Goal: Task Accomplishment & Management: Manage account settings

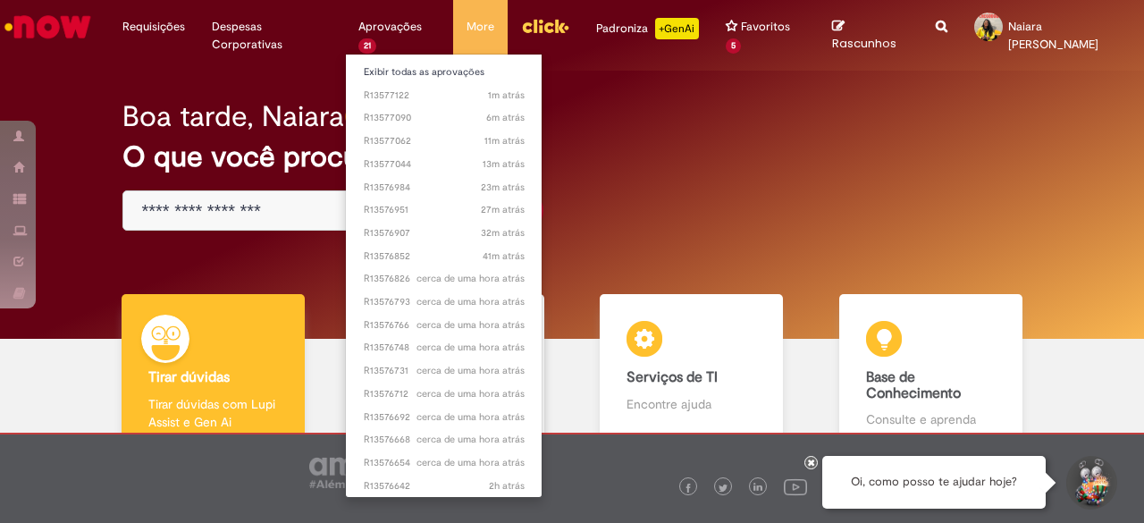
click at [379, 29] on li "Aprovações 21 Exibir todas as aprovações 1m atrás 1m atrás R13577122 6m atrás 6…" at bounding box center [399, 27] width 108 height 54
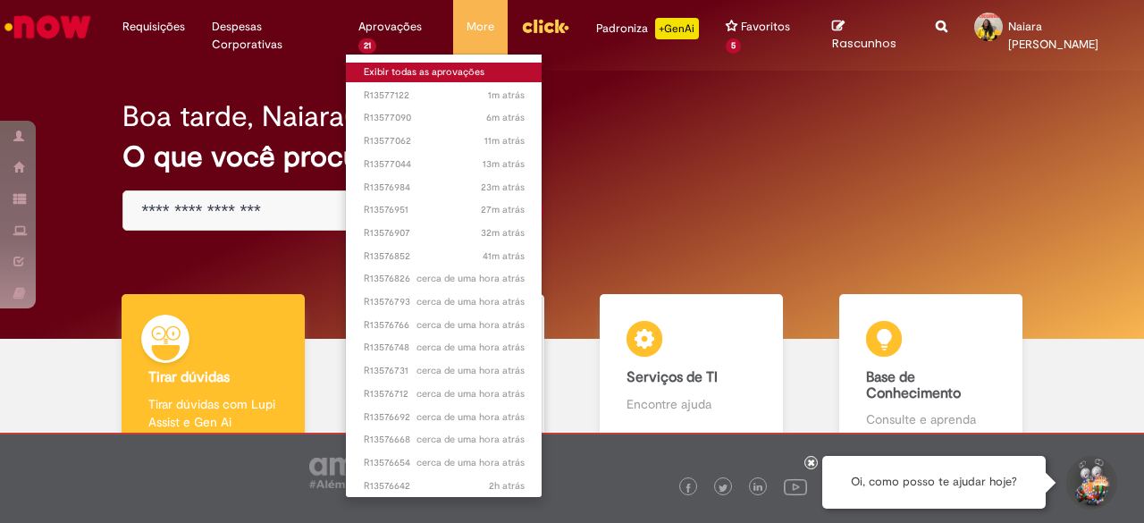
click at [399, 70] on link "Exibir todas as aprovações" at bounding box center [444, 73] width 197 height 20
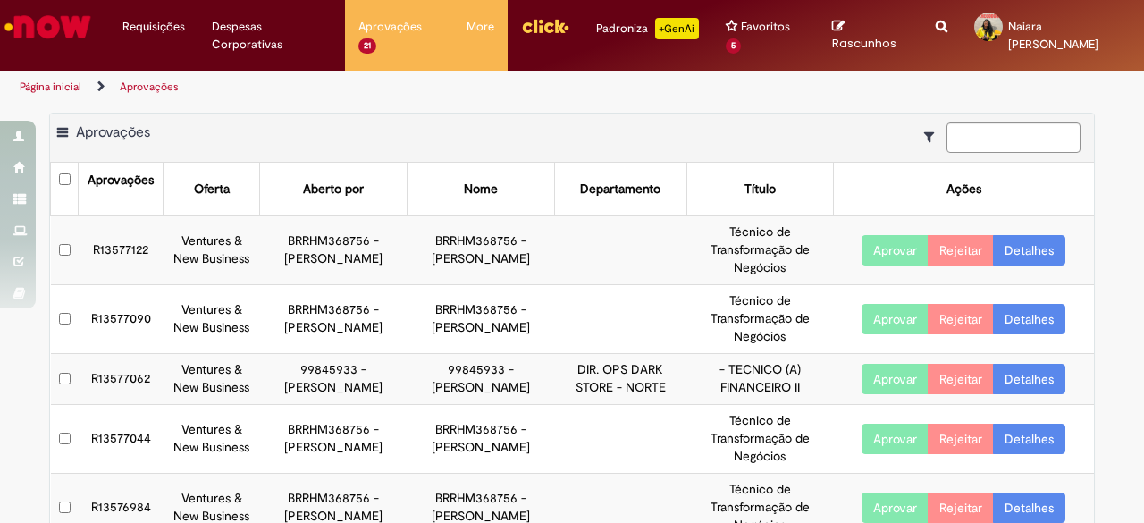
click at [1031, 249] on link "Detalhes" at bounding box center [1029, 250] width 72 height 30
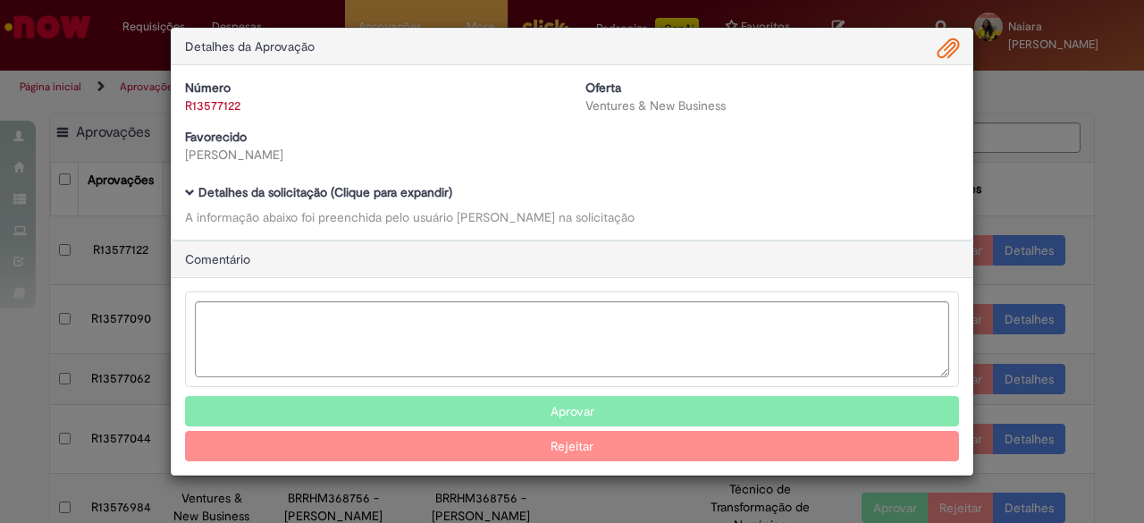
click at [234, 205] on div "Detalhes da solicitação (Clique para expandir) A informação abaixo foi preenchi…" at bounding box center [572, 206] width 774 height 40
click at [247, 192] on b "Detalhes da solicitação (Clique para expandir)" at bounding box center [325, 192] width 254 height 16
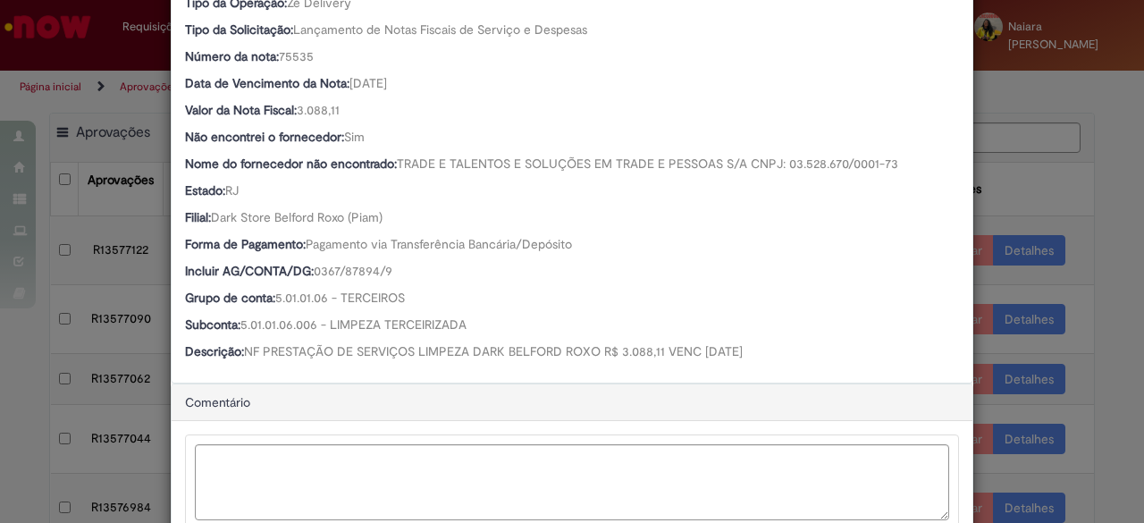
scroll to position [603, 0]
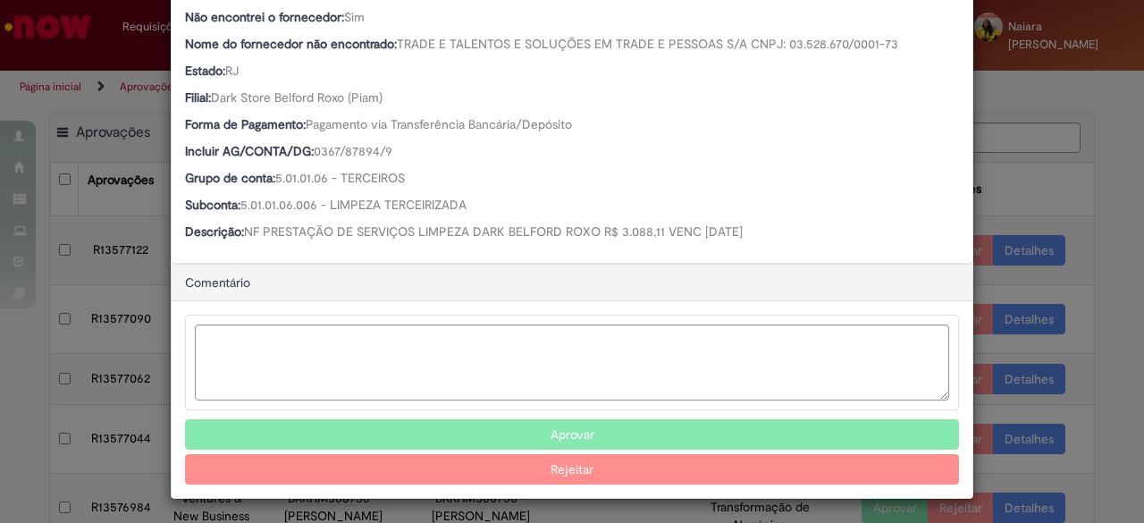
click at [513, 438] on button "Aprovar" at bounding box center [572, 434] width 774 height 30
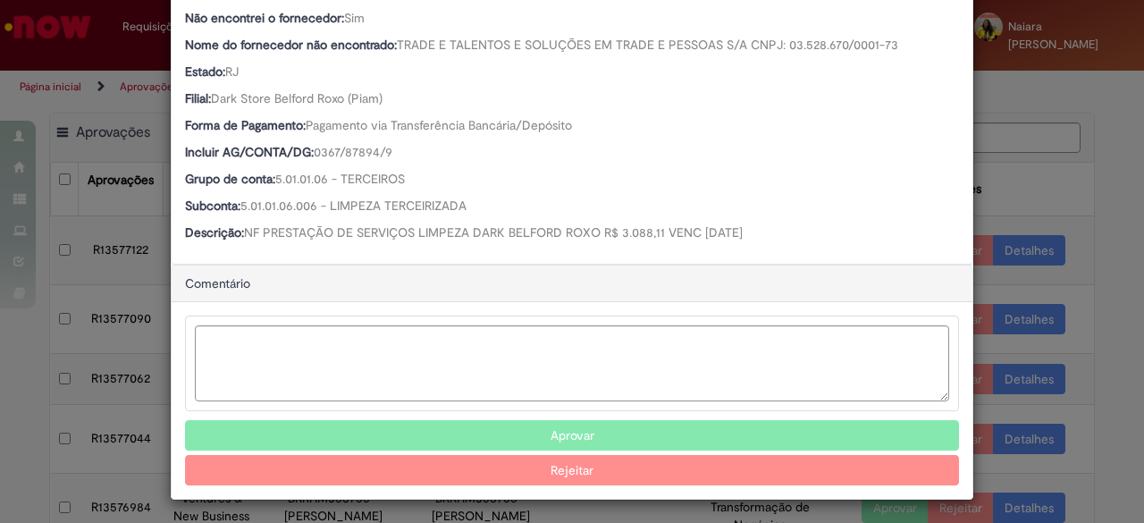
click at [529, 432] on button "Aprovar" at bounding box center [572, 435] width 774 height 30
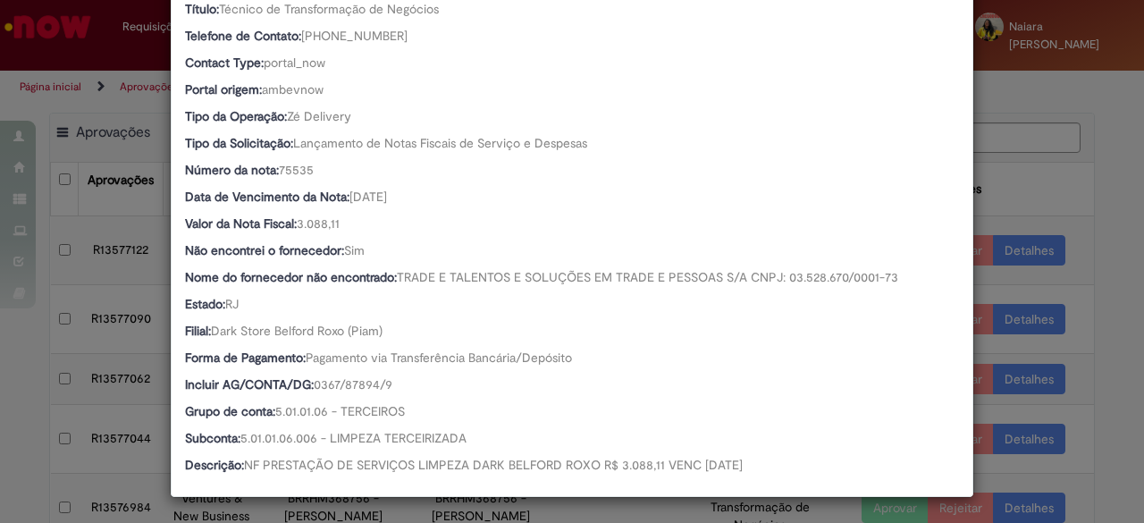
click at [1031, 215] on div "Detalhes da Aprovação Número R13577122 Oferta Ventures & New Business Favorecid…" at bounding box center [572, 261] width 1144 height 523
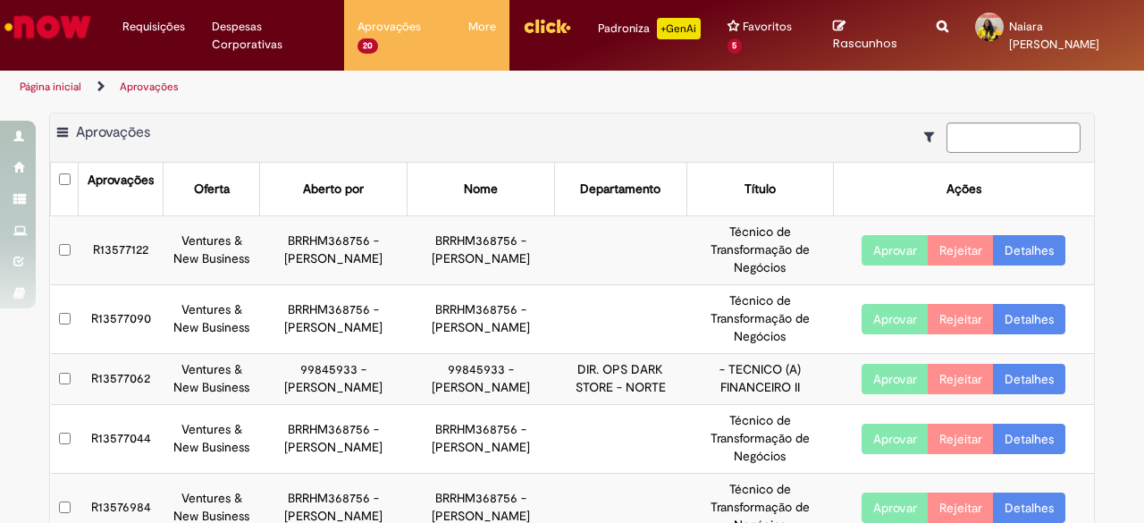
click at [1013, 249] on link "Detalhes" at bounding box center [1029, 250] width 72 height 30
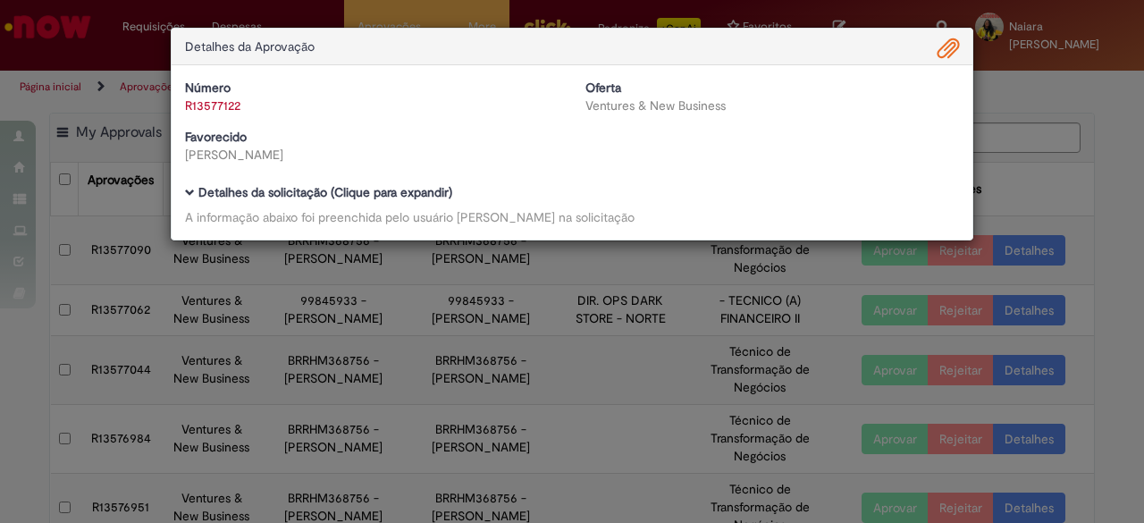
click at [418, 190] on b "Detalhes da solicitação (Clique para expandir)" at bounding box center [325, 192] width 254 height 16
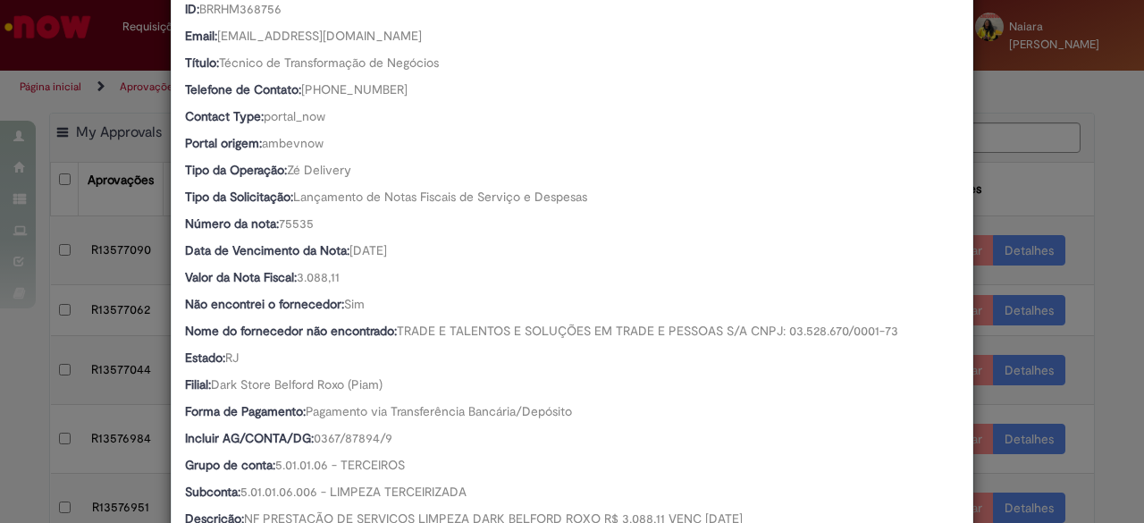
scroll to position [371, 0]
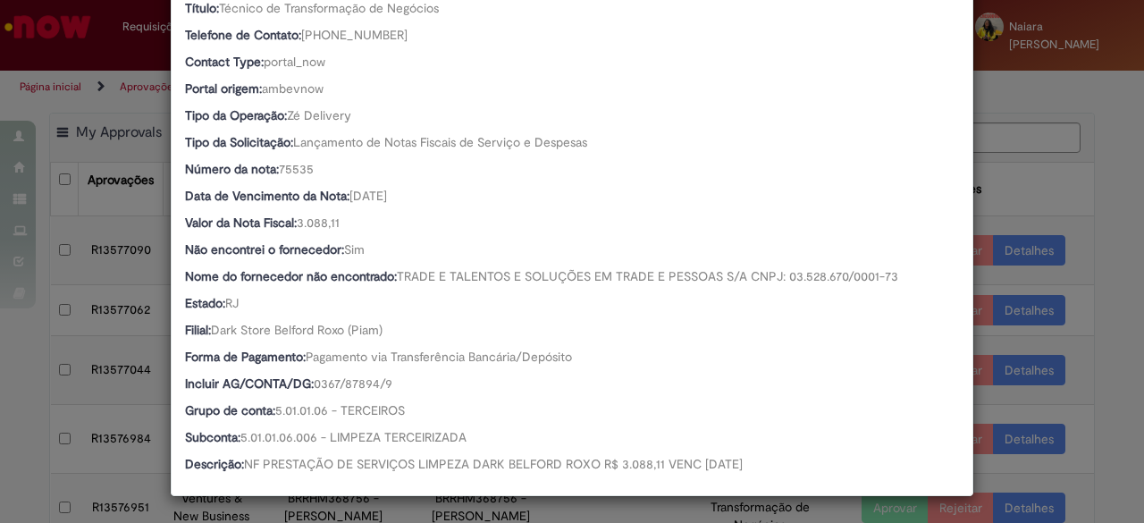
click at [1056, 185] on div "Detalhes da Aprovação Número R13577122 Oferta Ventures & New Business Favorecid…" at bounding box center [572, 261] width 1144 height 523
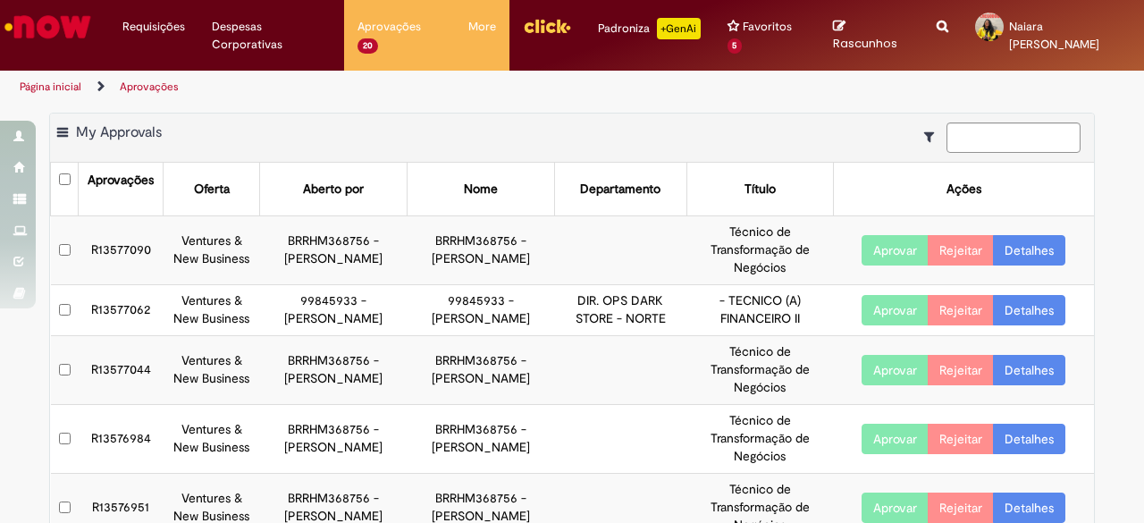
scroll to position [370, 0]
click at [1028, 248] on link "Detalhes" at bounding box center [1029, 250] width 72 height 30
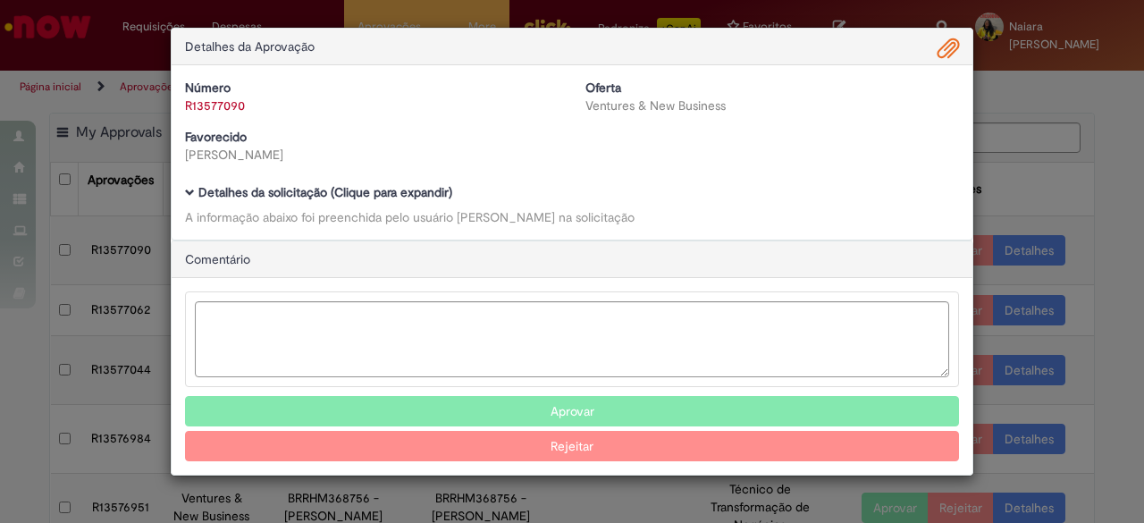
click at [388, 194] on b "Detalhes da solicitação (Clique para expandir)" at bounding box center [325, 192] width 254 height 16
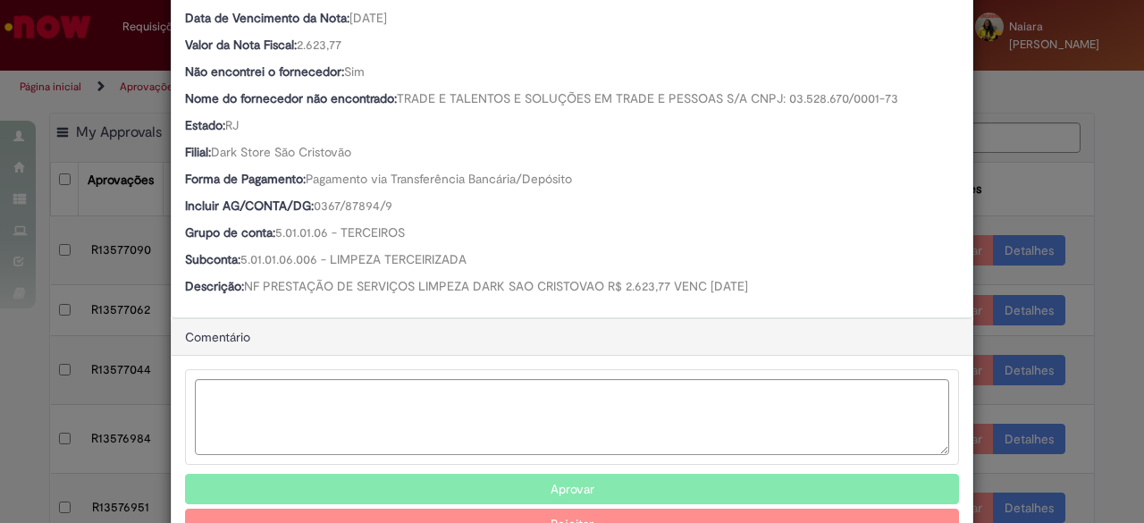
scroll to position [603, 0]
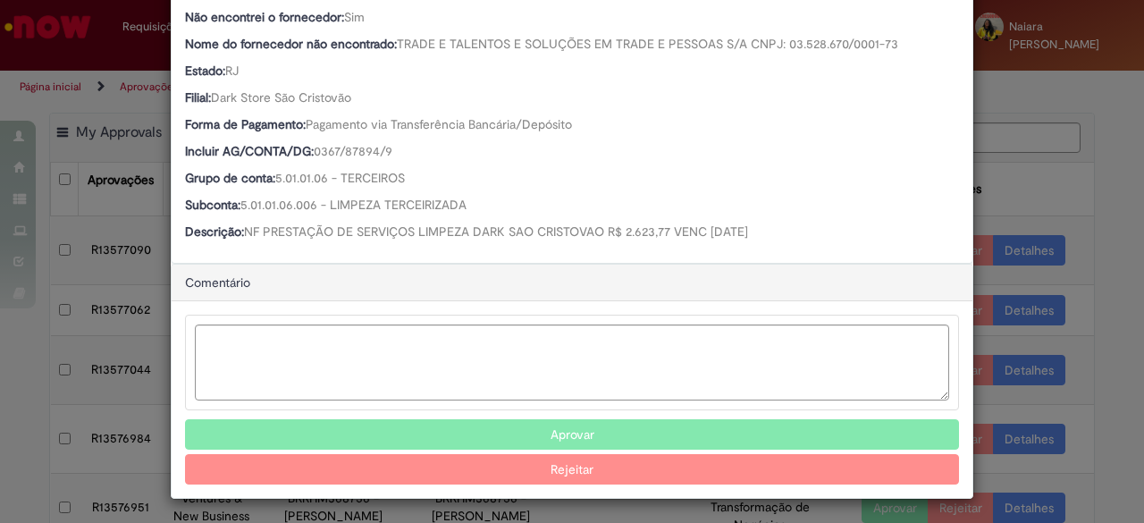
click at [440, 436] on button "Aprovar" at bounding box center [572, 434] width 774 height 30
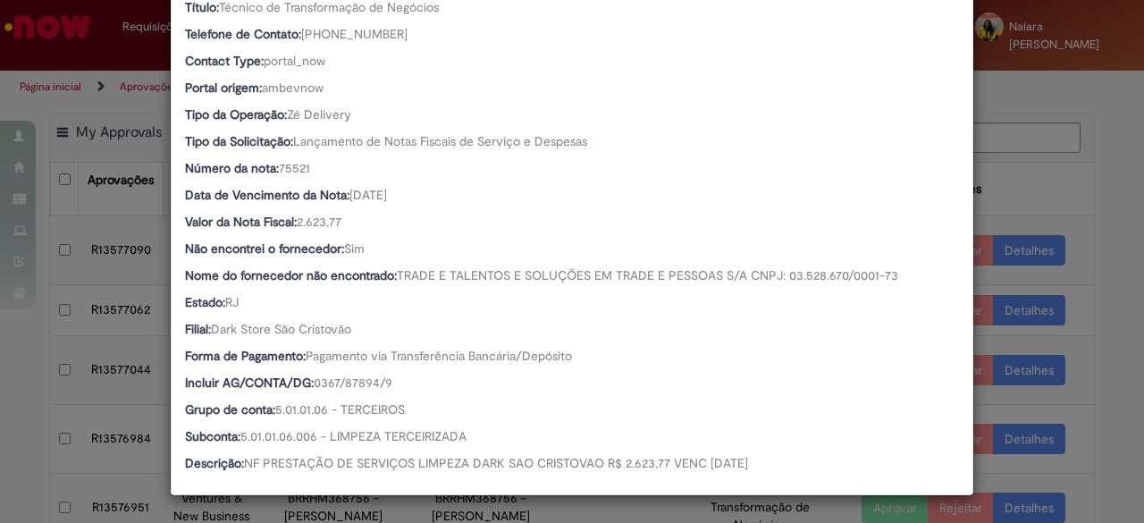
scroll to position [370, 0]
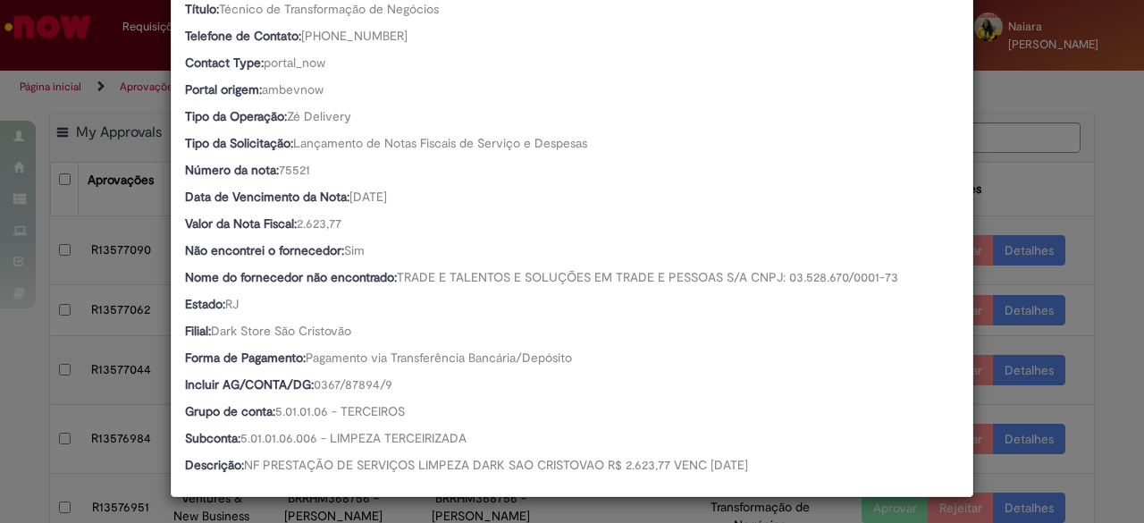
click at [1005, 172] on div "Detalhes da Aprovação Número R13577090 Oferta Ventures & New Business Favorecid…" at bounding box center [572, 261] width 1144 height 523
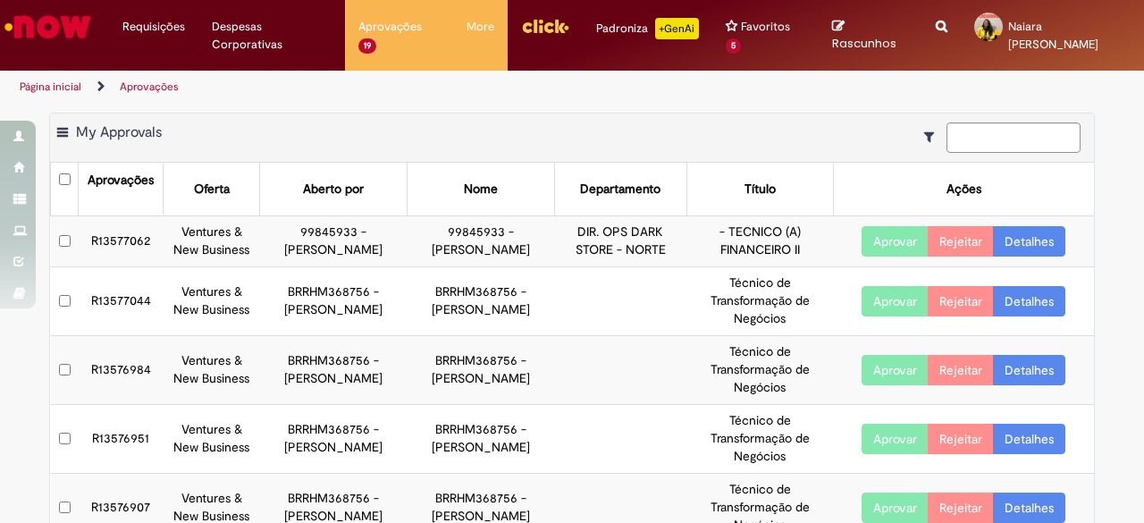
click at [1031, 312] on link "Detalhes" at bounding box center [1029, 301] width 72 height 30
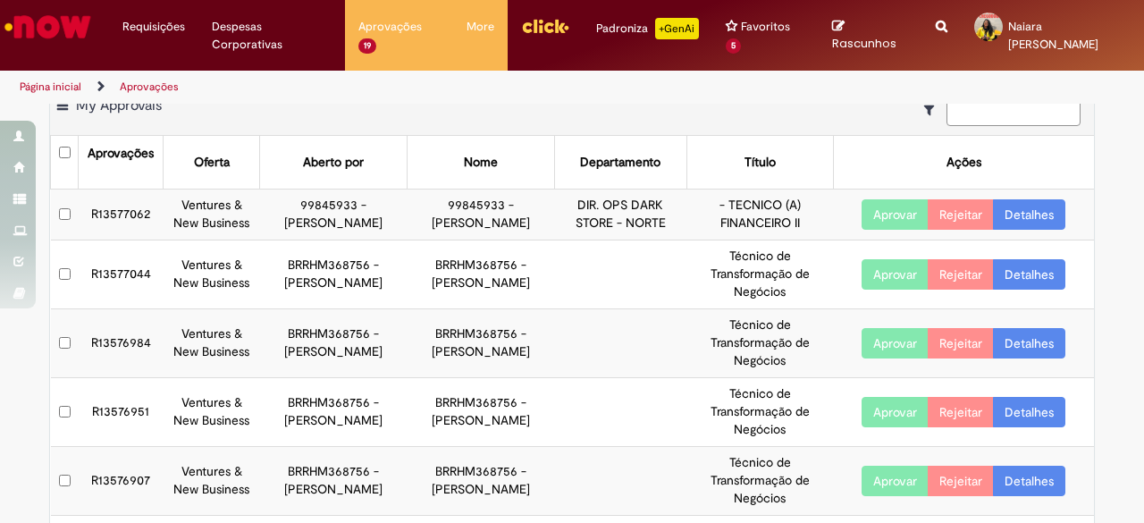
scroll to position [0, 0]
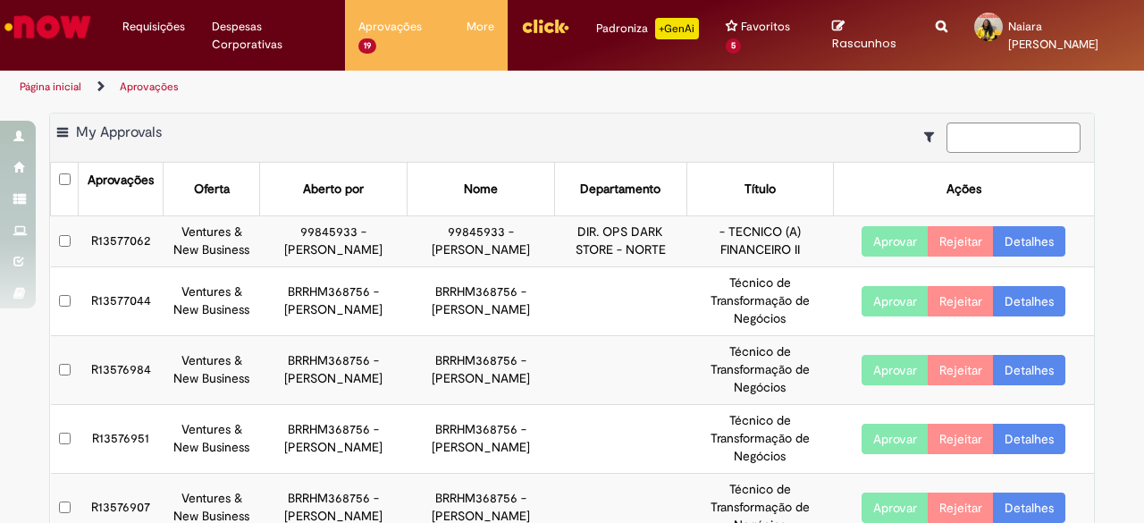
click at [1008, 316] on link "Detalhes" at bounding box center [1029, 301] width 72 height 30
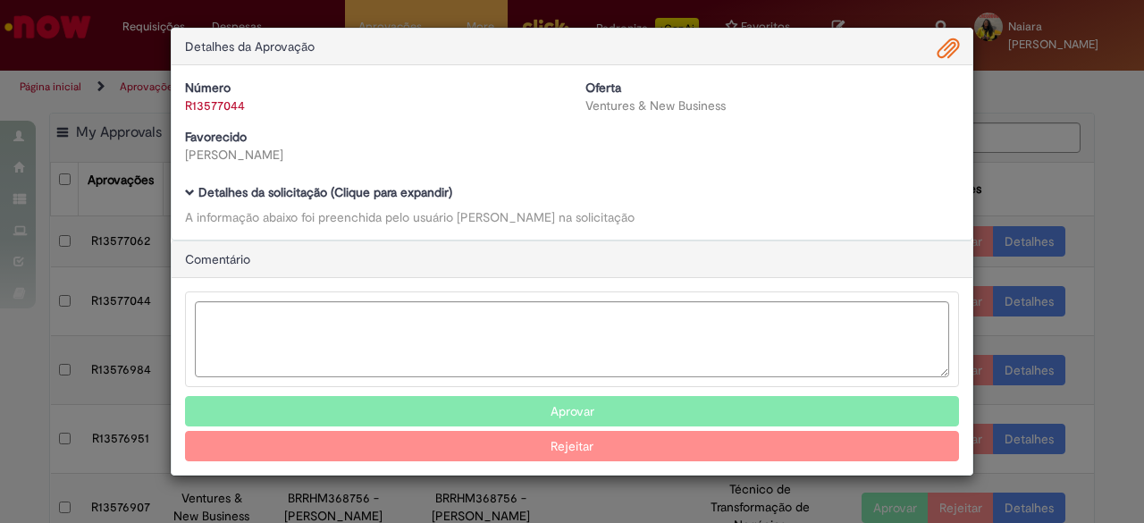
click at [400, 186] on b "Detalhes da solicitação (Clique para expandir)" at bounding box center [325, 192] width 254 height 16
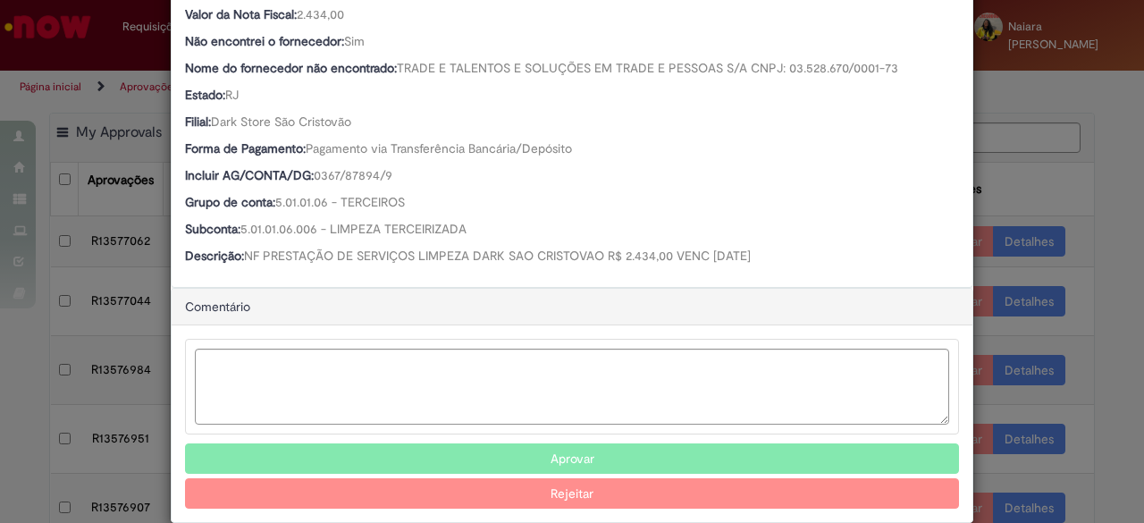
scroll to position [603, 0]
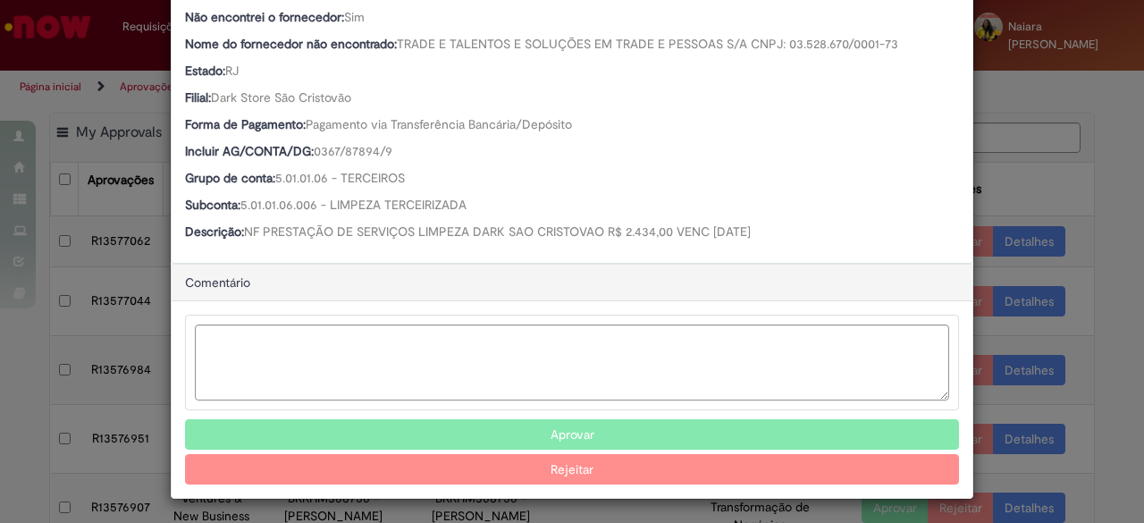
click at [506, 425] on button "Aprovar" at bounding box center [572, 434] width 774 height 30
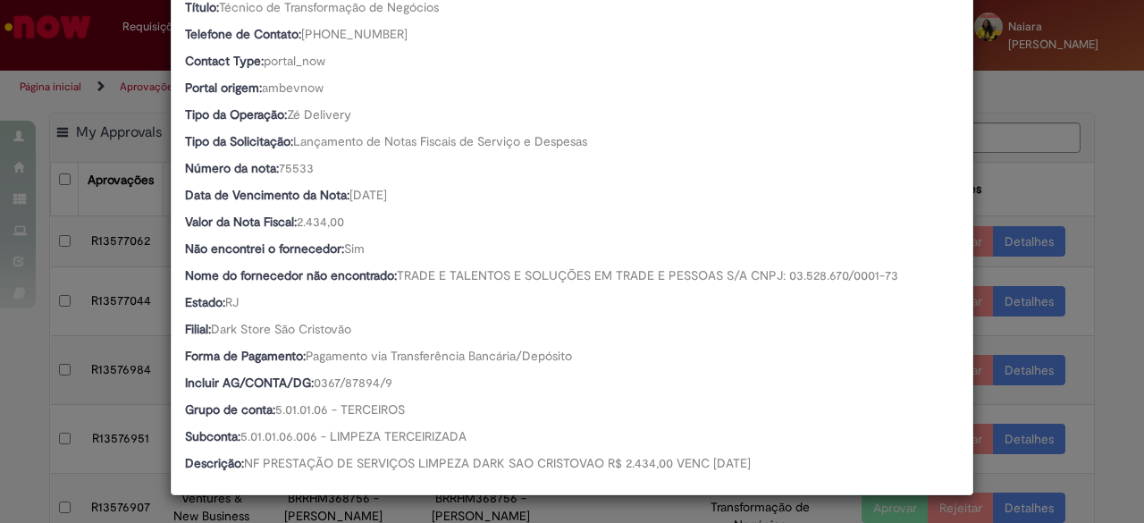
scroll to position [370, 0]
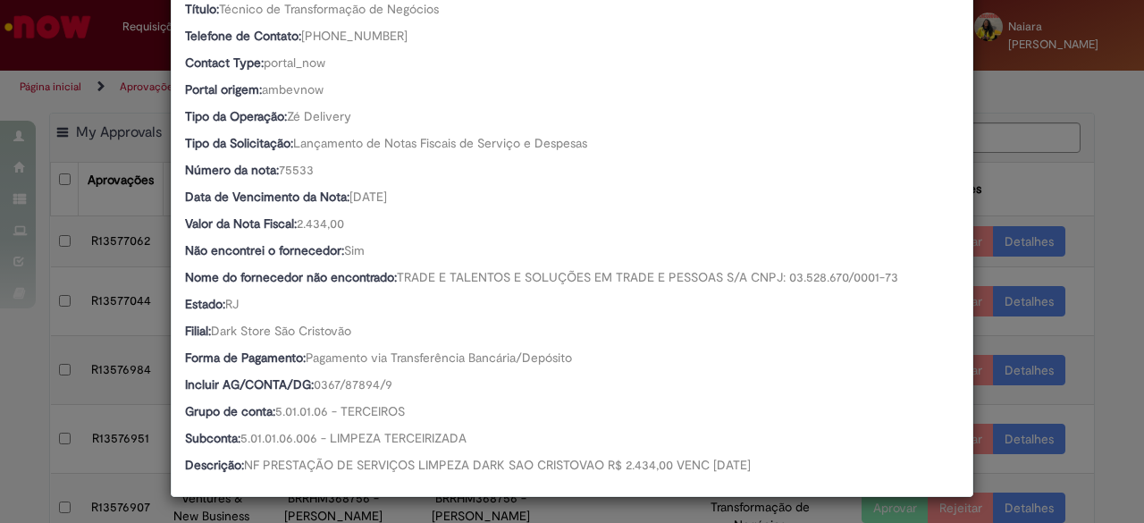
click at [1006, 202] on div "Detalhes da Aprovação Número R13577044 Oferta Ventures & New Business Favorecid…" at bounding box center [572, 261] width 1144 height 523
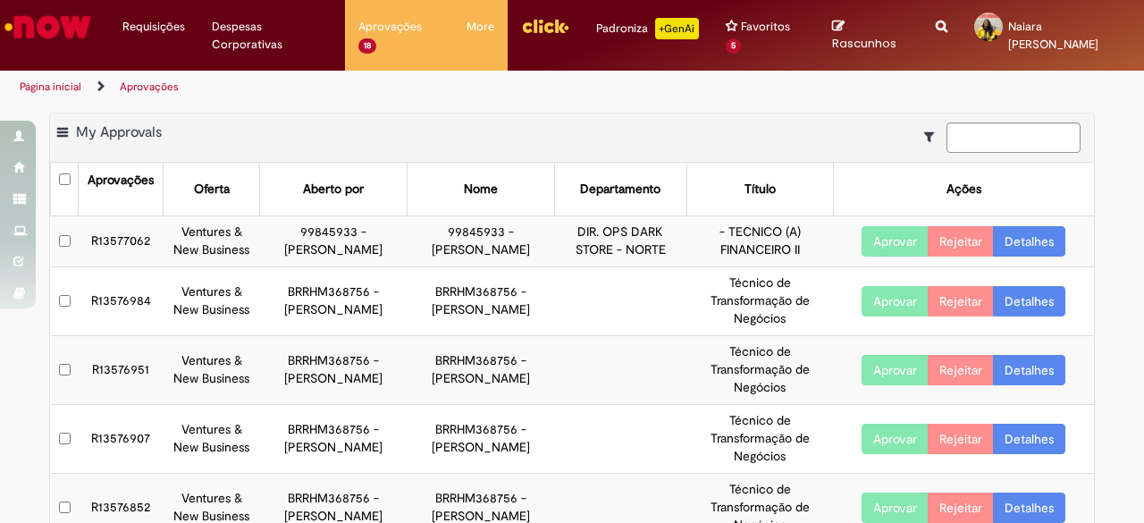
click at [1004, 254] on link "Detalhes" at bounding box center [1029, 241] width 72 height 30
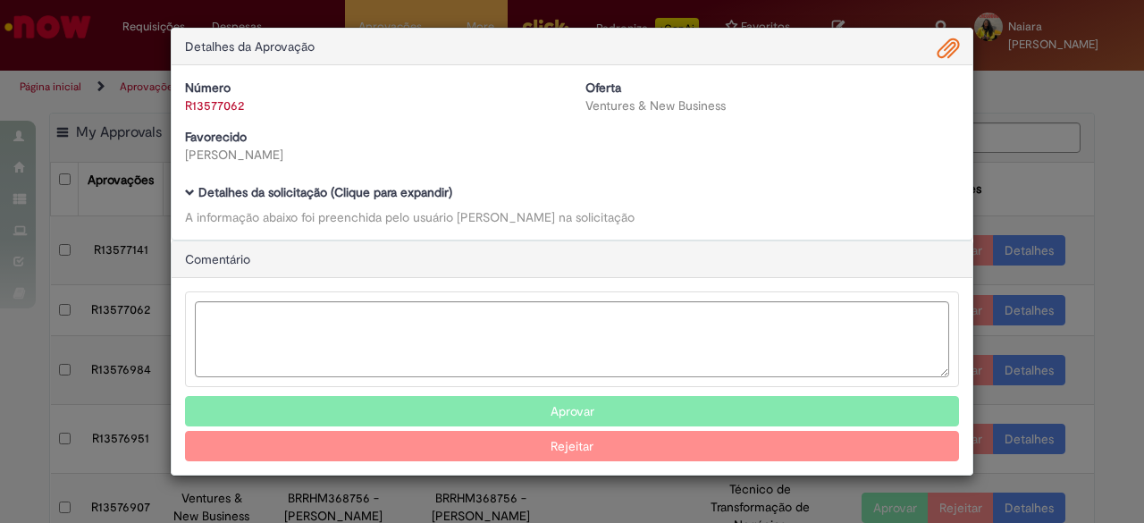
click at [386, 188] on b "Detalhes da solicitação (Clique para expandir)" at bounding box center [325, 192] width 254 height 16
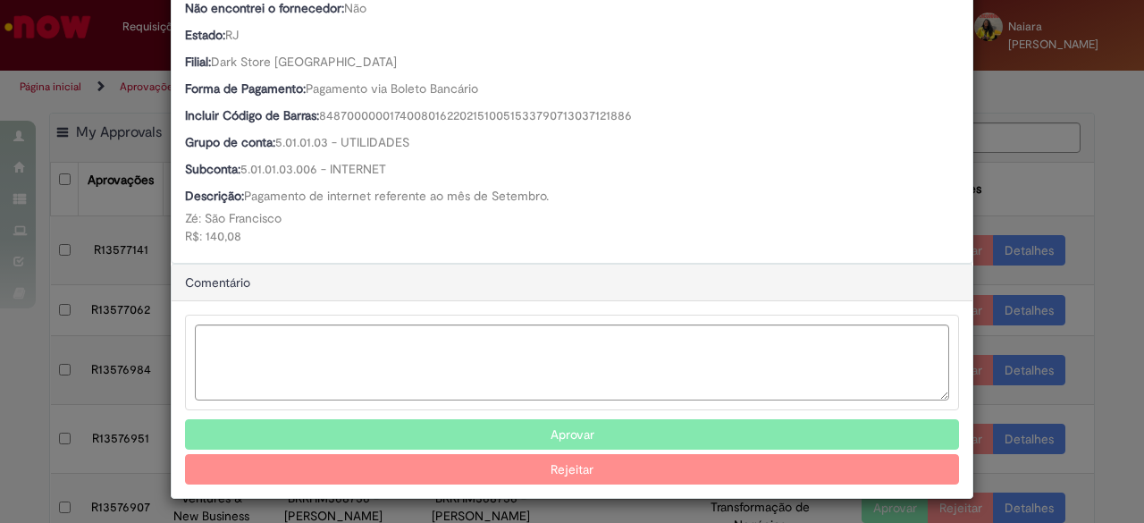
scroll to position [719, 0]
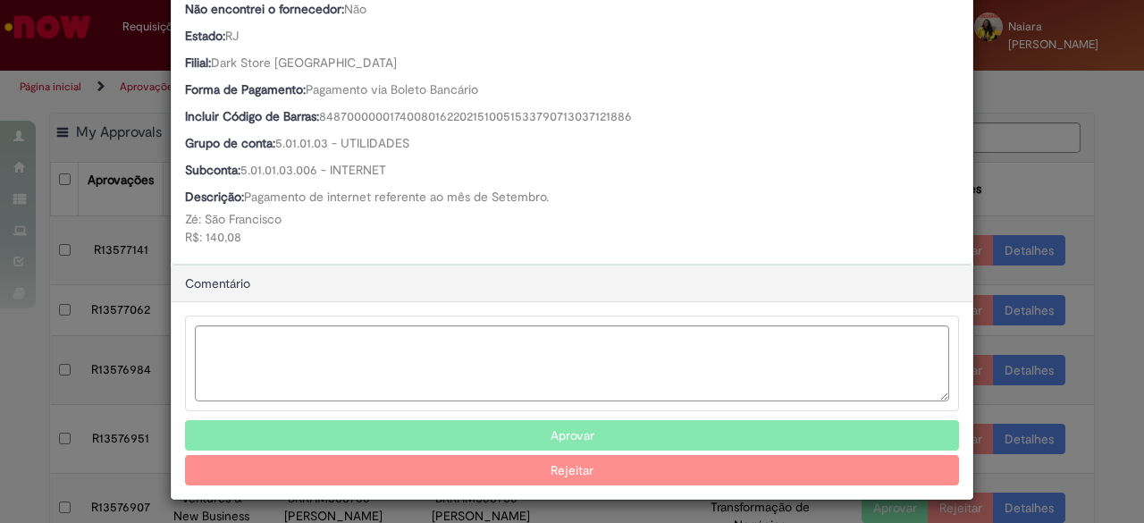
click at [443, 438] on button "Aprovar" at bounding box center [572, 435] width 774 height 30
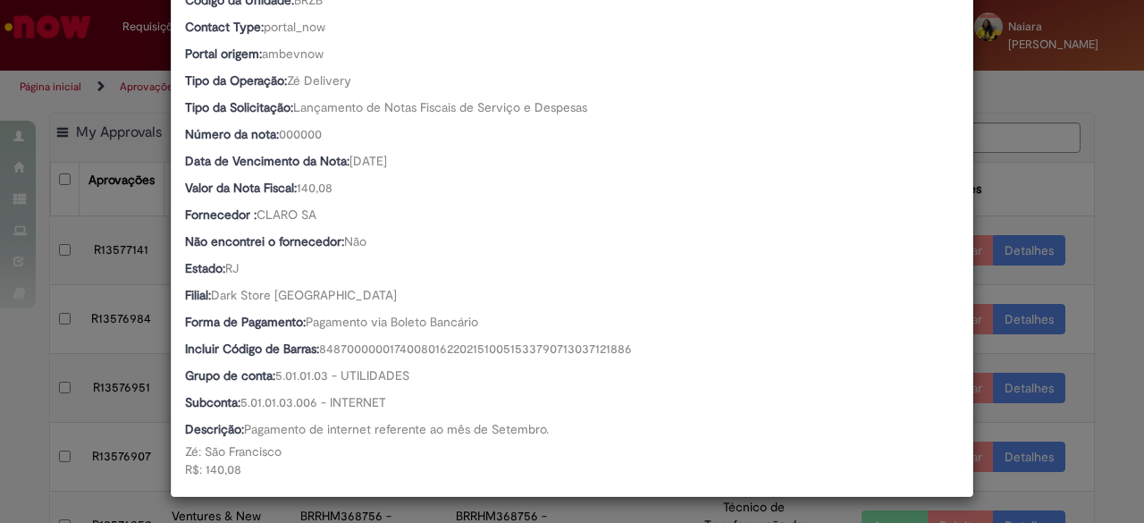
scroll to position [486, 0]
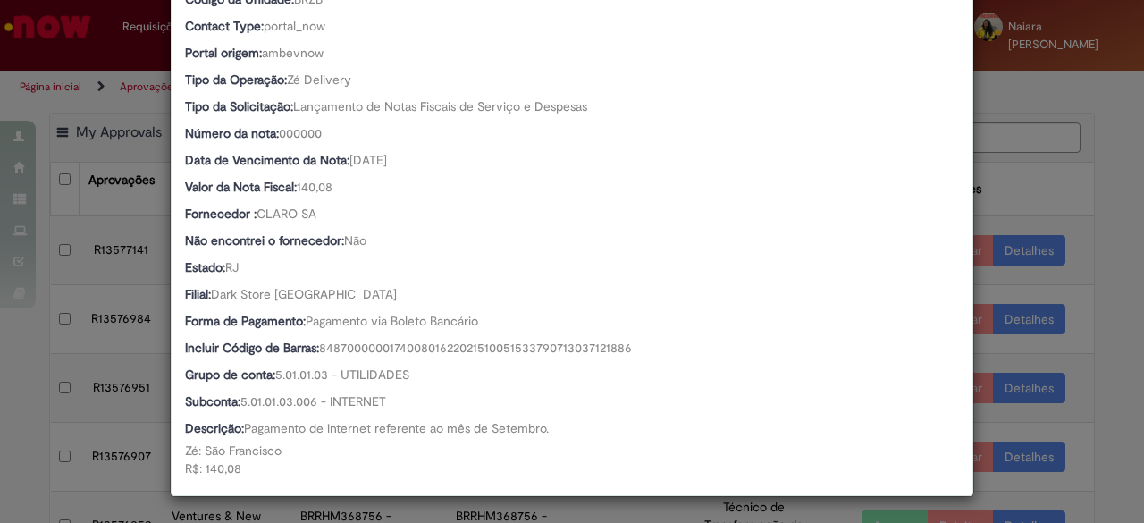
click at [1027, 215] on div "Detalhes da Aprovação Número R13577062 Oferta Ventures & New Business Favorecid…" at bounding box center [572, 261] width 1144 height 523
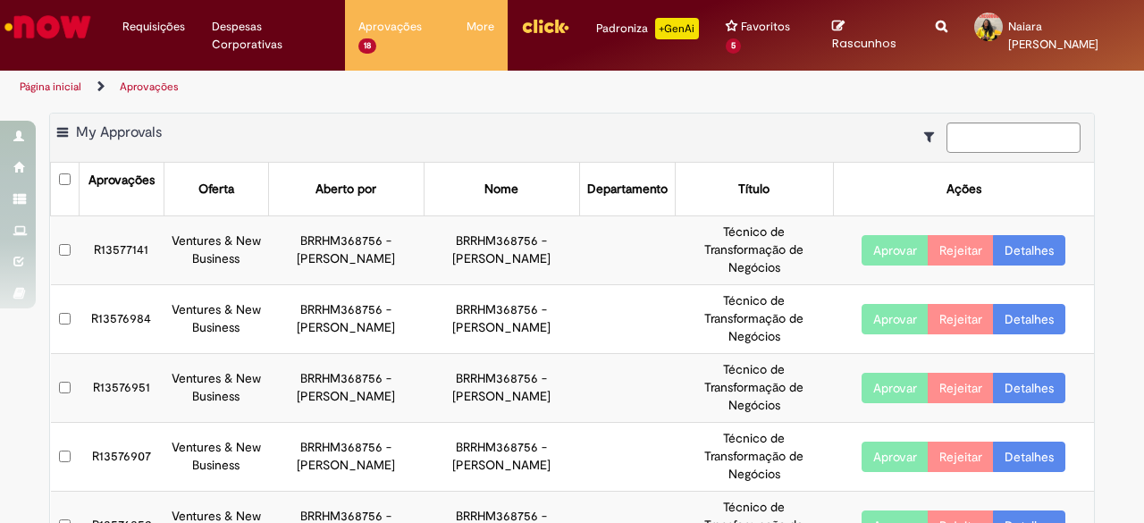
click at [908, 246] on button "Aprovar" at bounding box center [895, 250] width 67 height 30
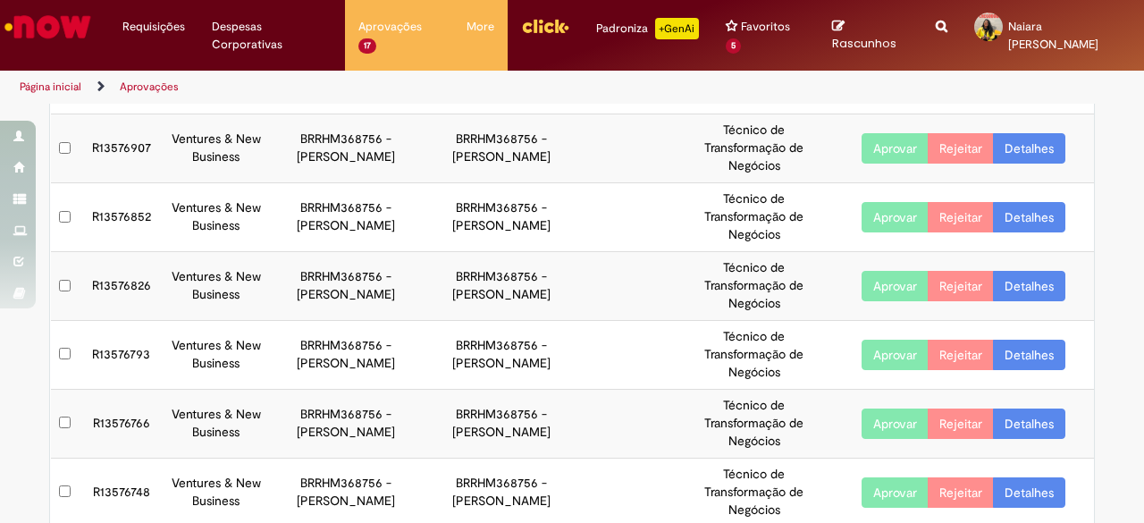
scroll to position [0, 0]
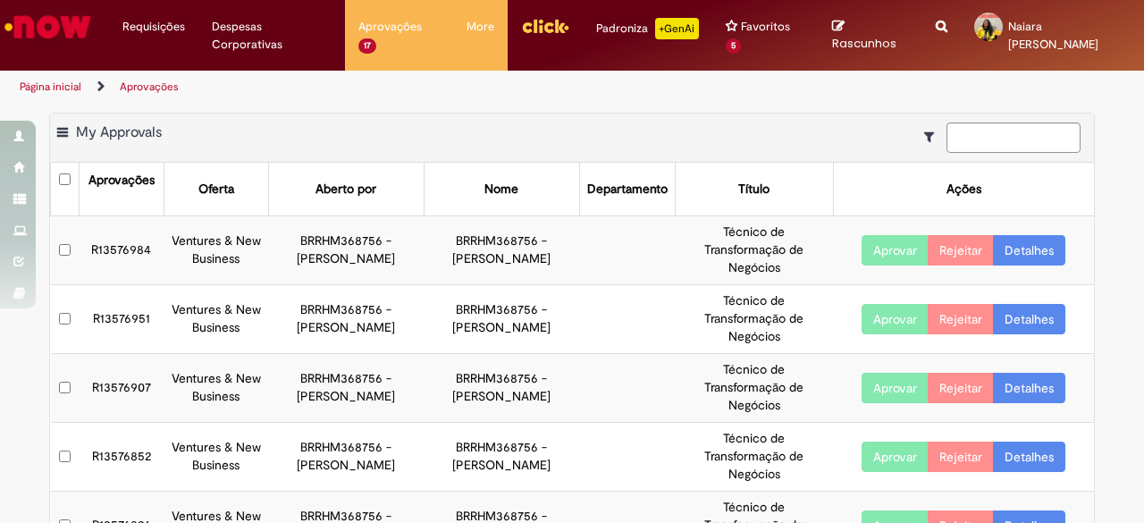
click at [1033, 253] on link "Detalhes" at bounding box center [1029, 250] width 72 height 30
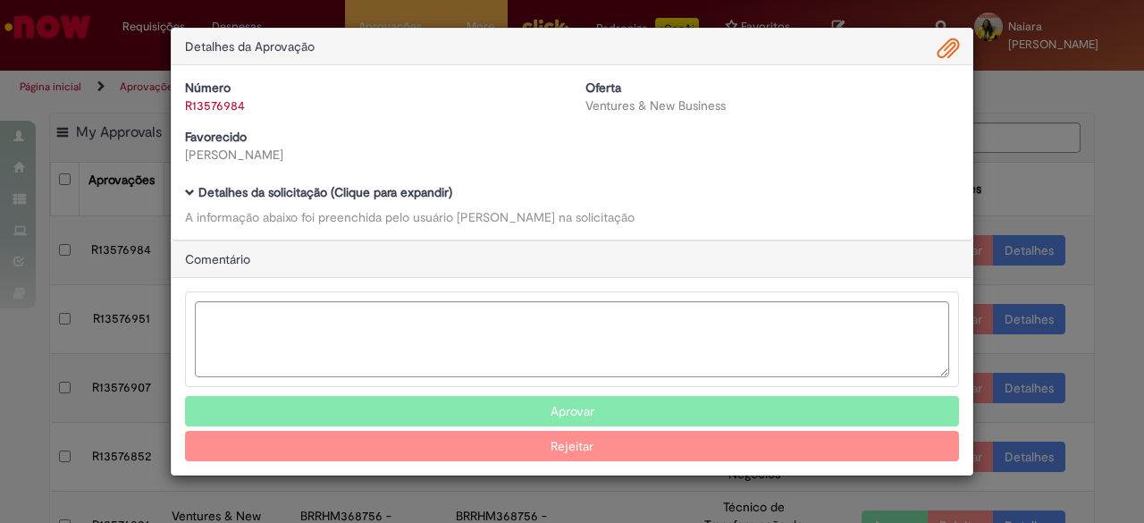
click at [413, 188] on b "Detalhes da solicitação (Clique para expandir)" at bounding box center [325, 192] width 254 height 16
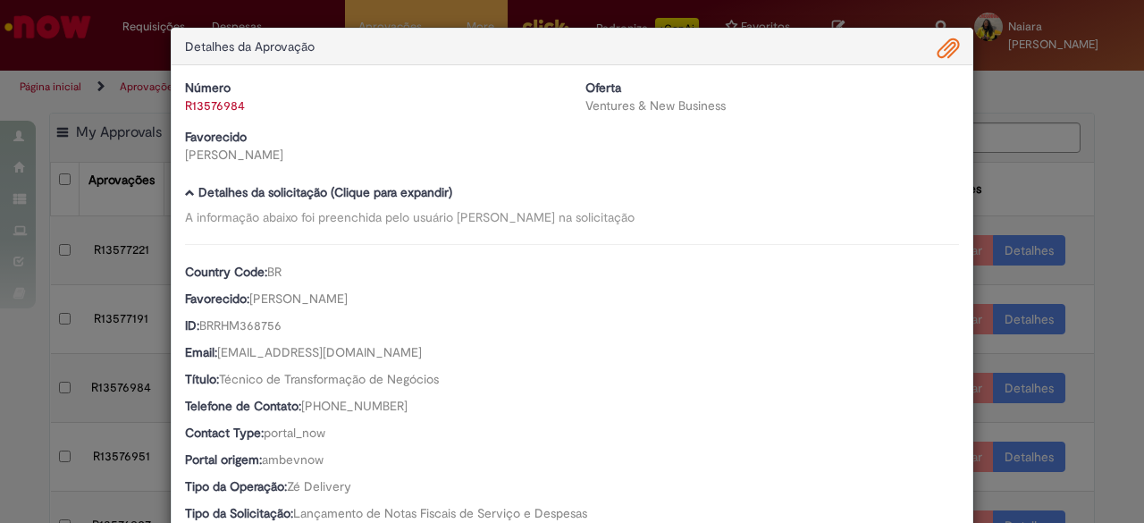
click at [1013, 122] on div "Detalhes da Aprovação Número R13576984 Oferta Ventures & New Business Favorecid…" at bounding box center [572, 261] width 1144 height 523
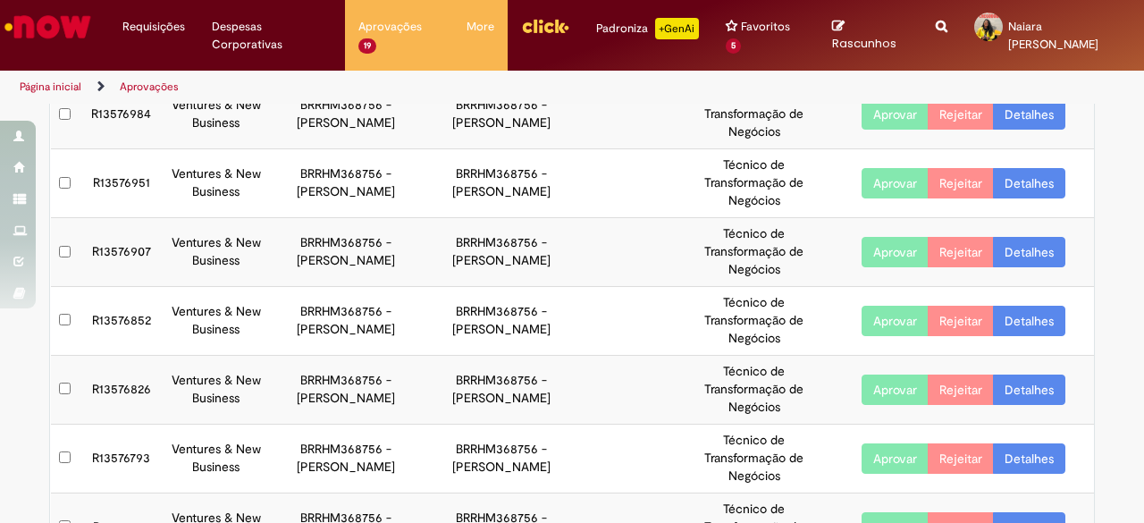
scroll to position [443, 0]
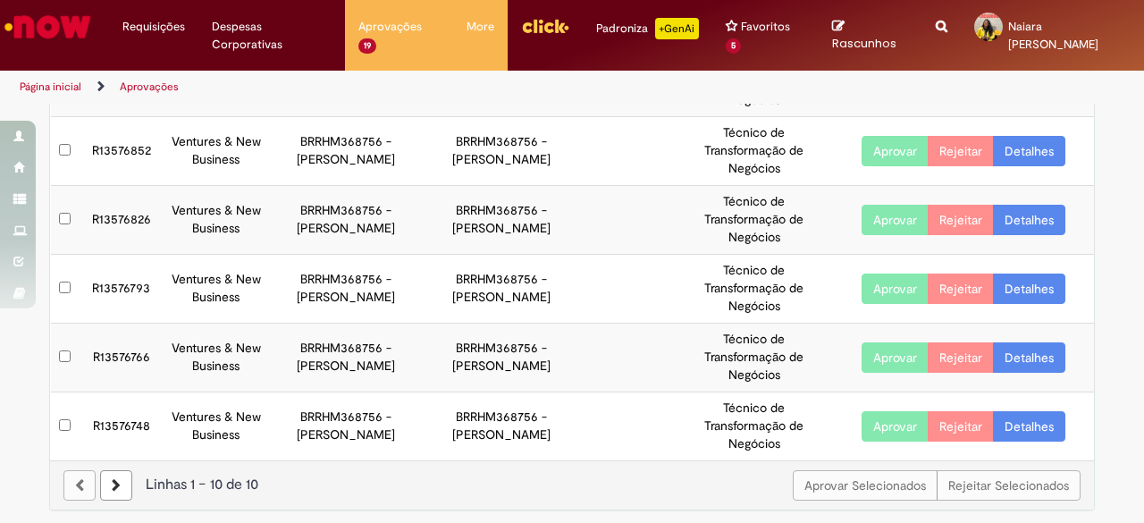
click at [1026, 435] on link "Detalhes" at bounding box center [1029, 426] width 72 height 30
click at [1023, 417] on link "Detalhes" at bounding box center [1029, 426] width 72 height 30
click at [1021, 421] on link "Detalhes" at bounding box center [1029, 426] width 72 height 30
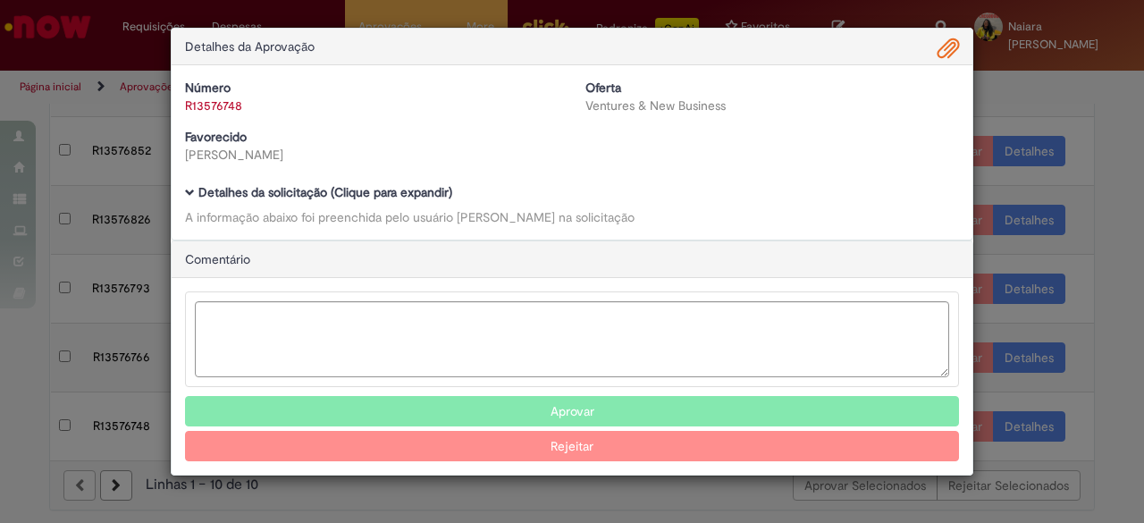
click at [284, 189] on b "Detalhes da solicitação (Clique para expandir)" at bounding box center [325, 192] width 254 height 16
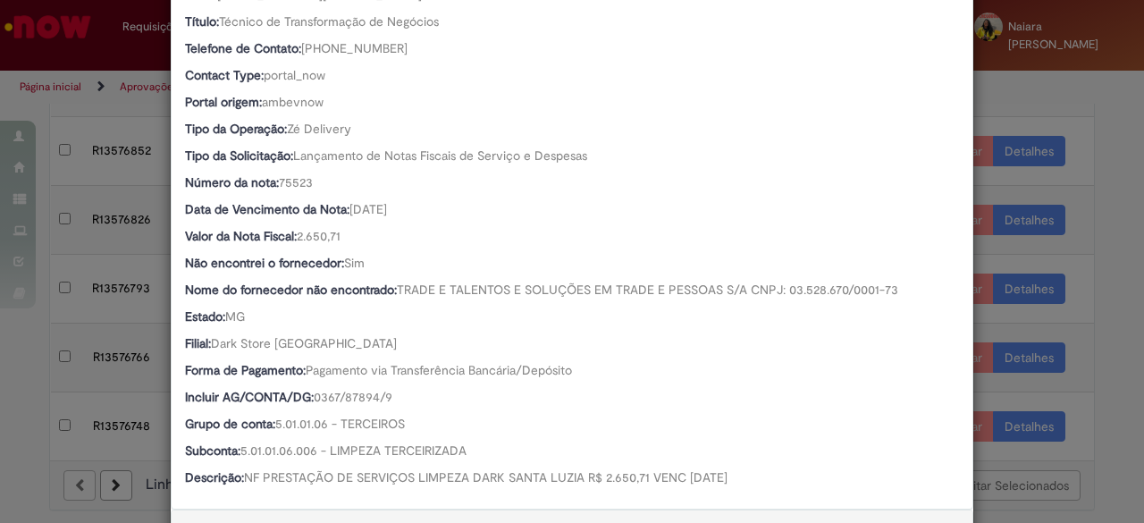
scroll to position [447, 0]
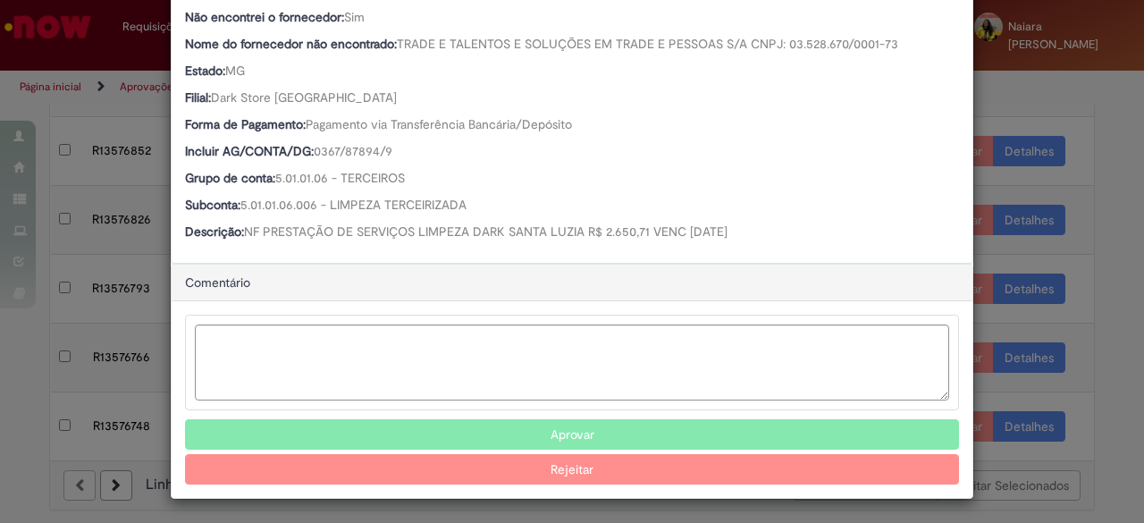
click at [472, 437] on button "Aprovar" at bounding box center [572, 434] width 774 height 30
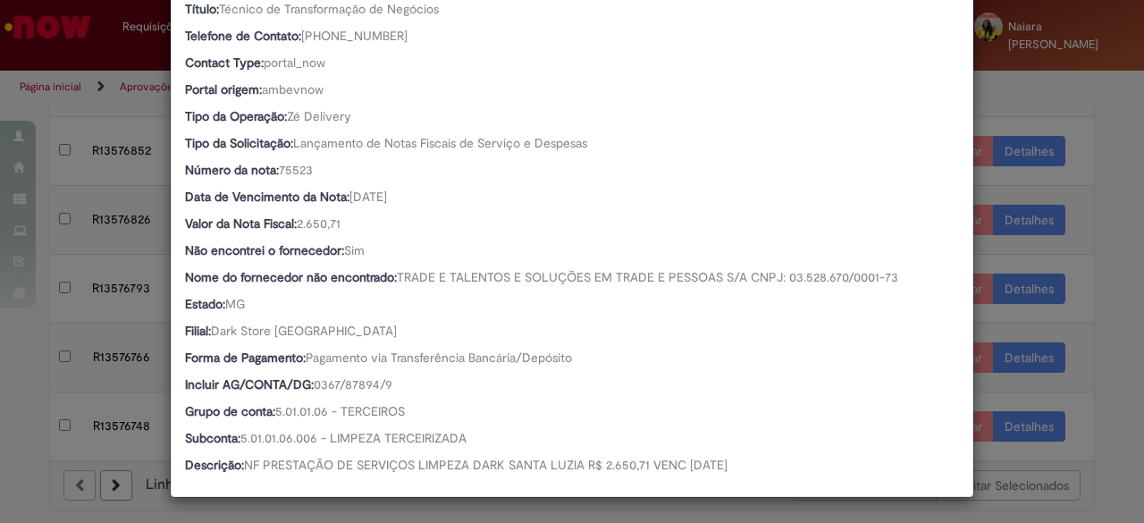
click at [1074, 133] on div "Detalhes da Aprovação Número R13576748 Oferta Ventures & New Business Favorecid…" at bounding box center [572, 261] width 1144 height 523
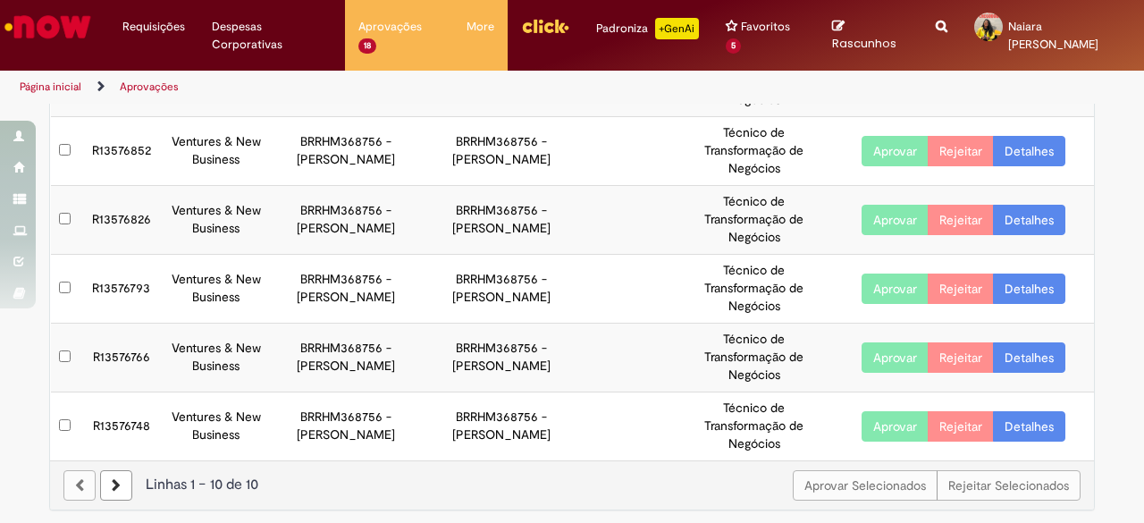
click at [1030, 425] on link "Detalhes" at bounding box center [1029, 426] width 72 height 30
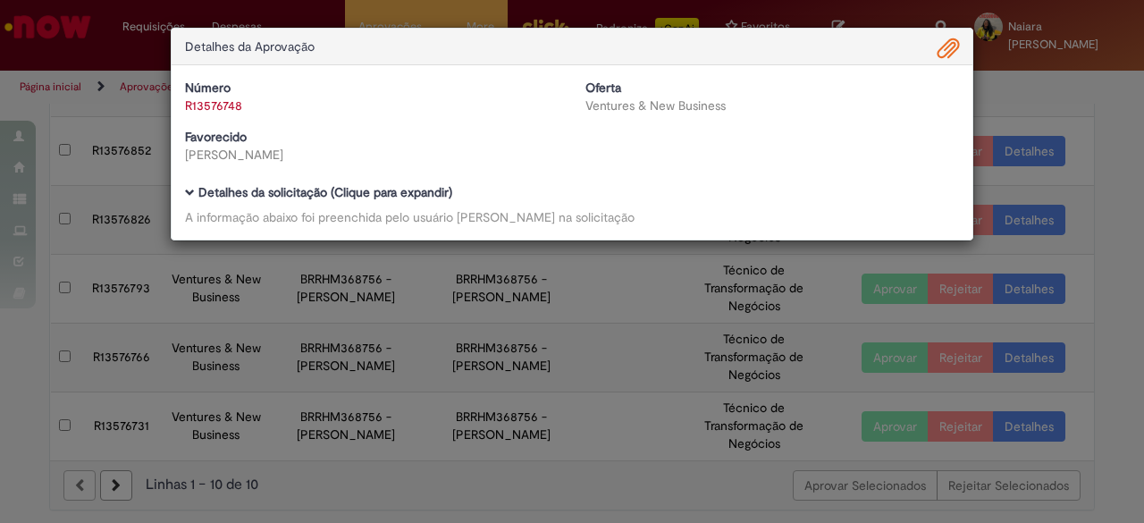
click at [1026, 421] on div "Detalhes da Aprovação Número R13576748 Oferta Ventures & New Business Favorecid…" at bounding box center [572, 261] width 1144 height 523
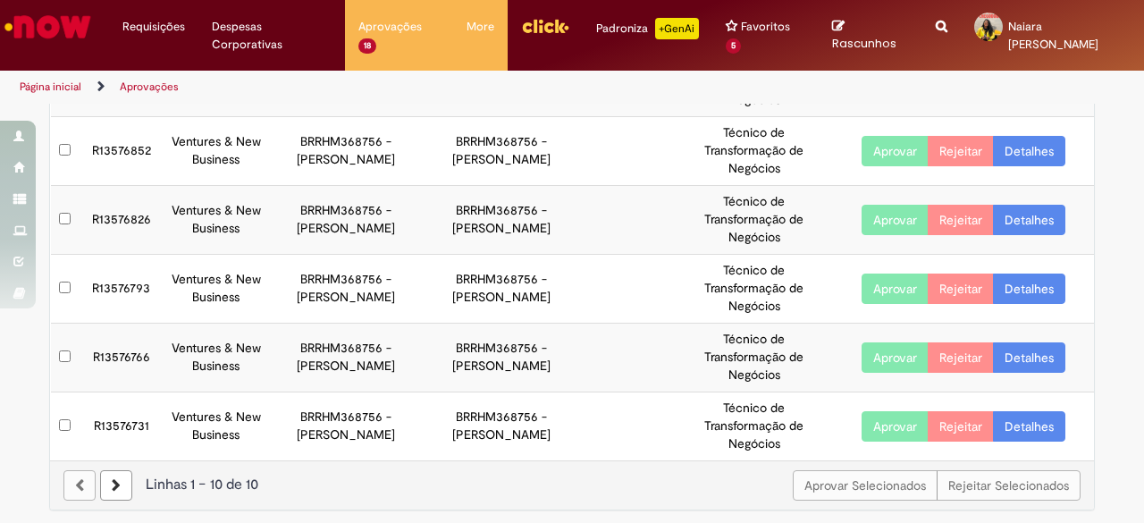
click at [996, 420] on link "Detalhes" at bounding box center [1029, 426] width 72 height 30
click at [1006, 426] on link "Detalhes" at bounding box center [1029, 426] width 72 height 30
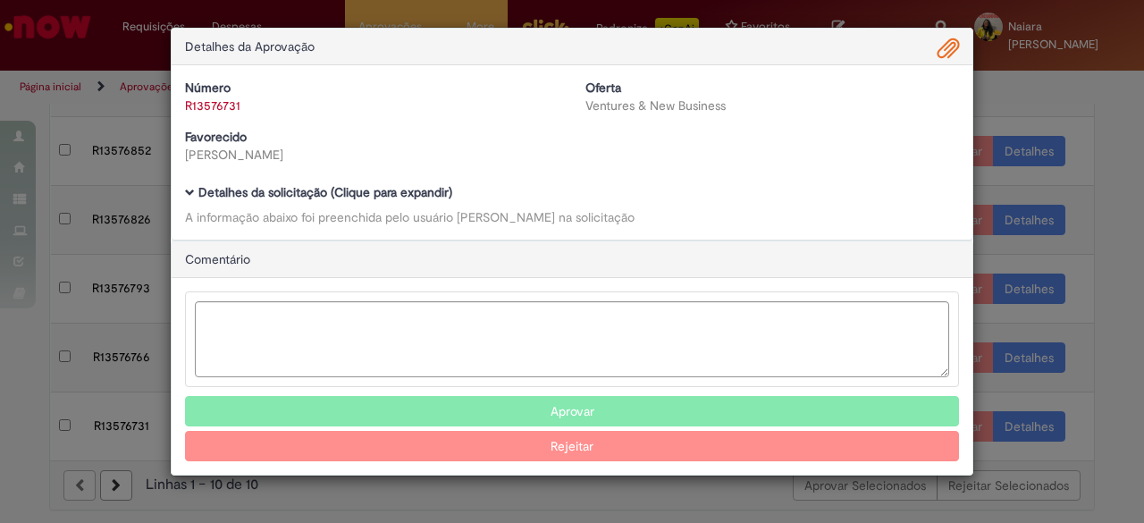
click at [385, 192] on b "Detalhes da solicitação (Clique para expandir)" at bounding box center [325, 192] width 254 height 16
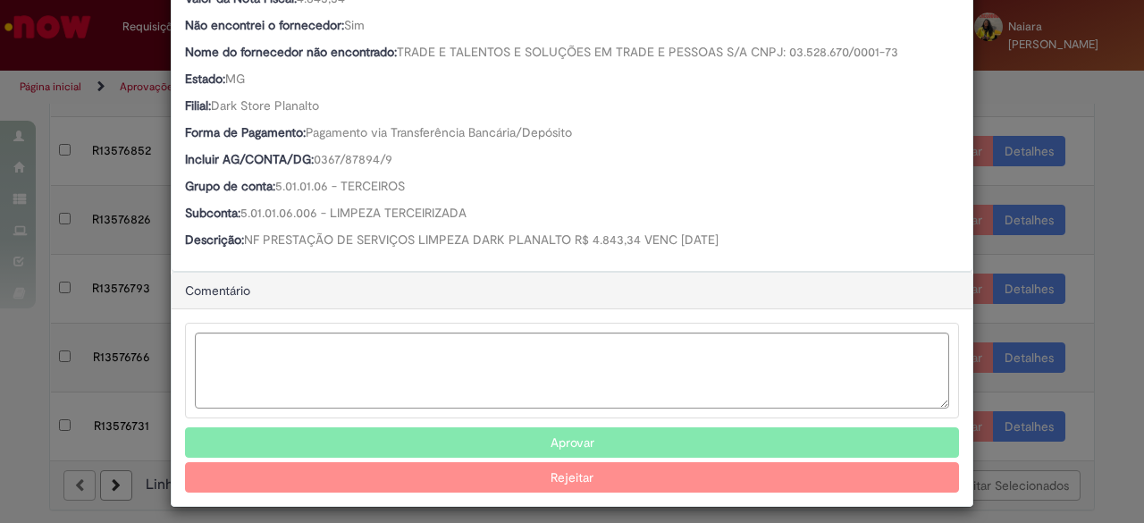
scroll to position [603, 0]
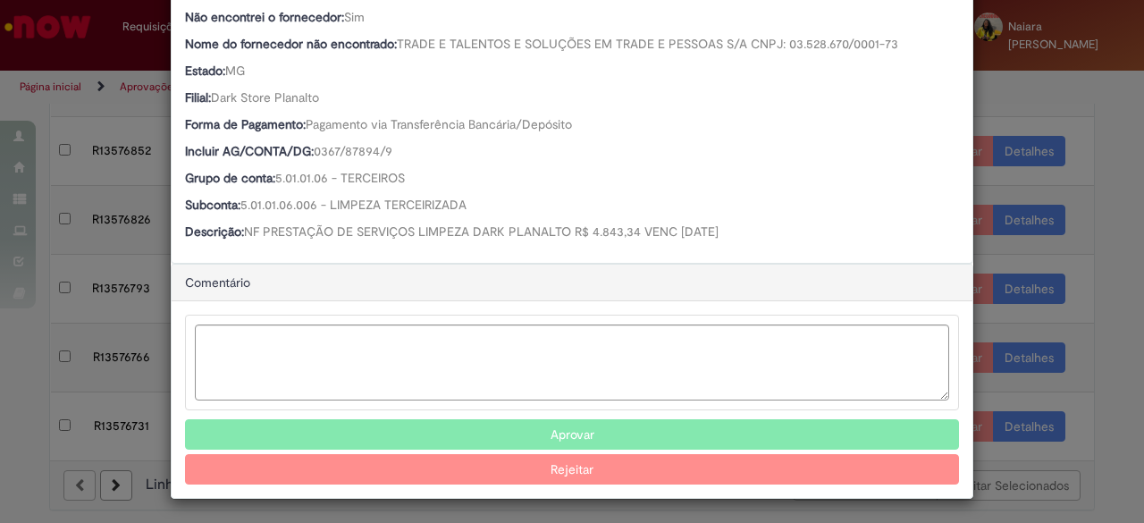
click at [515, 439] on button "Aprovar" at bounding box center [572, 434] width 774 height 30
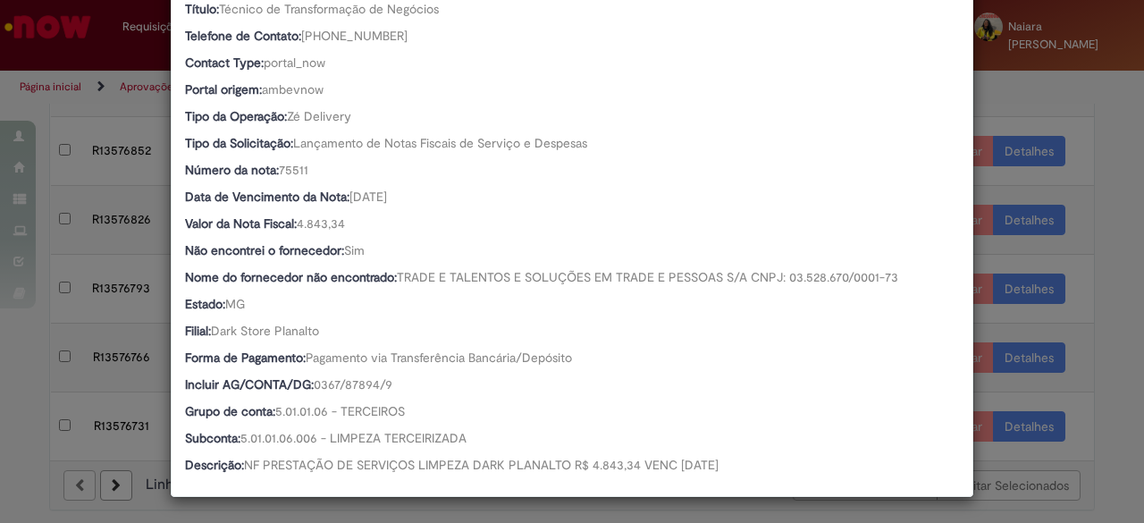
click at [1080, 229] on div "Detalhes da Aprovação Número R13576731 Oferta Ventures & New Business Favorecid…" at bounding box center [572, 261] width 1144 height 523
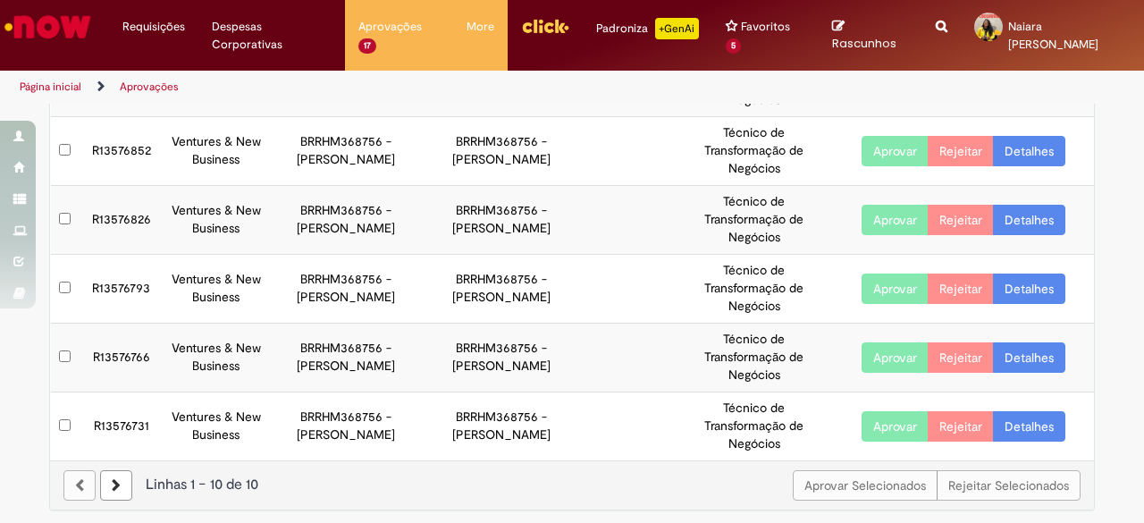
click at [1030, 426] on link "Detalhes" at bounding box center [1029, 426] width 72 height 30
click at [1015, 422] on link "Detalhes" at bounding box center [1029, 426] width 72 height 30
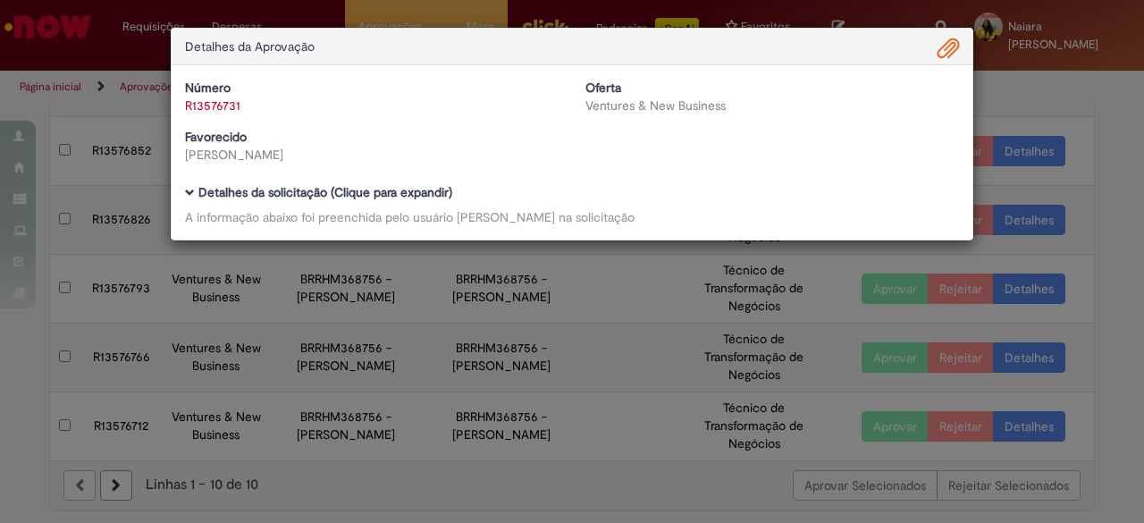
click at [329, 198] on b "Detalhes da solicitação (Clique para expandir)" at bounding box center [325, 192] width 254 height 16
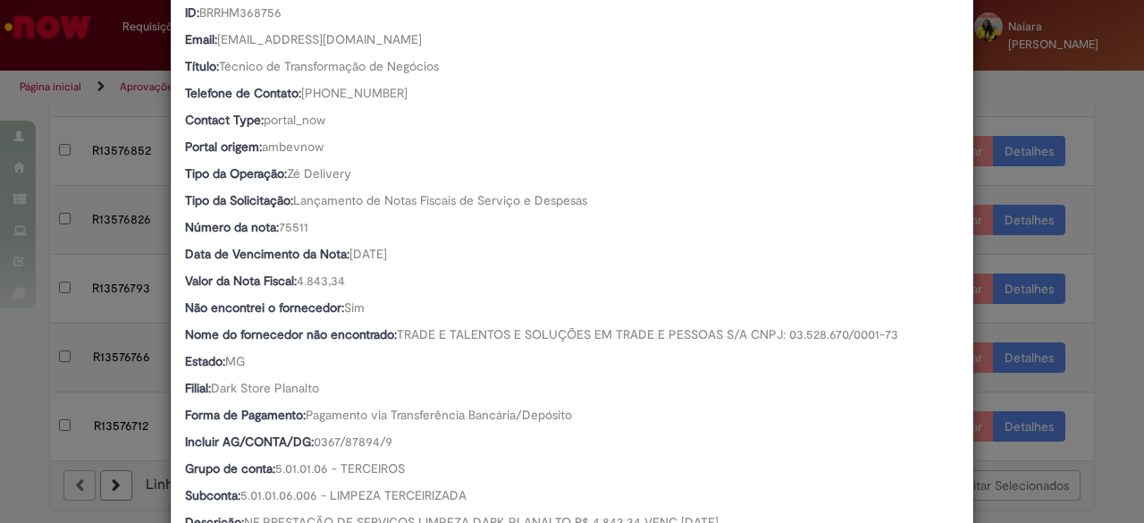
scroll to position [371, 0]
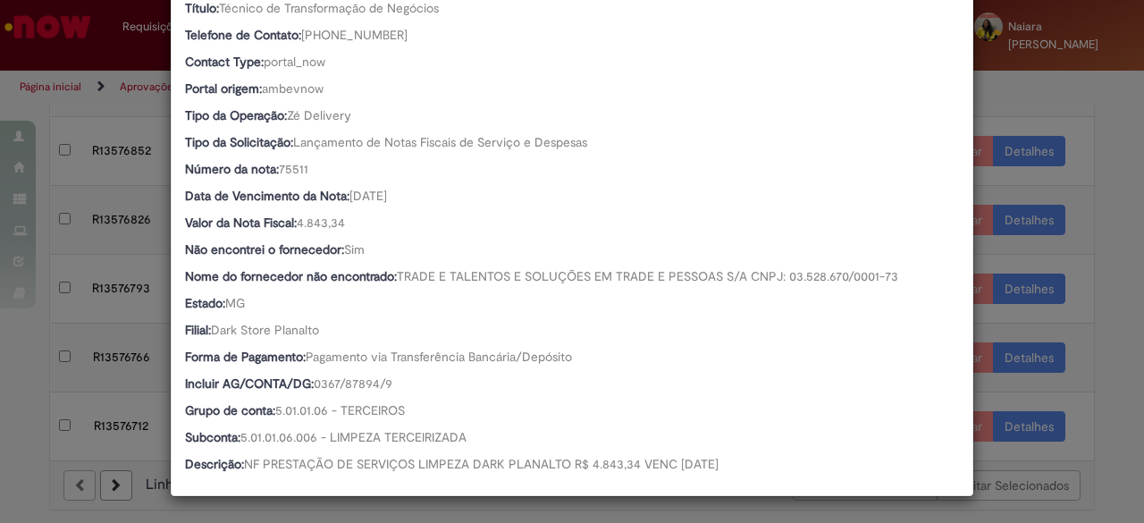
click at [1111, 199] on div "Detalhes da Aprovação Número R13576731 Oferta Ventures & New Business Favorecid…" at bounding box center [572, 261] width 1144 height 523
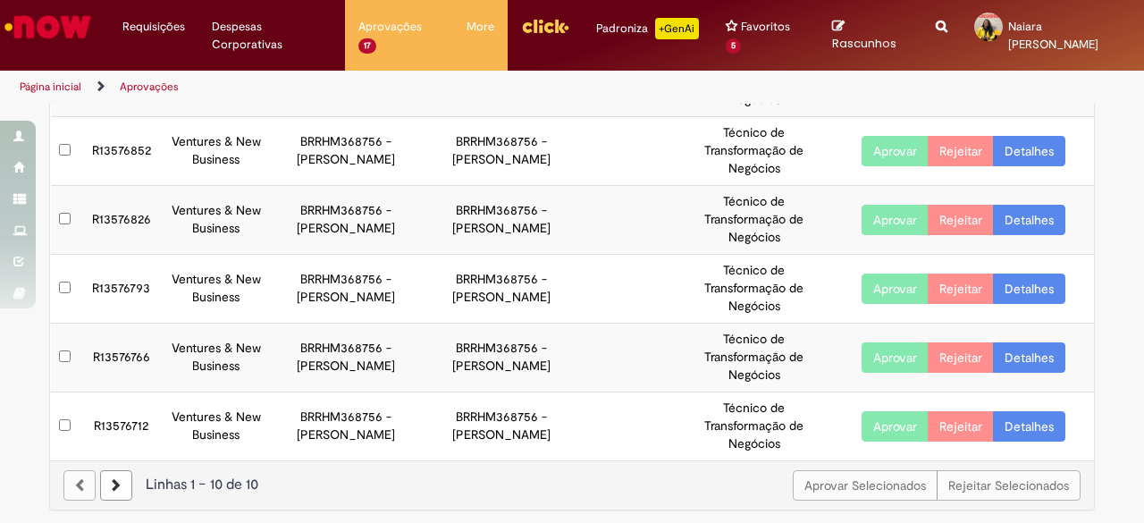
scroll to position [370, 0]
click at [1026, 361] on link "Detalhes" at bounding box center [1029, 357] width 72 height 30
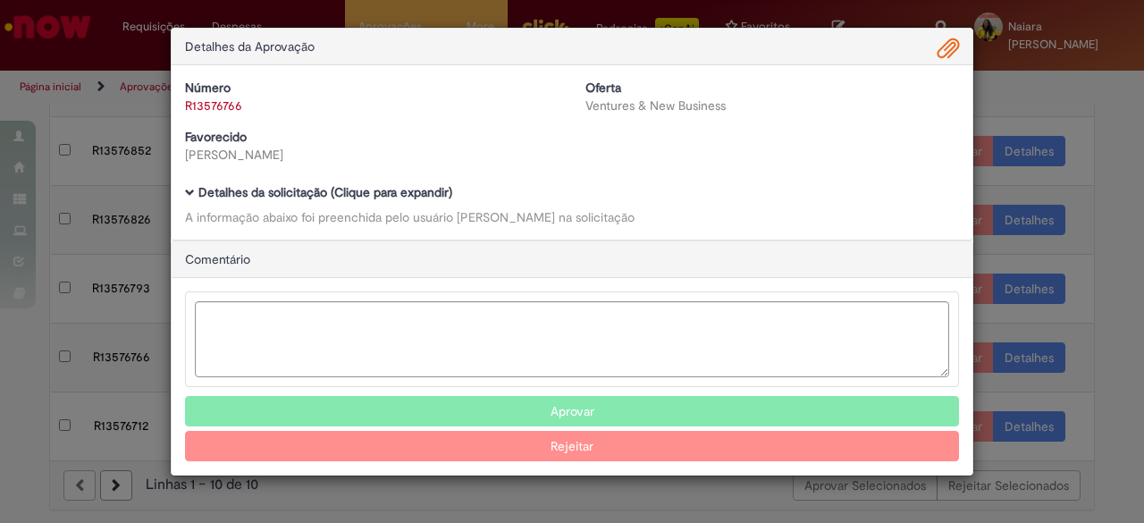
click at [400, 198] on b "Detalhes da solicitação (Clique para expandir)" at bounding box center [325, 192] width 254 height 16
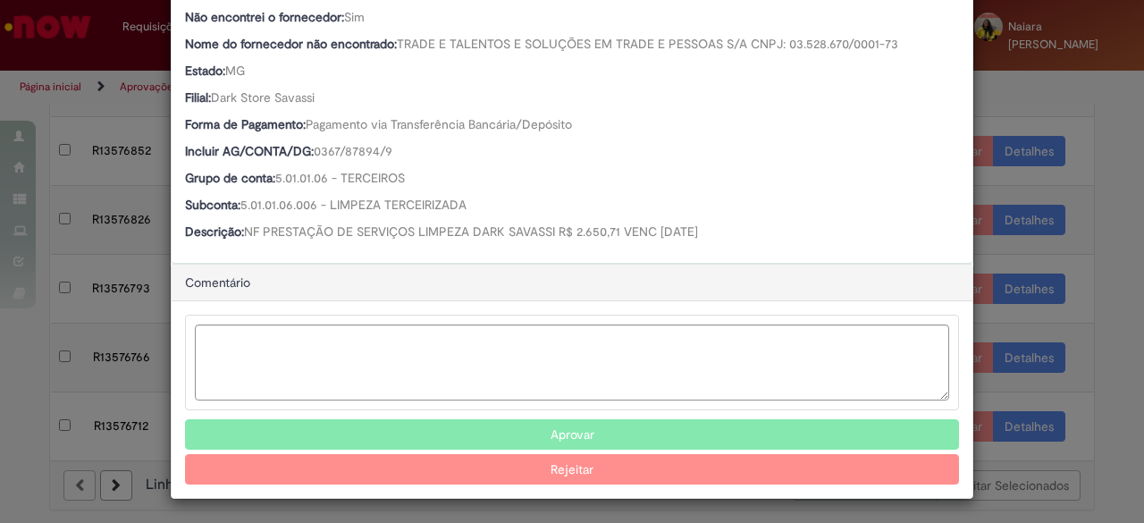
click at [509, 426] on button "Aprovar" at bounding box center [572, 434] width 774 height 30
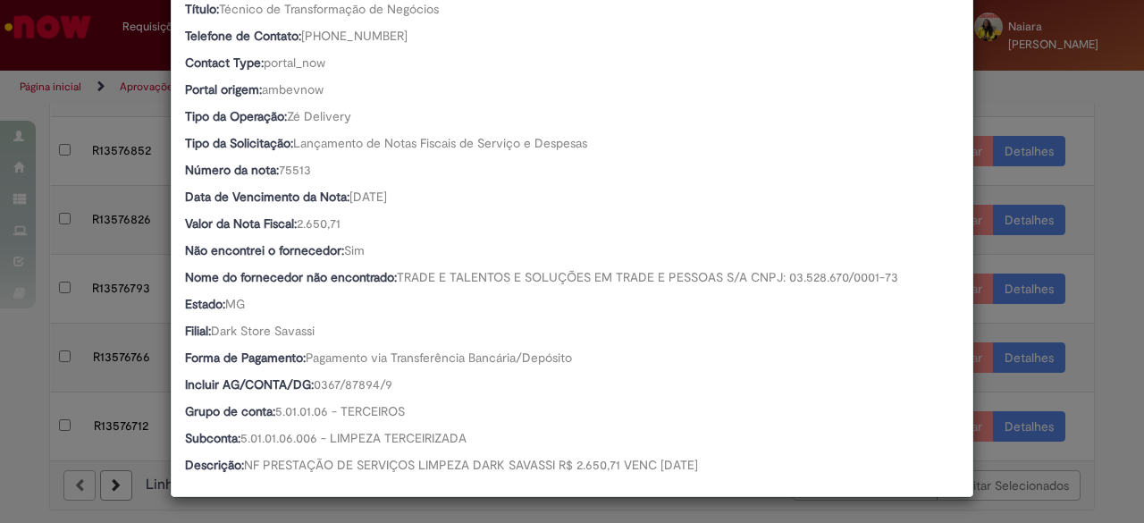
click at [1097, 177] on div "Detalhes da Aprovação Número R13576766 Oferta Ventures & New Business Favorecid…" at bounding box center [572, 261] width 1144 height 523
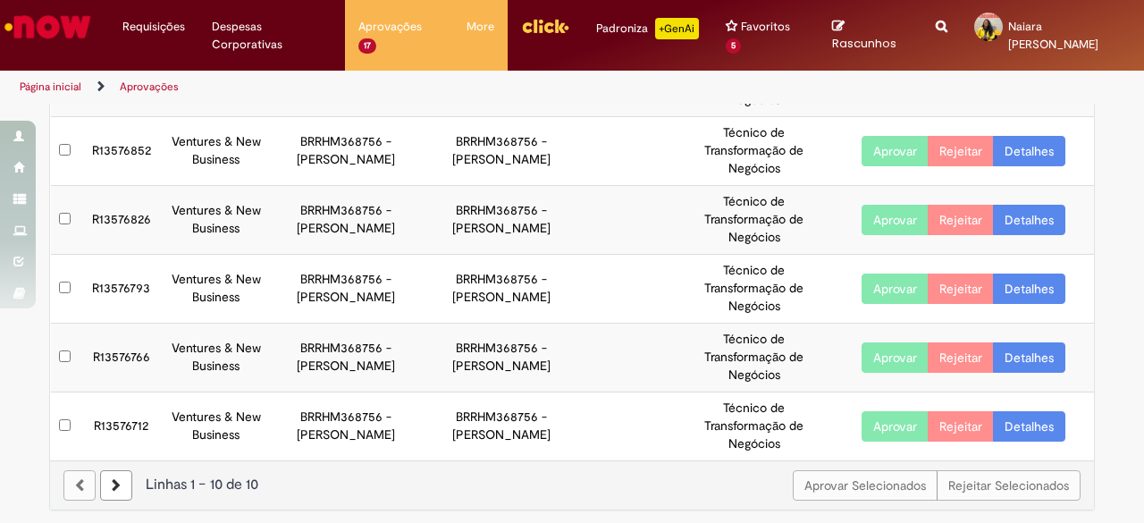
click at [1009, 422] on link "Detalhes" at bounding box center [1029, 426] width 72 height 30
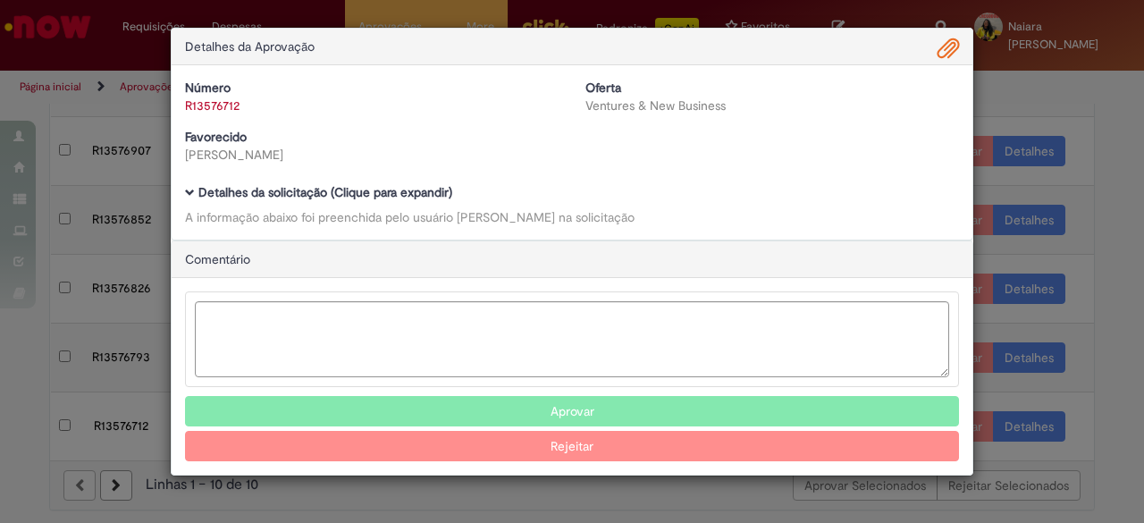
click at [402, 190] on b "Detalhes da solicitação (Clique para expandir)" at bounding box center [325, 192] width 254 height 16
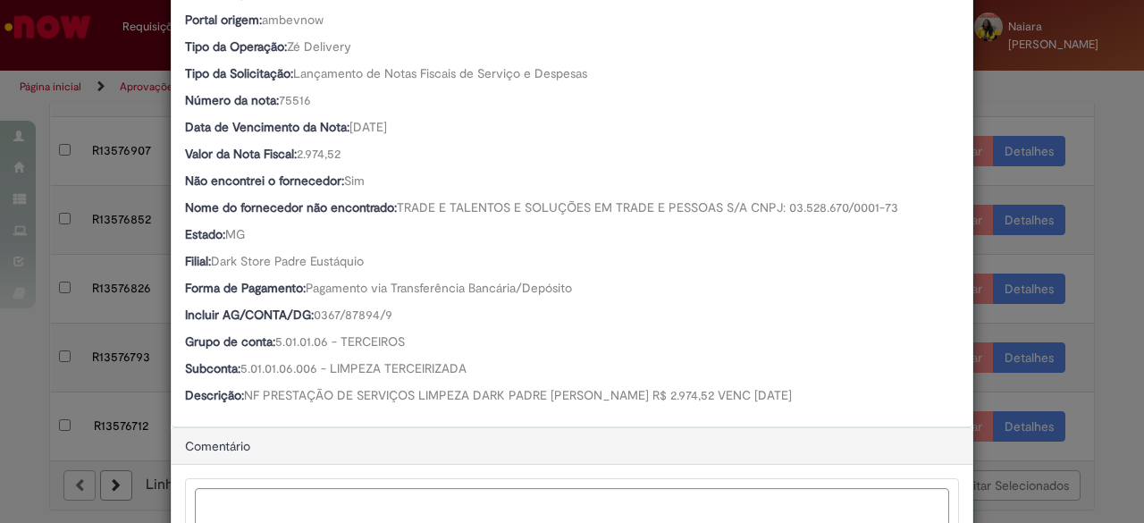
scroll to position [603, 0]
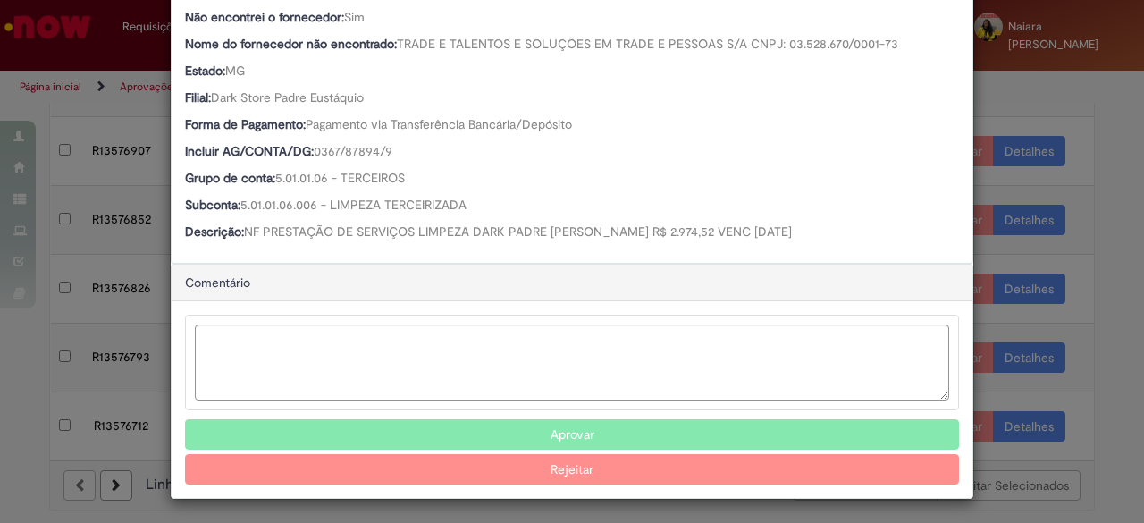
click at [483, 436] on button "Aprovar" at bounding box center [572, 434] width 774 height 30
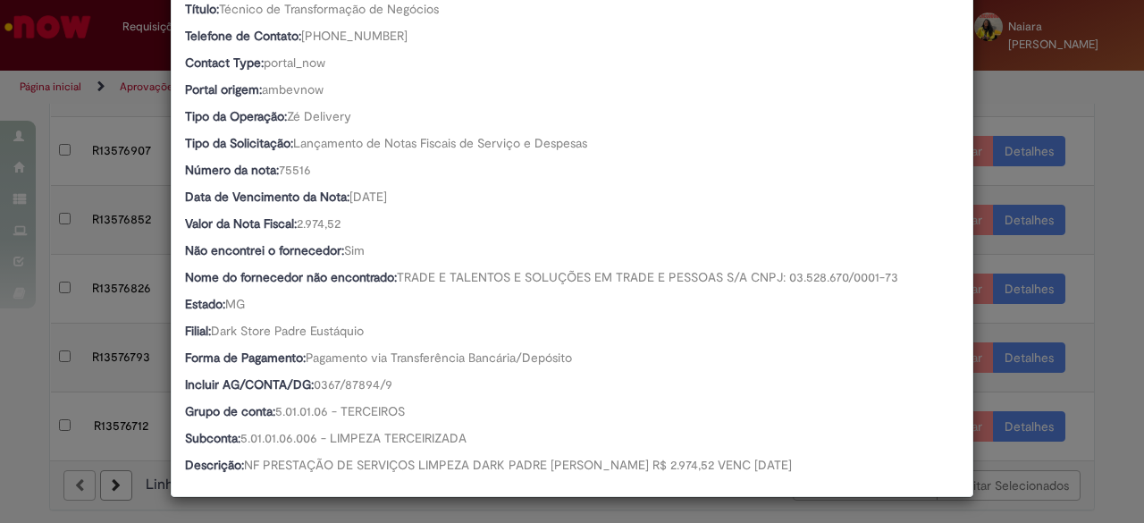
click at [1080, 307] on div "Detalhes da Aprovação Número R13576712 Oferta Ventures & New Business Favorecid…" at bounding box center [572, 261] width 1144 height 523
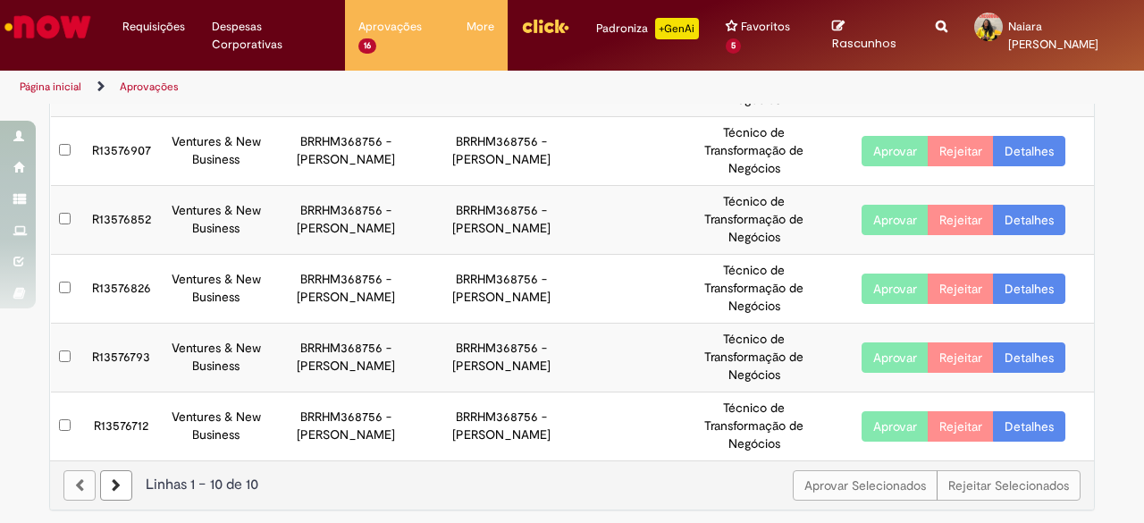
click at [1032, 421] on link "Detalhes" at bounding box center [1029, 426] width 72 height 30
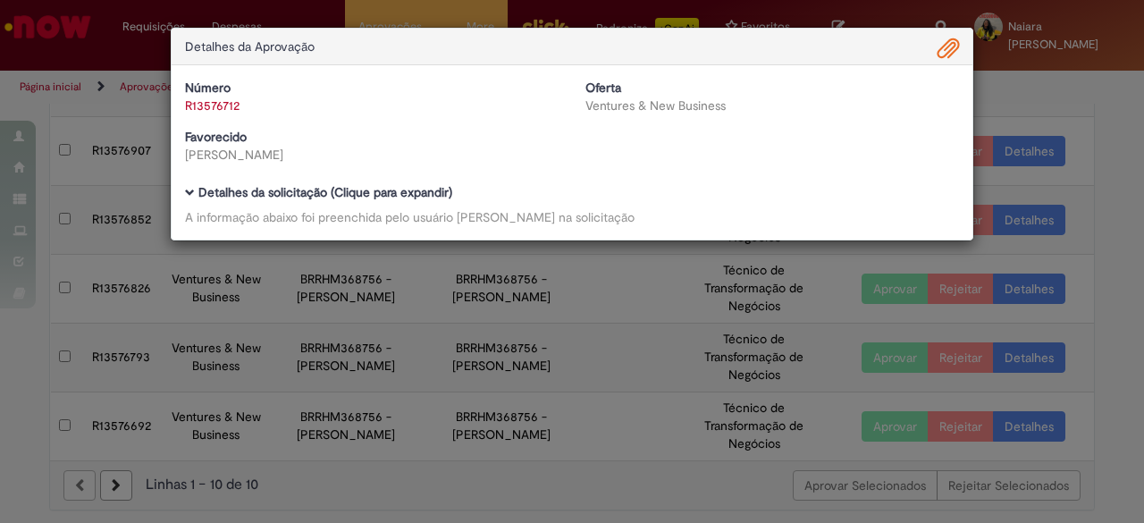
click at [282, 181] on div "Número R13576712 Oferta Ventures & New Business Favorecido [PERSON_NAME] Baixar…" at bounding box center [572, 152] width 801 height 174
click at [280, 189] on b "Detalhes da solicitação (Clique para expandir)" at bounding box center [325, 192] width 254 height 16
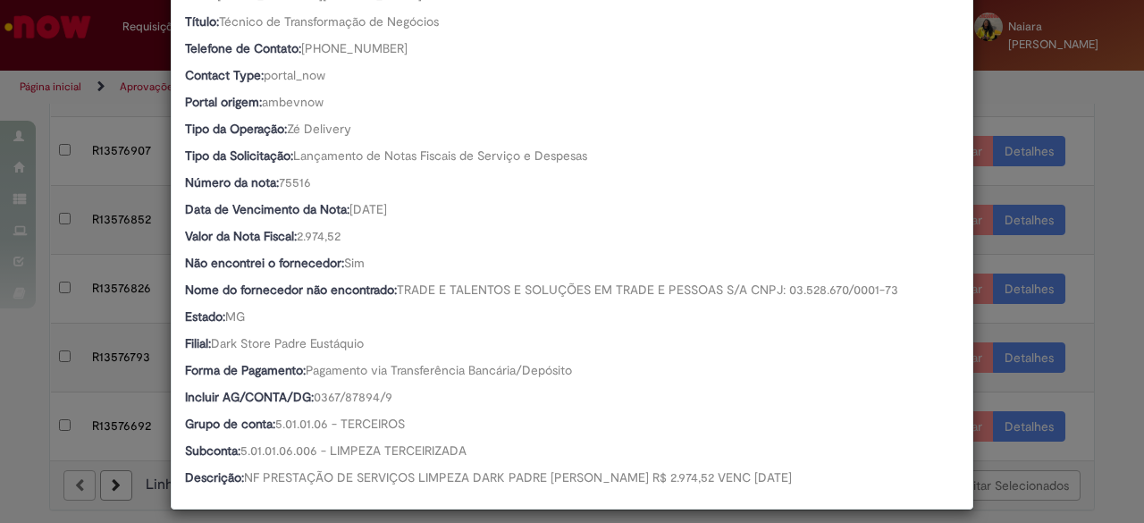
scroll to position [371, 0]
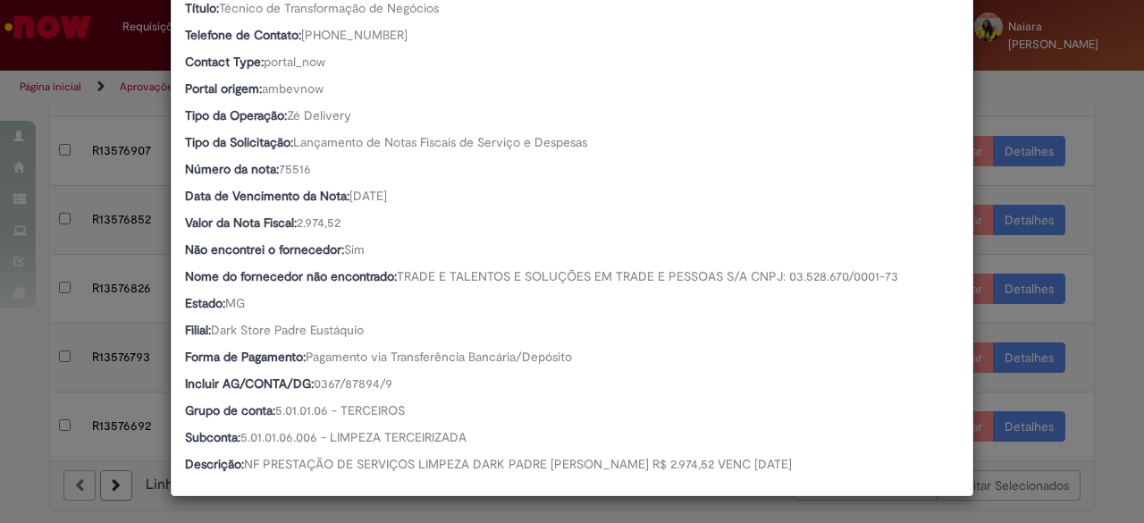
click at [1094, 208] on div "Detalhes da Aprovação Número R13576712 Oferta Ventures & New Business Favorecid…" at bounding box center [572, 261] width 1144 height 523
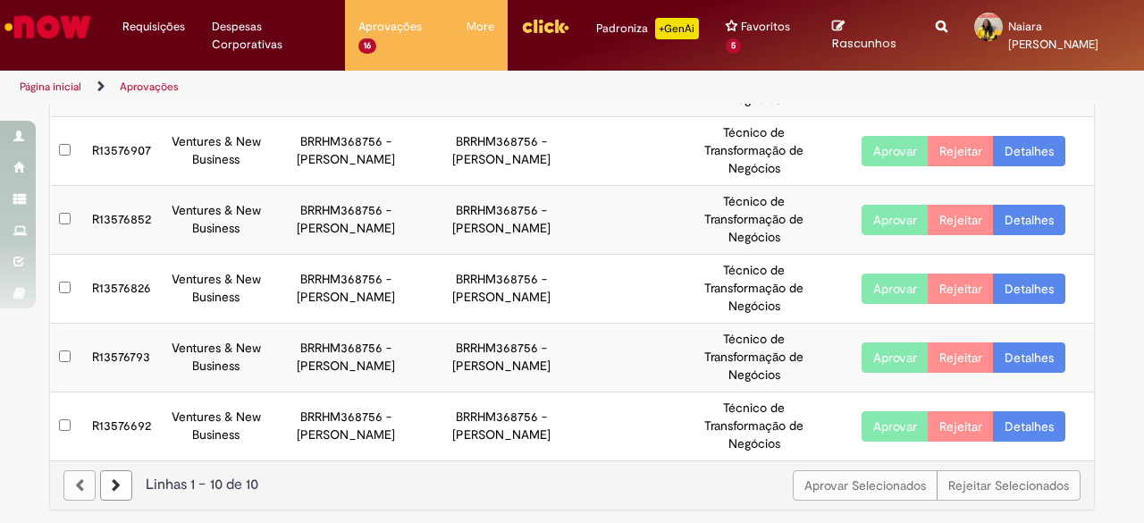
click at [1030, 419] on link "Detalhes" at bounding box center [1029, 426] width 72 height 30
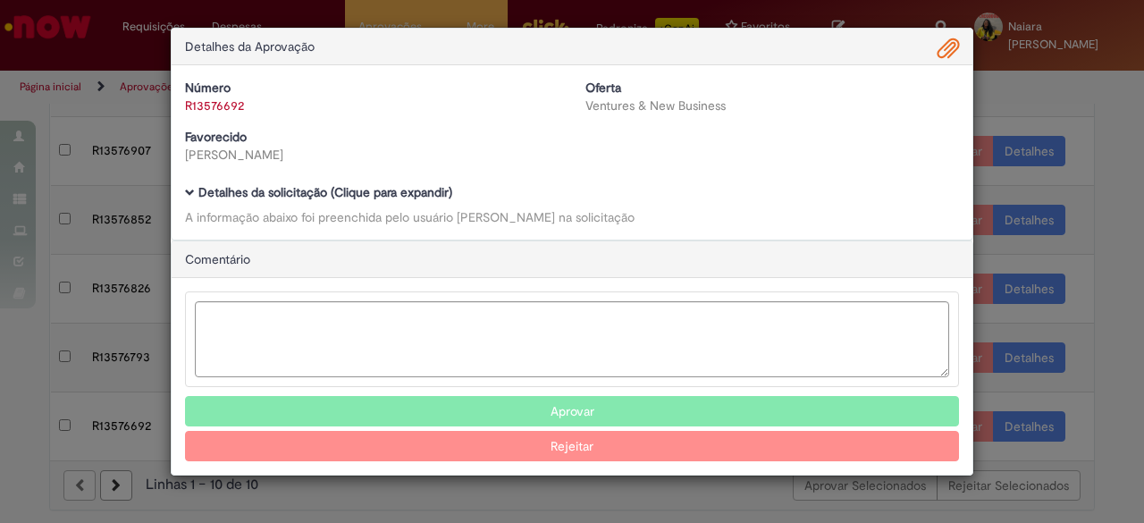
click at [1022, 432] on div "Detalhes da Aprovação Número R13576692 Oferta Ventures & New Business Favorecid…" at bounding box center [572, 261] width 1144 height 523
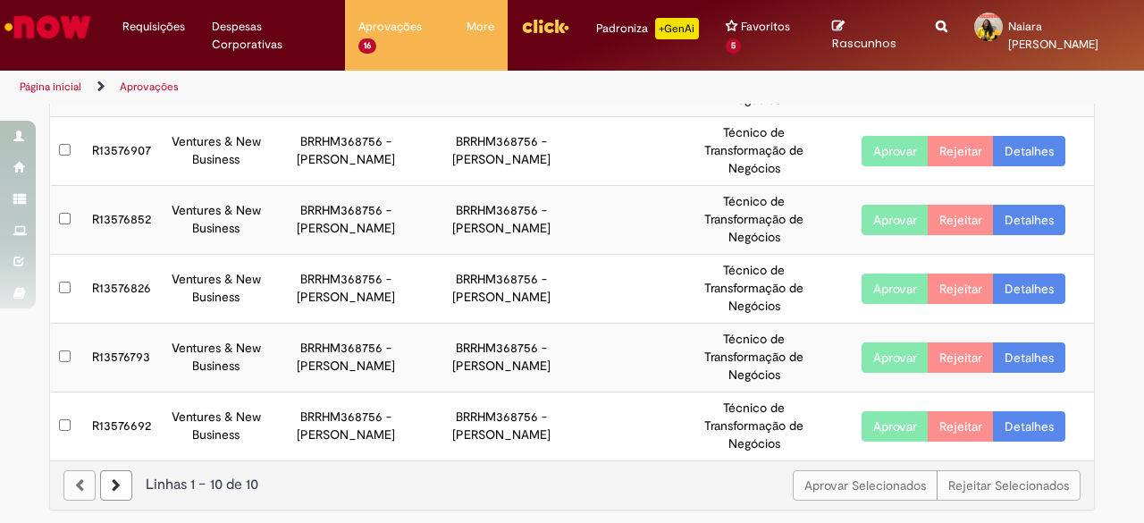
click at [1022, 431] on link "Detalhes" at bounding box center [1029, 426] width 72 height 30
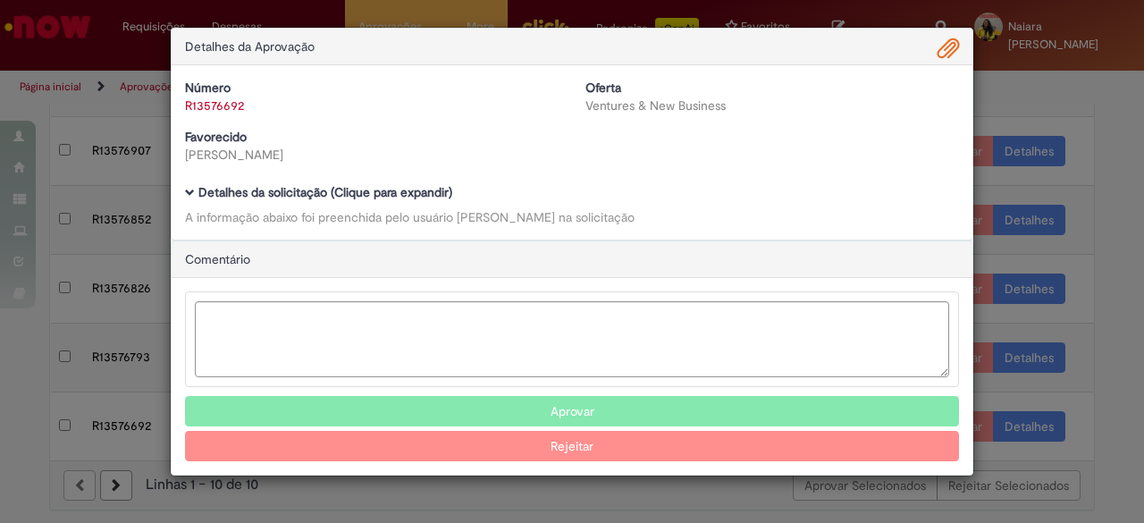
click at [315, 197] on b "Detalhes da solicitação (Clique para expandir)" at bounding box center [325, 192] width 254 height 16
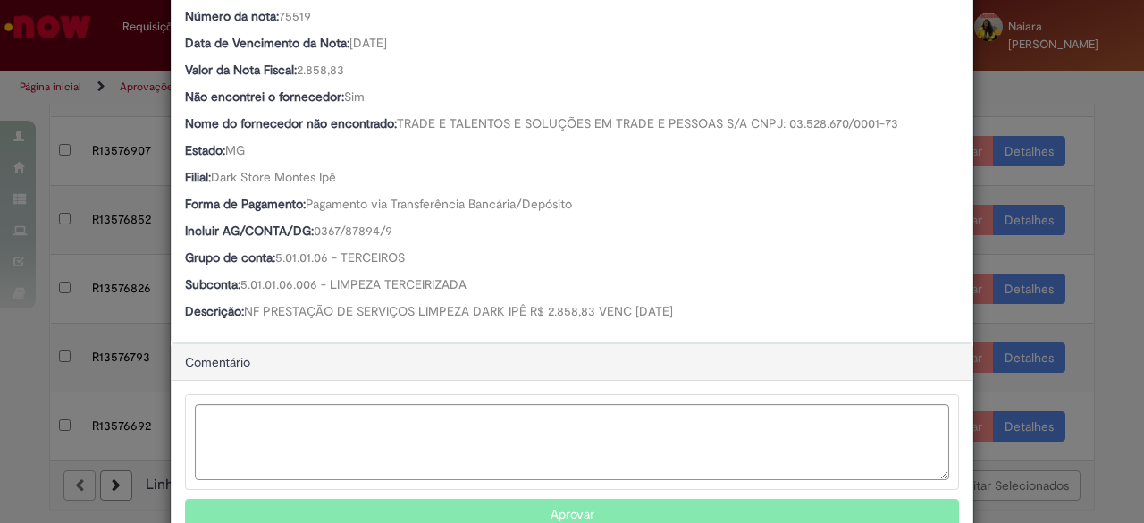
scroll to position [603, 0]
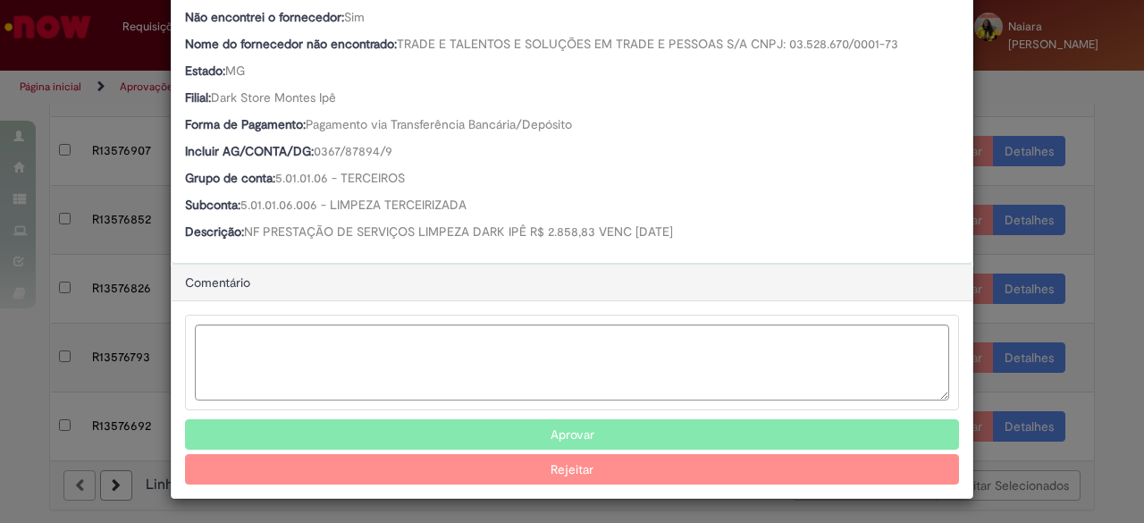
click at [447, 441] on button "Aprovar" at bounding box center [572, 434] width 774 height 30
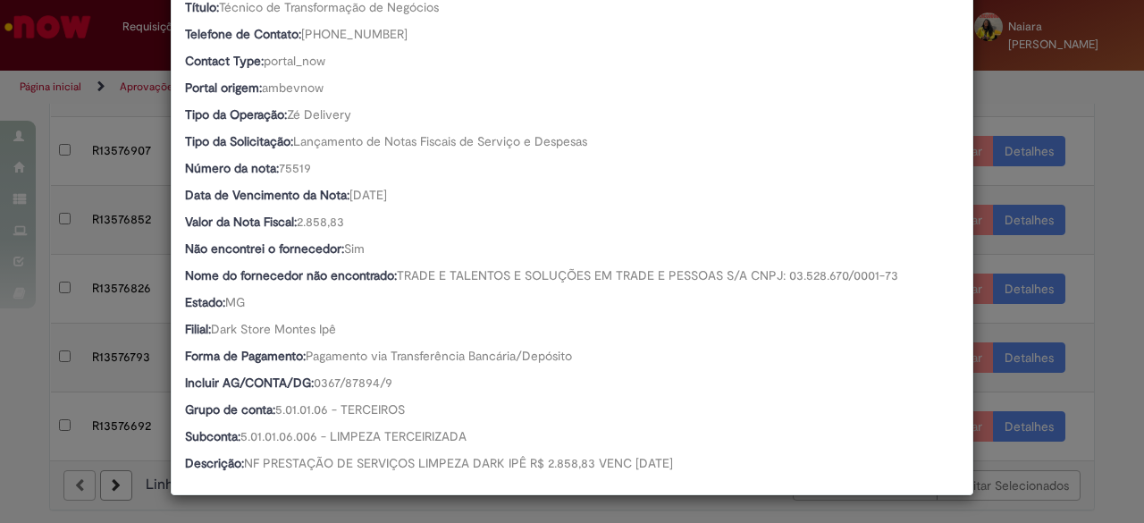
scroll to position [370, 0]
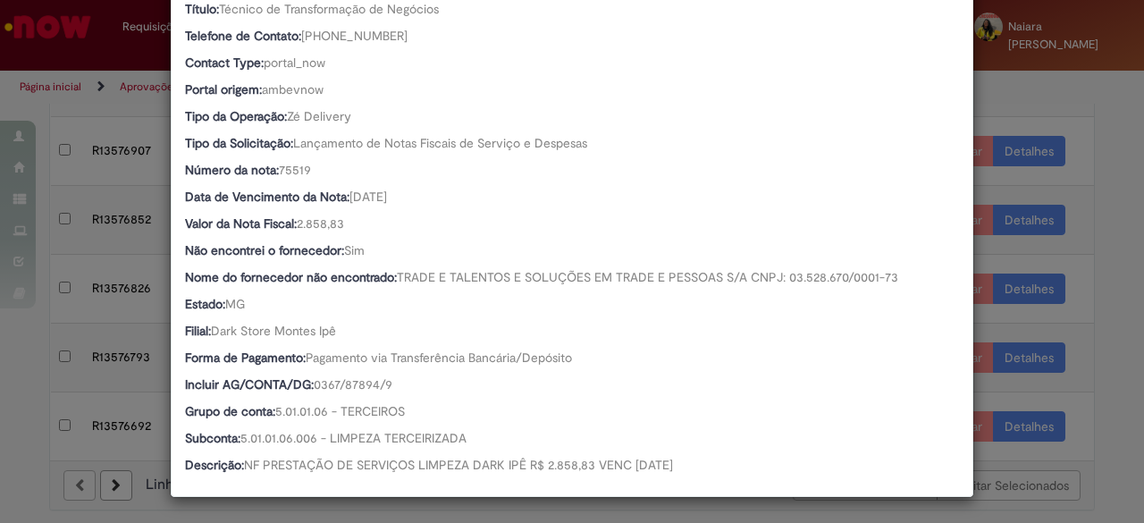
click at [1104, 240] on div "Detalhes da Aprovação Número R13576692 Oferta Ventures & New Business Favorecid…" at bounding box center [572, 261] width 1144 height 523
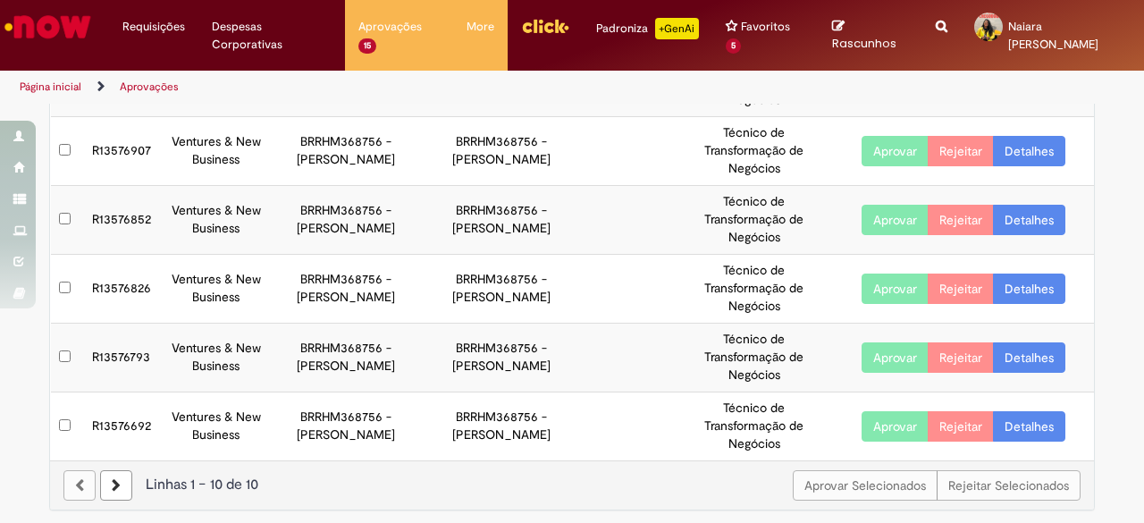
click at [1038, 149] on link "Detalhes" at bounding box center [1029, 151] width 72 height 30
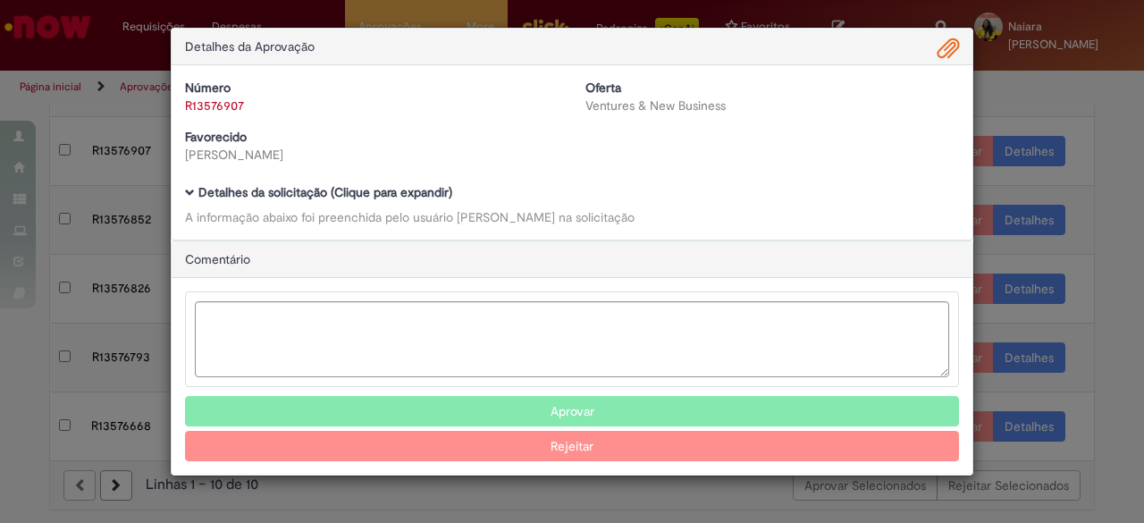
click at [391, 203] on div "Detalhes da solicitação (Clique para expandir) A informação abaixo foi preenchi…" at bounding box center [572, 206] width 774 height 40
click at [410, 192] on b "Detalhes da solicitação (Clique para expandir)" at bounding box center [325, 192] width 254 height 16
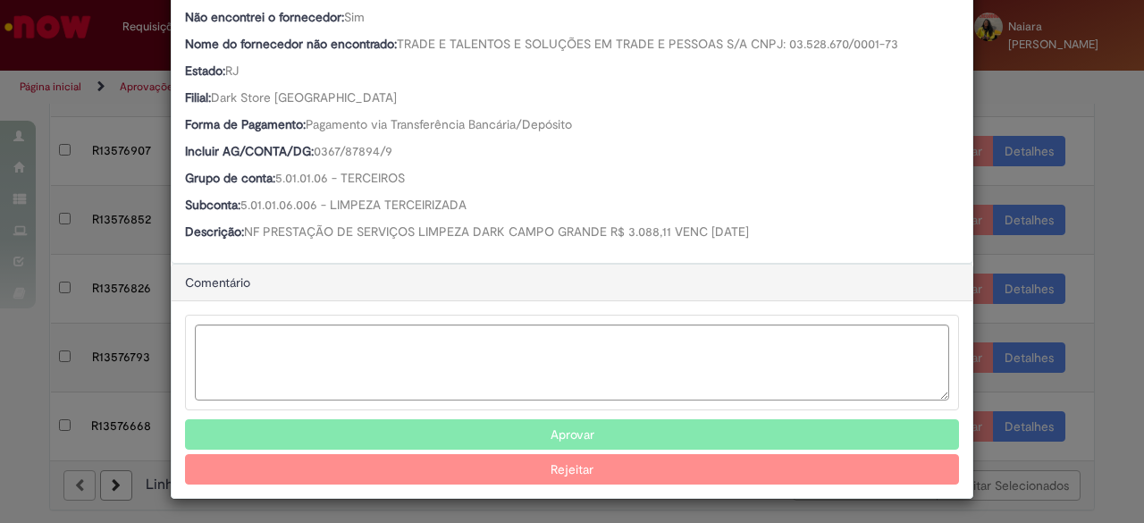
click at [493, 426] on button "Aprovar" at bounding box center [572, 434] width 774 height 30
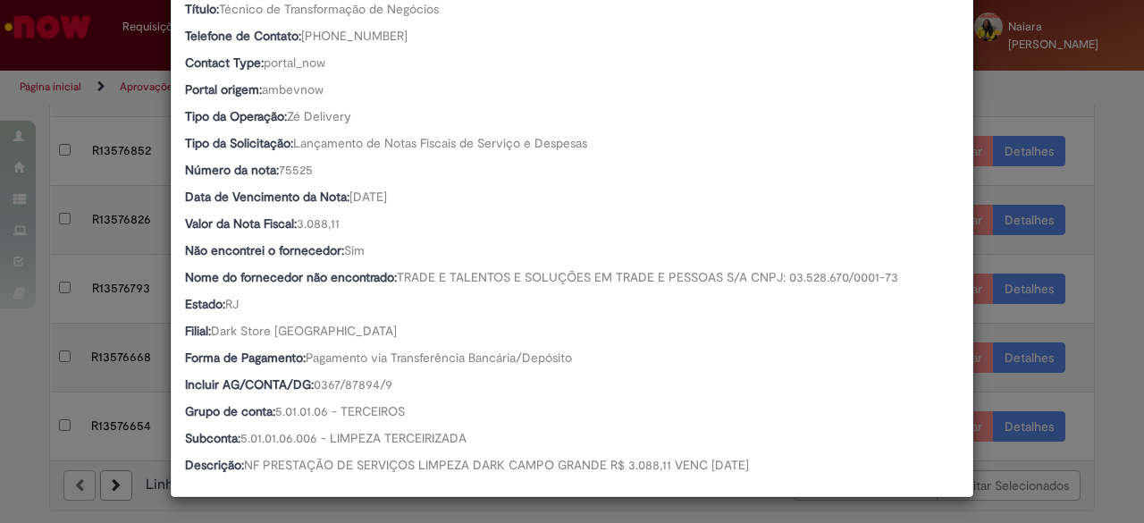
click at [1049, 118] on div "Detalhes da Aprovação Número R13576907 Oferta Ventures & New Business Favorecid…" at bounding box center [572, 261] width 1144 height 523
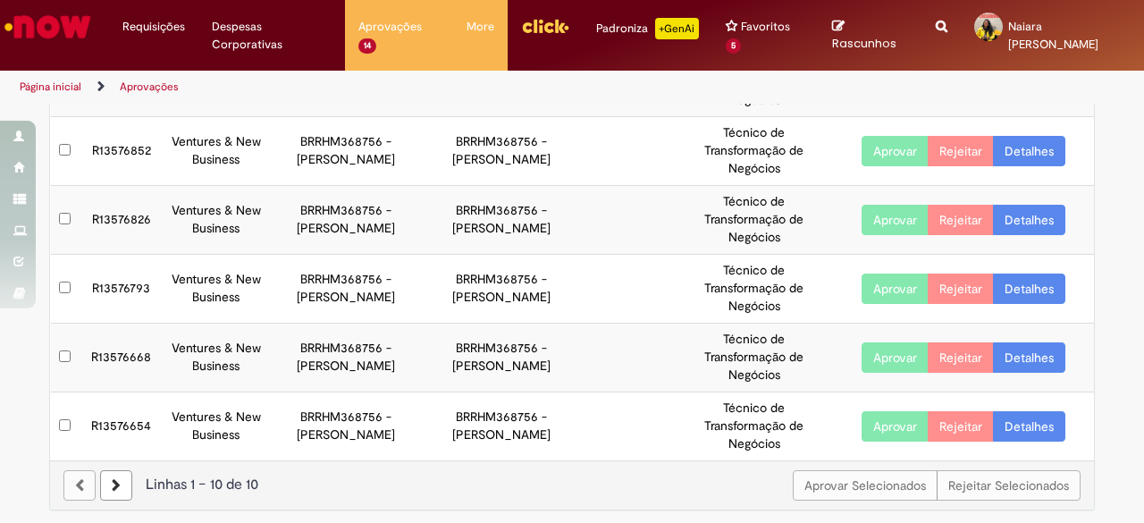
click at [1040, 153] on link "Detalhes" at bounding box center [1029, 151] width 72 height 30
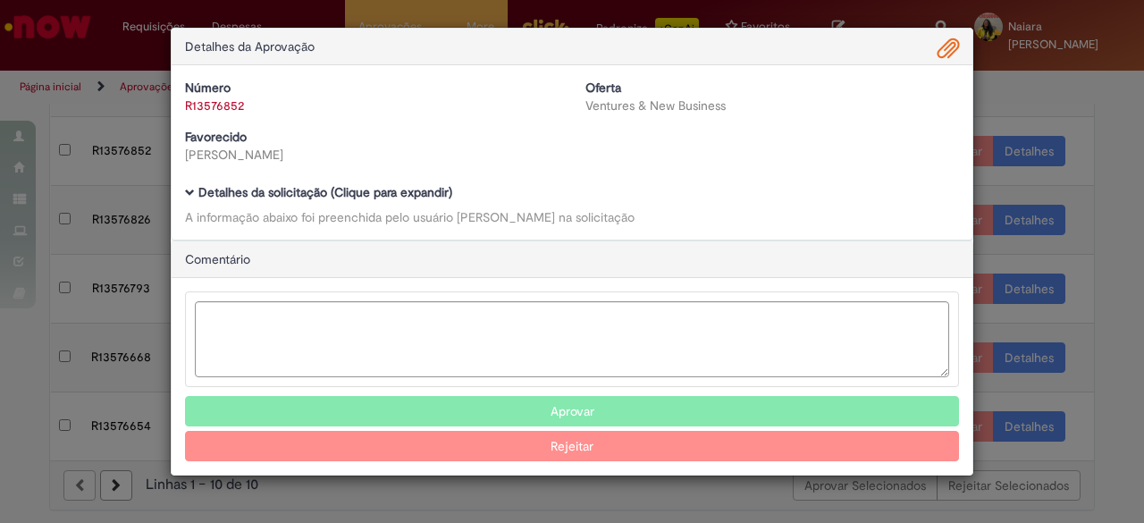
click at [406, 196] on b "Detalhes da solicitação (Clique para expandir)" at bounding box center [325, 192] width 254 height 16
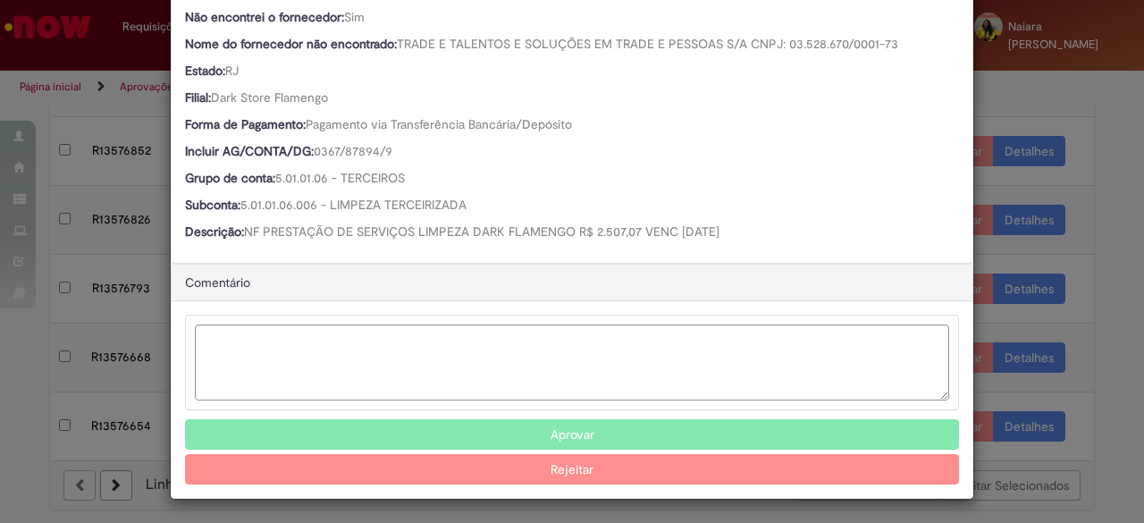
click at [435, 433] on button "Aprovar" at bounding box center [572, 434] width 774 height 30
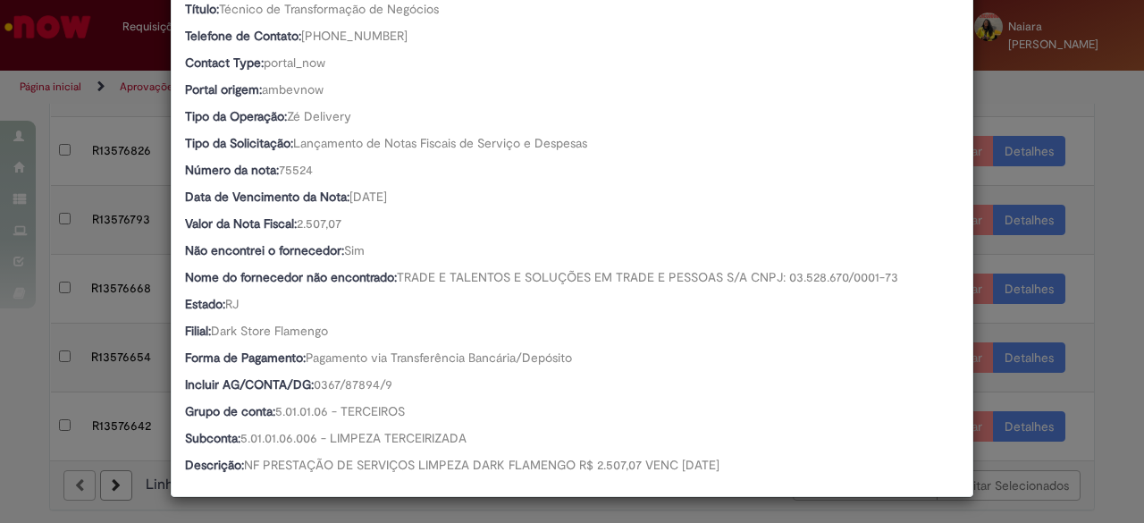
click at [1023, 110] on div "Detalhes da Aprovação Número R13576852 Oferta Ventures & New Business Favorecid…" at bounding box center [572, 261] width 1144 height 523
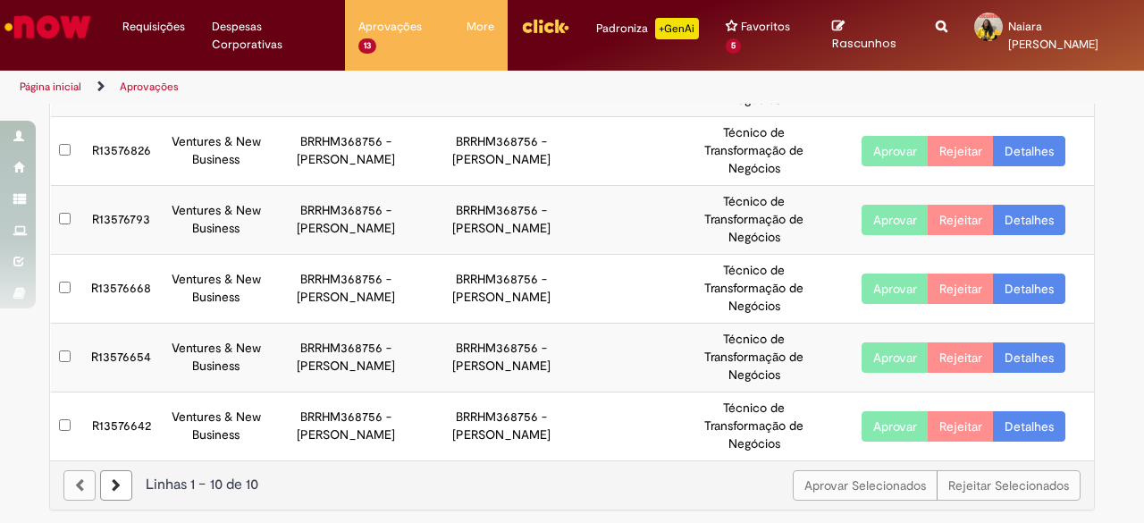
click at [1031, 151] on link "Detalhes" at bounding box center [1029, 151] width 72 height 30
click at [1023, 146] on body "Pular para o conteúdo da página Requisições Exibir Todas as Solicitações Requis…" at bounding box center [572, 261] width 1144 height 523
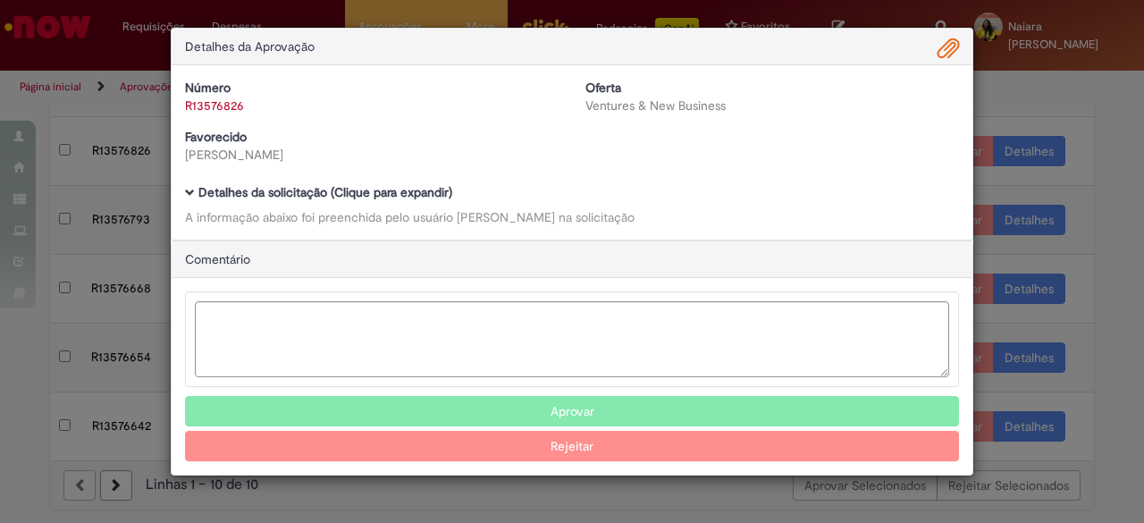
drag, startPoint x: 429, startPoint y: 190, endPoint x: 422, endPoint y: 181, distance: 11.4
click at [428, 189] on b "Detalhes da solicitação (Clique para expandir)" at bounding box center [325, 192] width 254 height 16
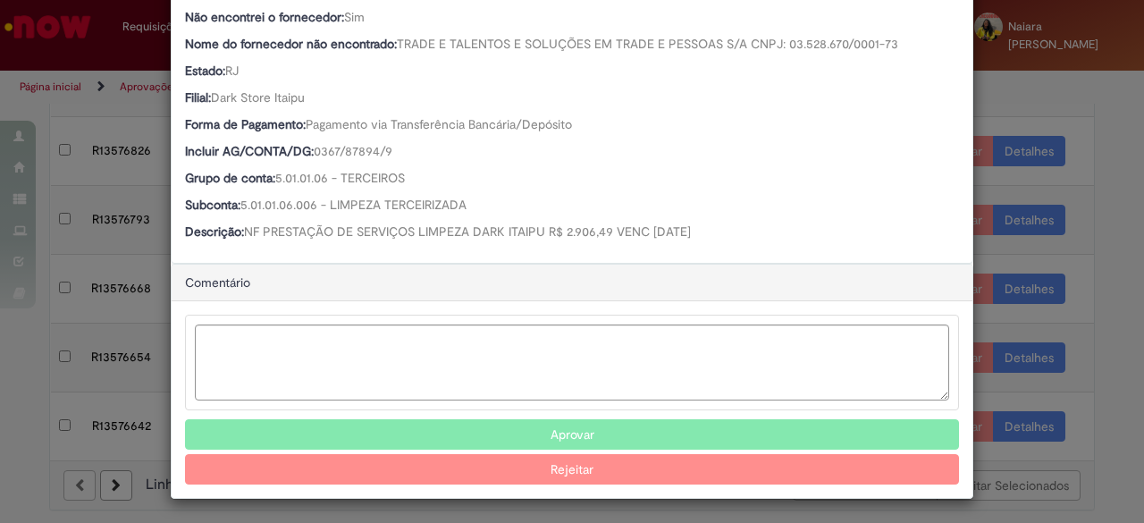
scroll to position [602, 0]
click at [517, 426] on button "Aprovar" at bounding box center [572, 435] width 774 height 30
click at [1060, 107] on div "Detalhes da Aprovação Número R13576826 Oferta Ventures & New Business Favorecid…" at bounding box center [572, 261] width 1144 height 523
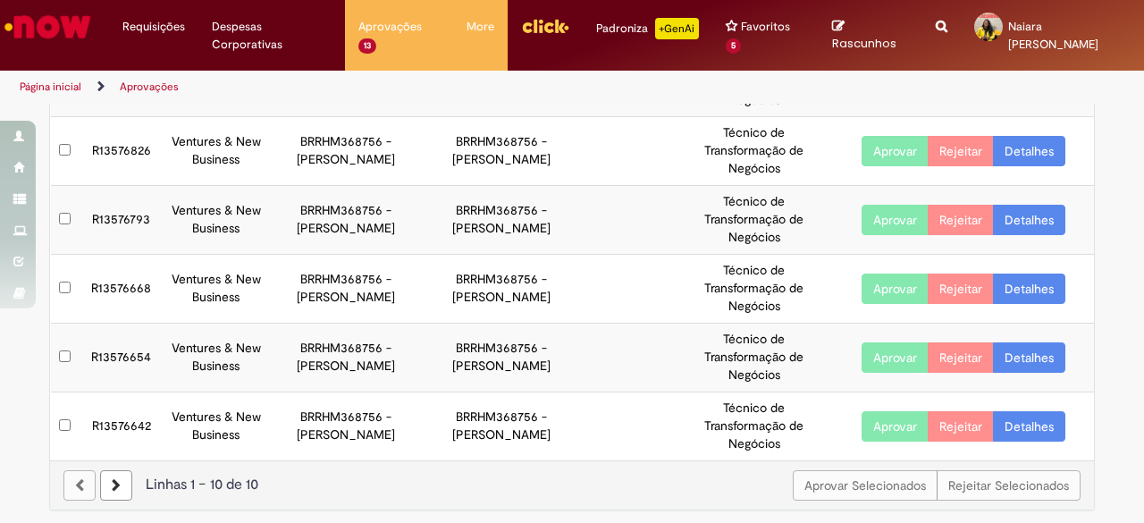
scroll to position [370, 0]
click at [1016, 146] on link "Detalhes" at bounding box center [1029, 151] width 72 height 30
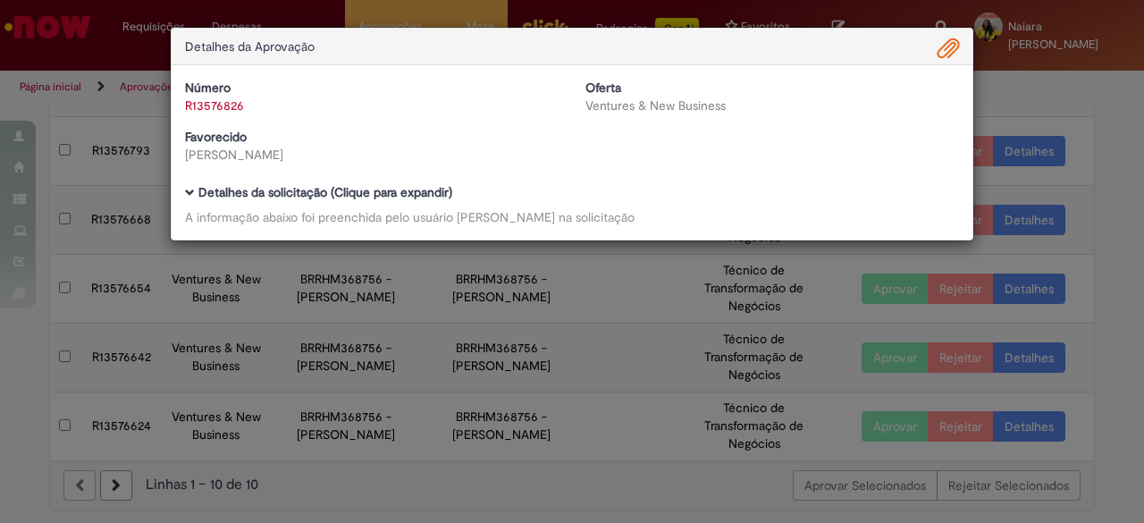
click at [366, 196] on b "Detalhes da solicitação (Clique para expandir)" at bounding box center [325, 192] width 254 height 16
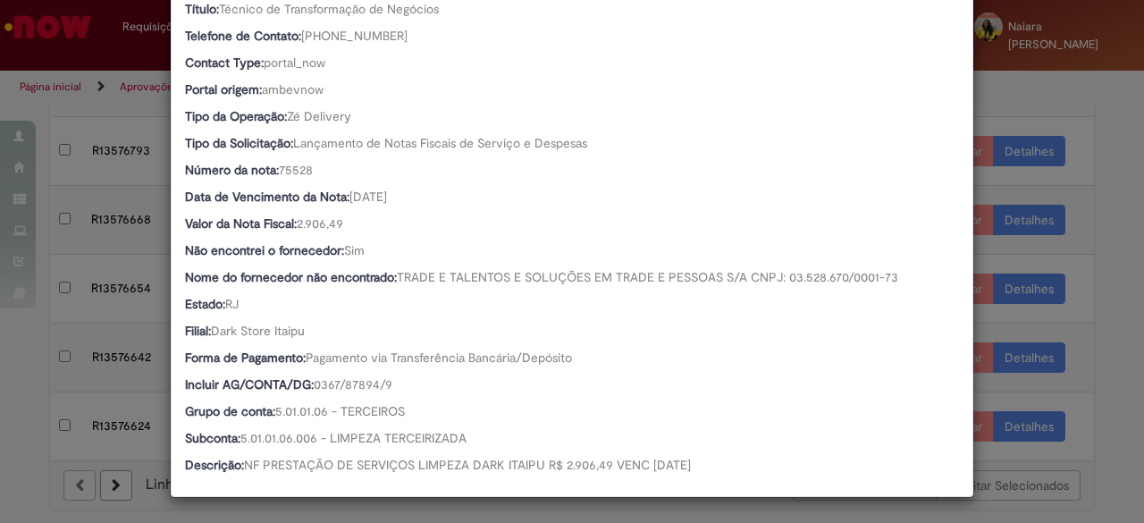
scroll to position [371, 0]
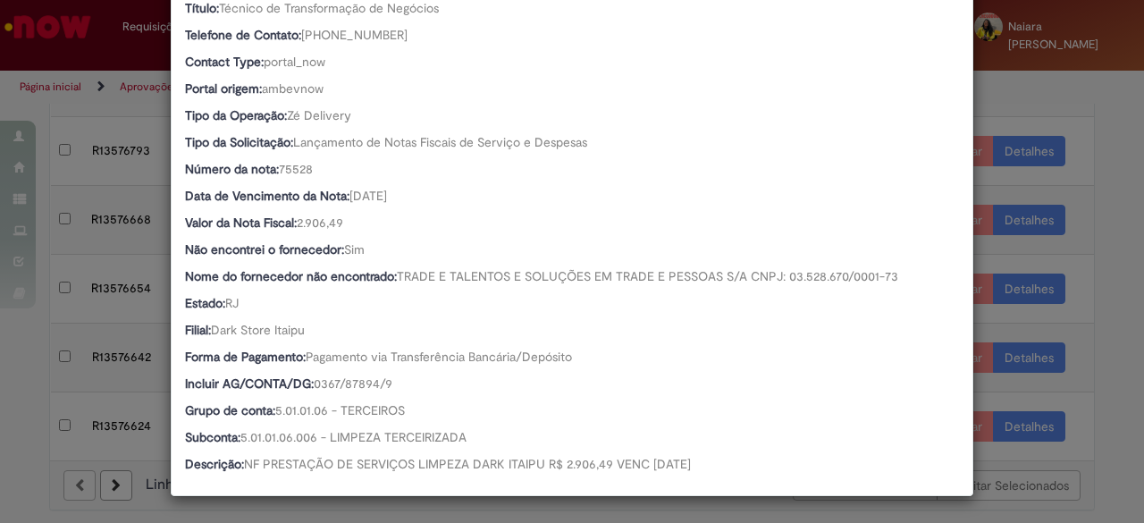
click at [1089, 92] on div "Detalhes da Aprovação Número R13576826 Oferta Ventures & New Business Favorecid…" at bounding box center [572, 261] width 1144 height 523
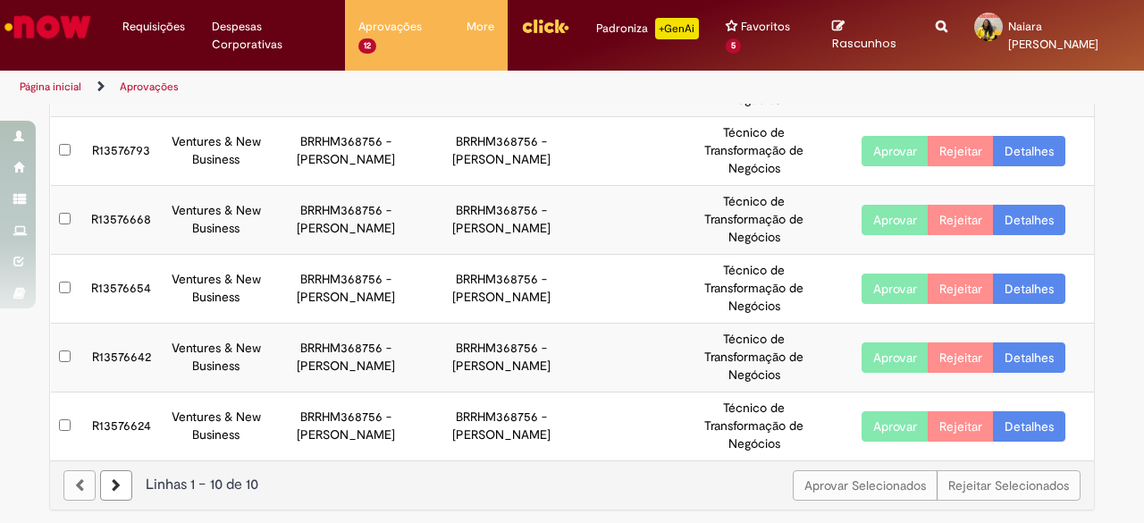
scroll to position [370, 0]
click at [1046, 152] on link "Detalhes" at bounding box center [1029, 151] width 72 height 30
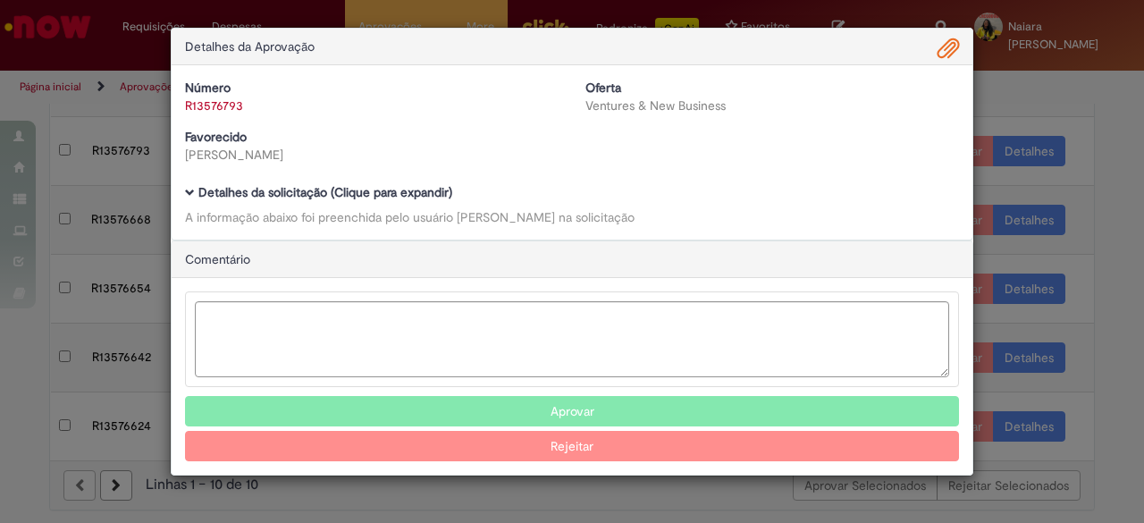
click at [400, 189] on b "Detalhes da solicitação (Clique para expandir)" at bounding box center [325, 192] width 254 height 16
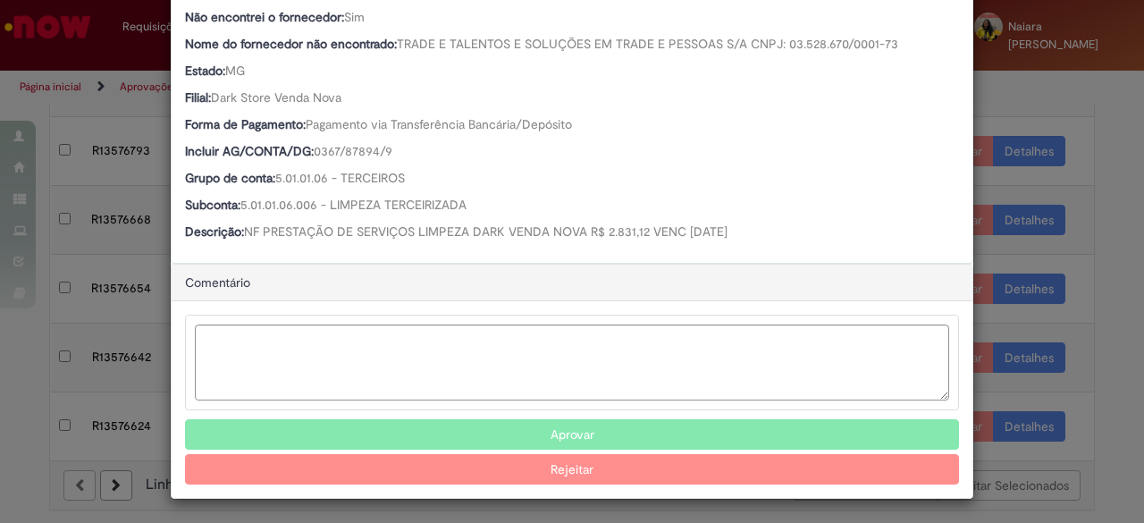
scroll to position [602, 0]
click at [486, 425] on button "Aprovar" at bounding box center [572, 435] width 774 height 30
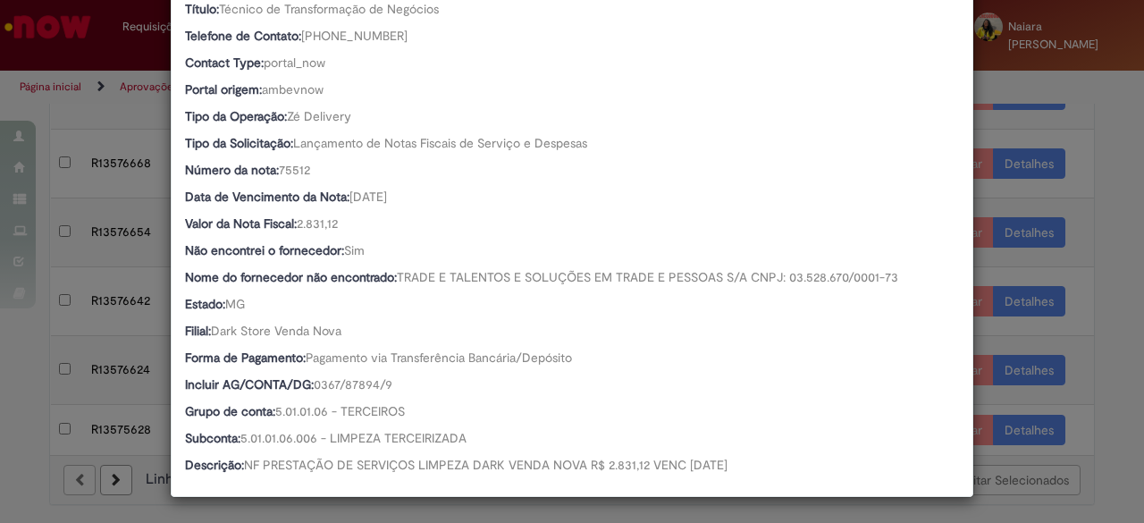
click at [1074, 114] on div "Detalhes da Aprovação Número R13576793 Oferta Ventures & New Business Favorecid…" at bounding box center [572, 261] width 1144 height 523
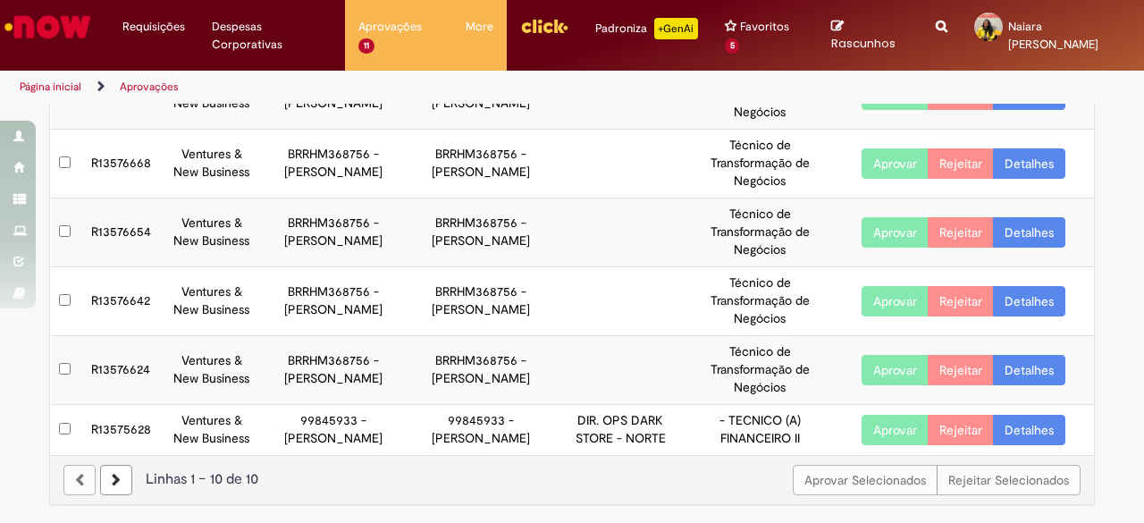
click at [1038, 155] on link "Detalhes" at bounding box center [1029, 163] width 72 height 30
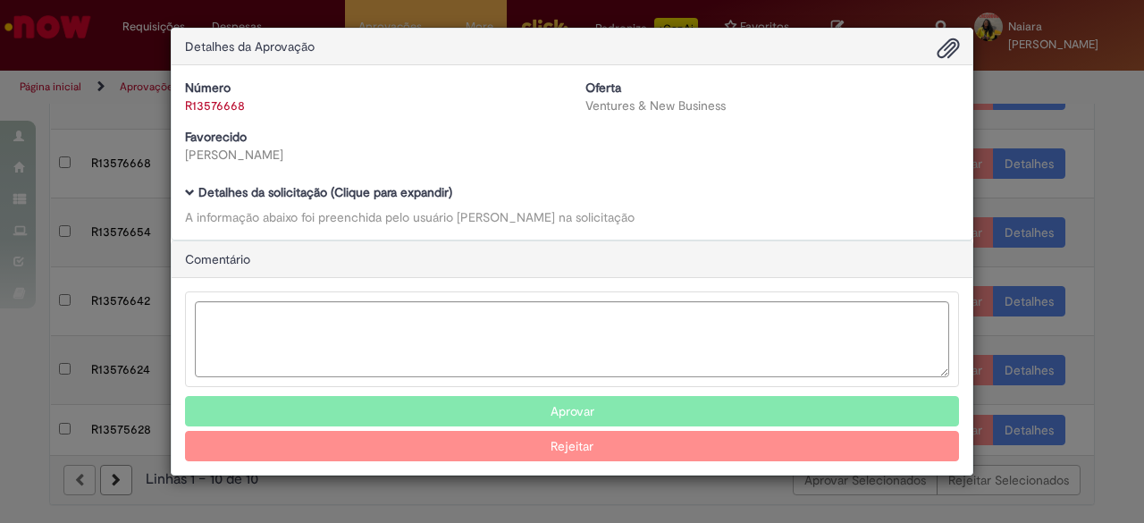
click at [1021, 153] on div "Detalhes da Aprovação Número R13576668 Oferta Ventures & New Business Favorecid…" at bounding box center [572, 261] width 1144 height 523
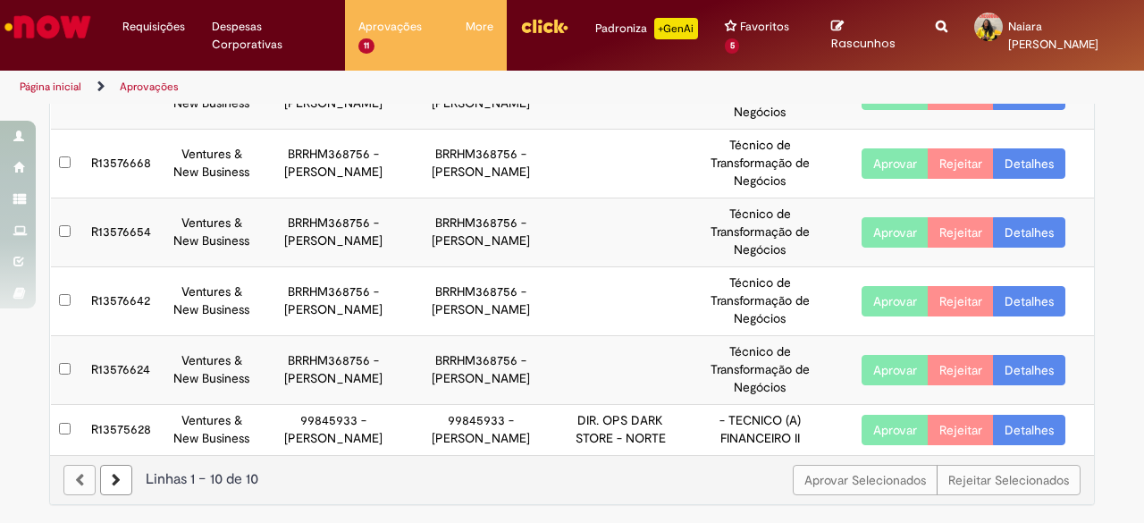
click at [1021, 153] on link "Detalhes" at bounding box center [1029, 163] width 72 height 30
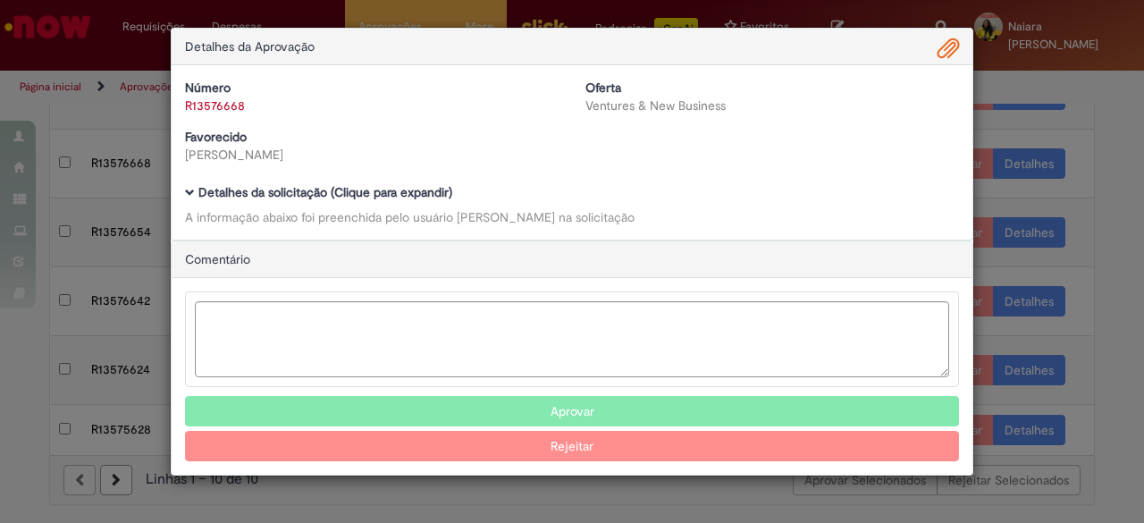
click at [1006, 151] on div "Detalhes da Aprovação Número R13576668 Oferta Ventures & New Business Favorecid…" at bounding box center [572, 261] width 1144 height 523
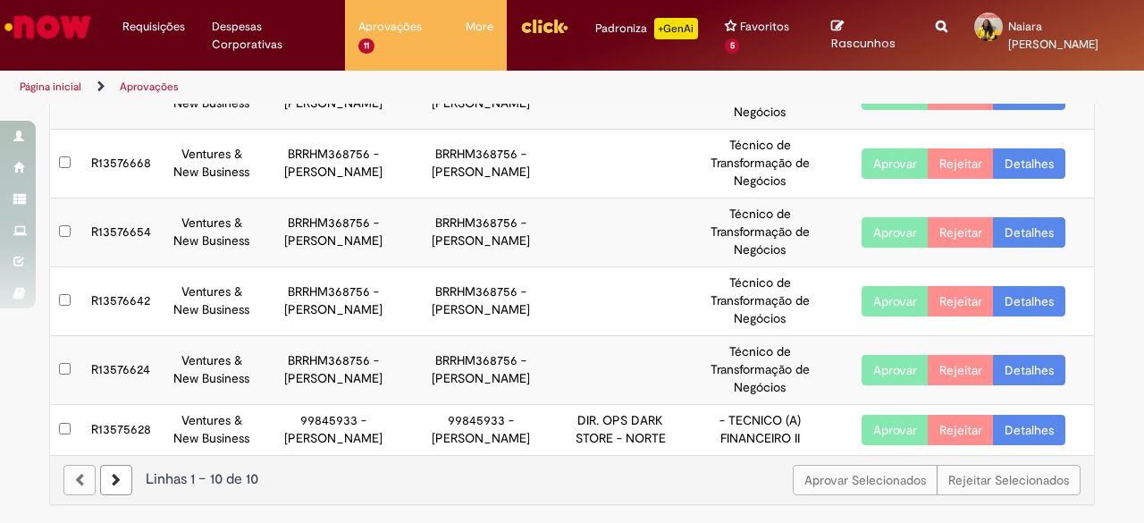
click at [1006, 151] on link "Detalhes" at bounding box center [1029, 163] width 72 height 30
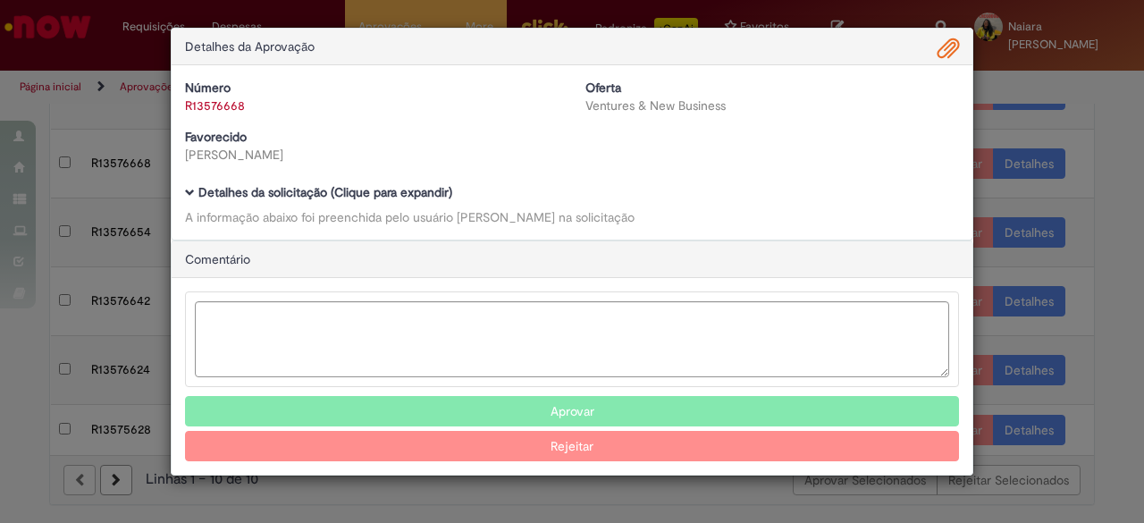
click at [429, 194] on b "Detalhes da solicitação (Clique para expandir)" at bounding box center [325, 192] width 254 height 16
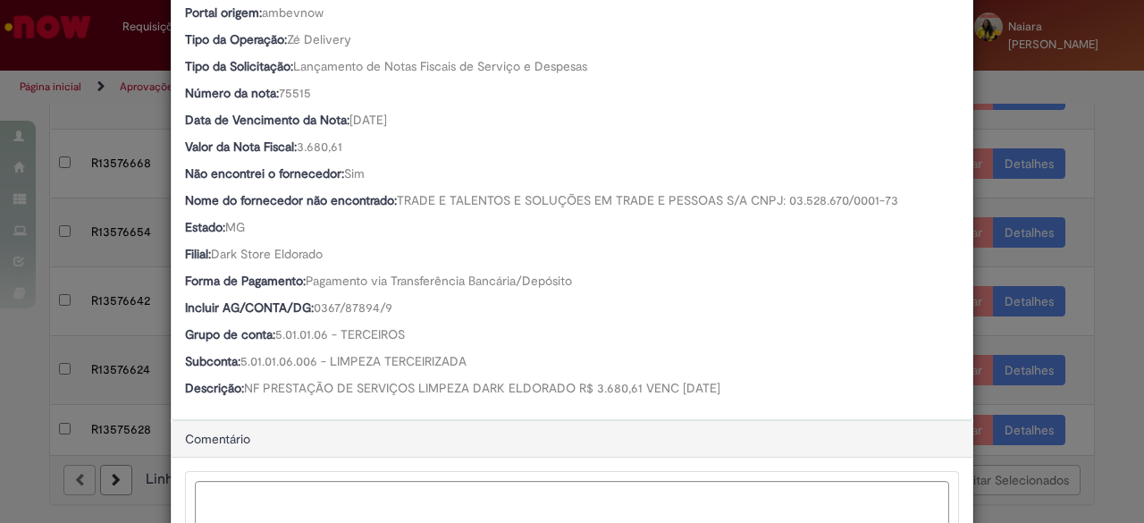
scroll to position [603, 0]
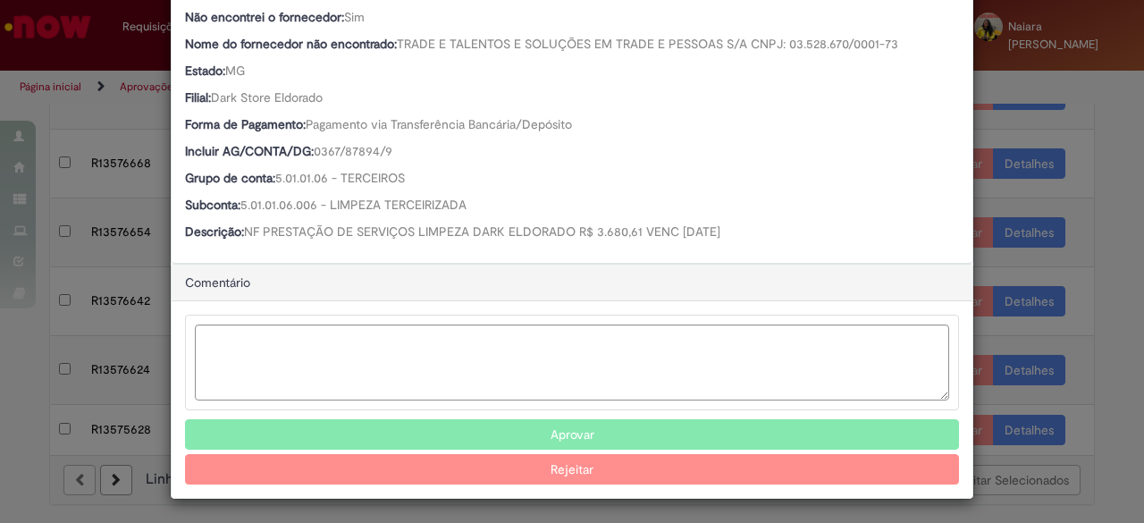
click at [559, 439] on button "Aprovar" at bounding box center [572, 434] width 774 height 30
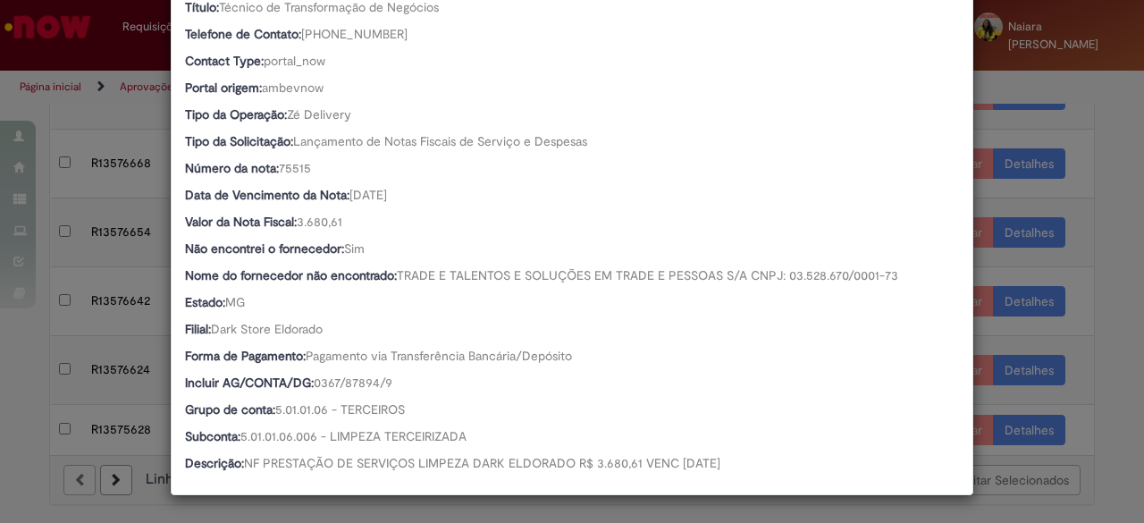
scroll to position [370, 0]
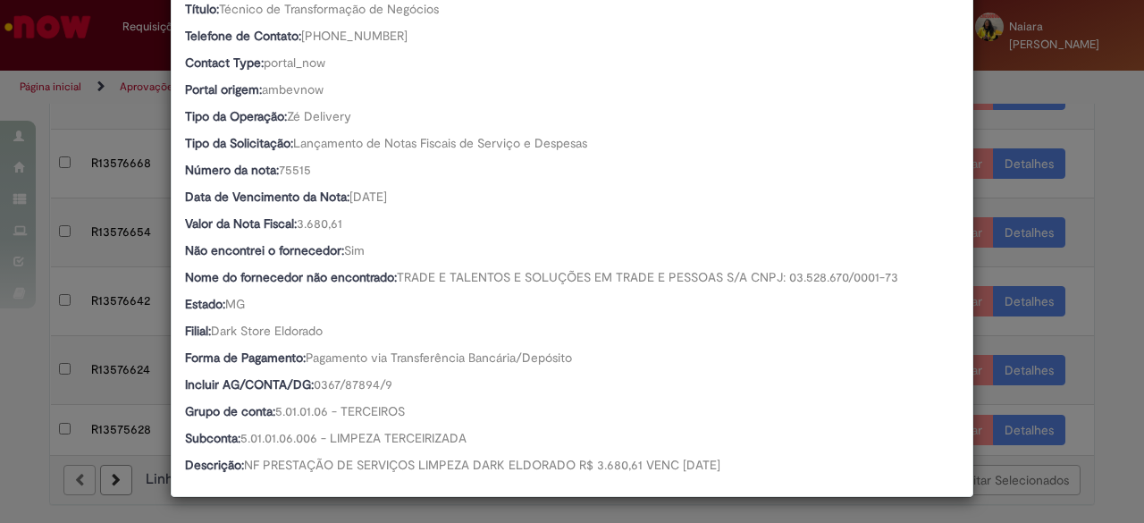
click at [1042, 110] on div "Detalhes da Aprovação Número R13576668 Oferta Ventures & New Business Favorecid…" at bounding box center [572, 261] width 1144 height 523
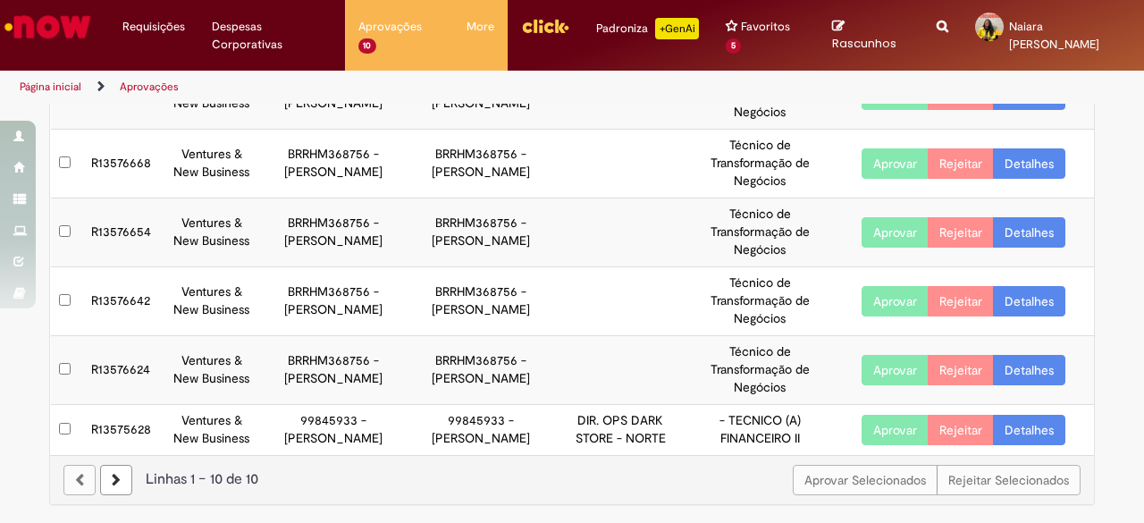
click at [1039, 148] on link "Detalhes" at bounding box center [1029, 163] width 72 height 30
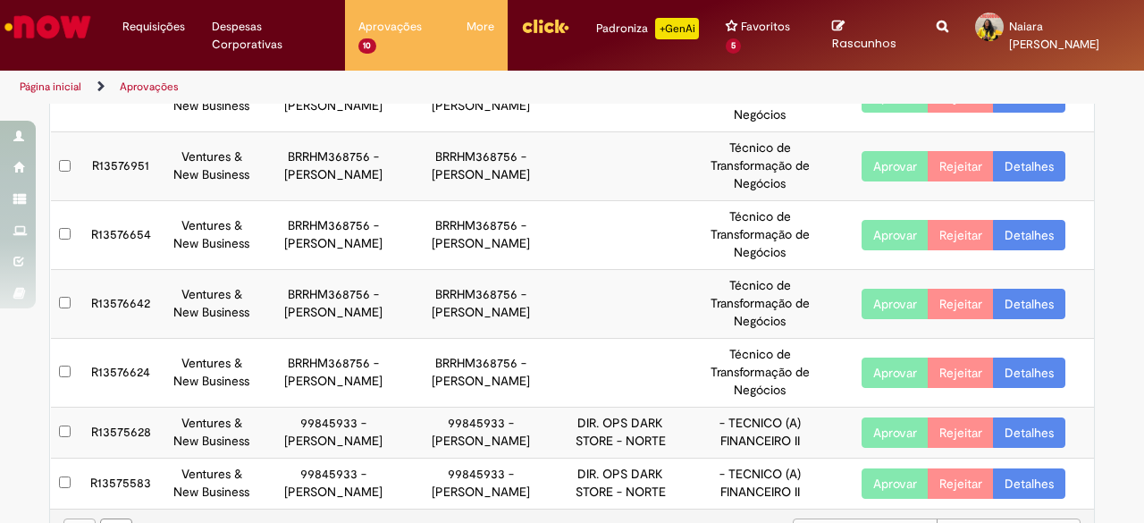
scroll to position [443, 0]
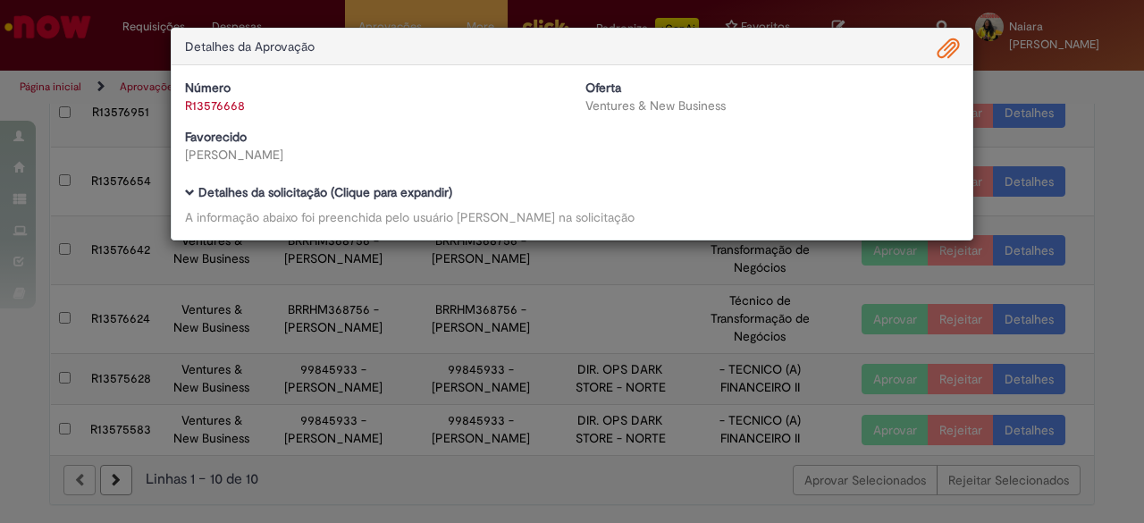
click at [411, 194] on b "Detalhes da solicitação (Clique para expandir)" at bounding box center [325, 192] width 254 height 16
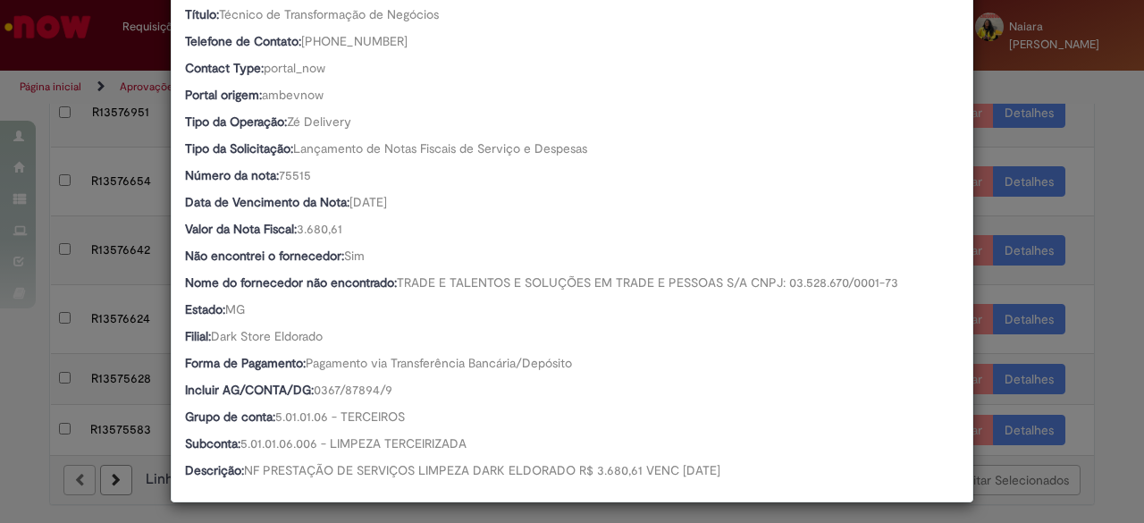
scroll to position [371, 0]
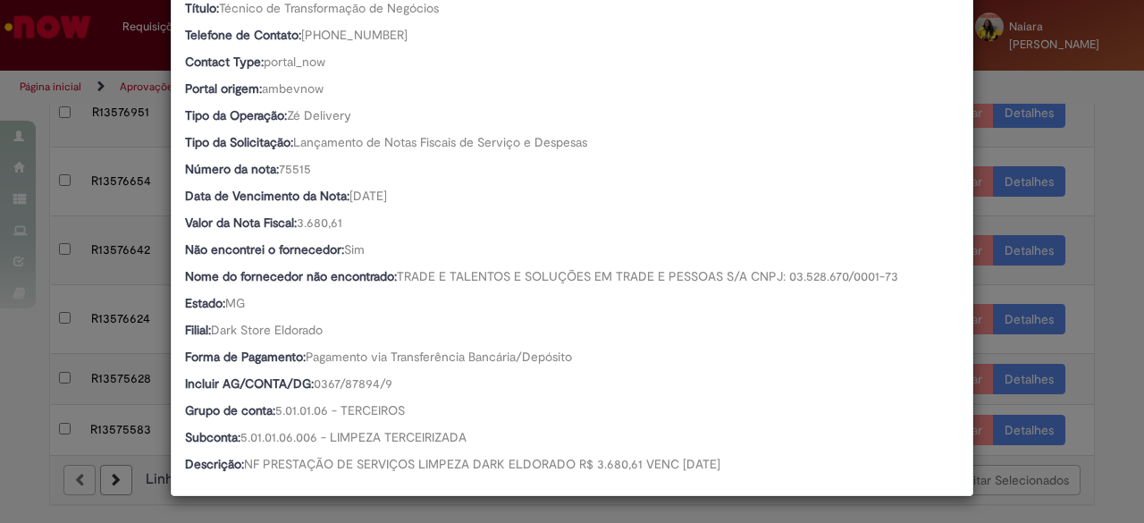
click at [1098, 192] on div "Detalhes da Aprovação Número R13576668 Oferta Ventures & New Business Favorecid…" at bounding box center [572, 261] width 1144 height 523
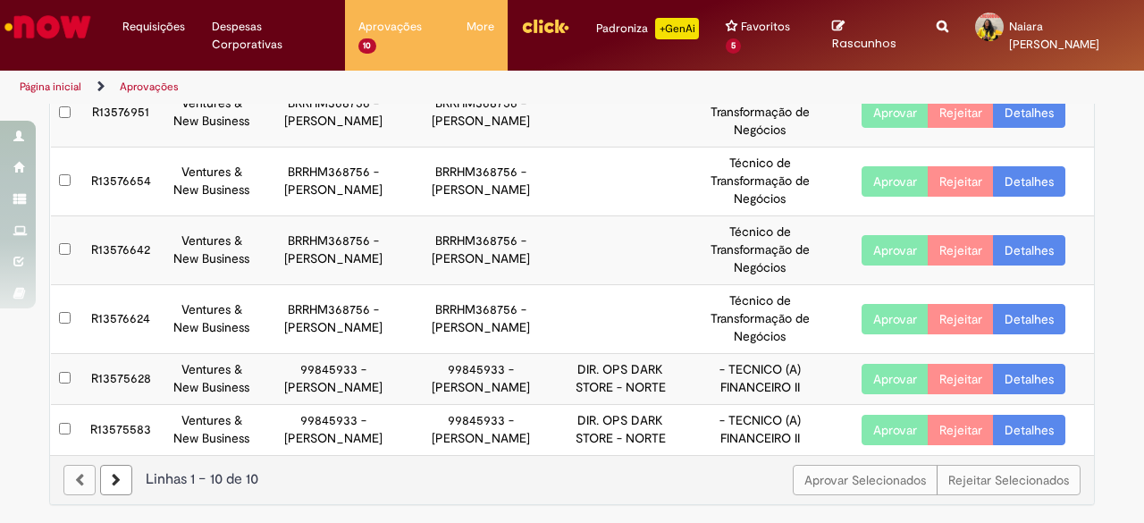
scroll to position [370, 0]
click at [1029, 304] on link "Detalhes" at bounding box center [1029, 319] width 72 height 30
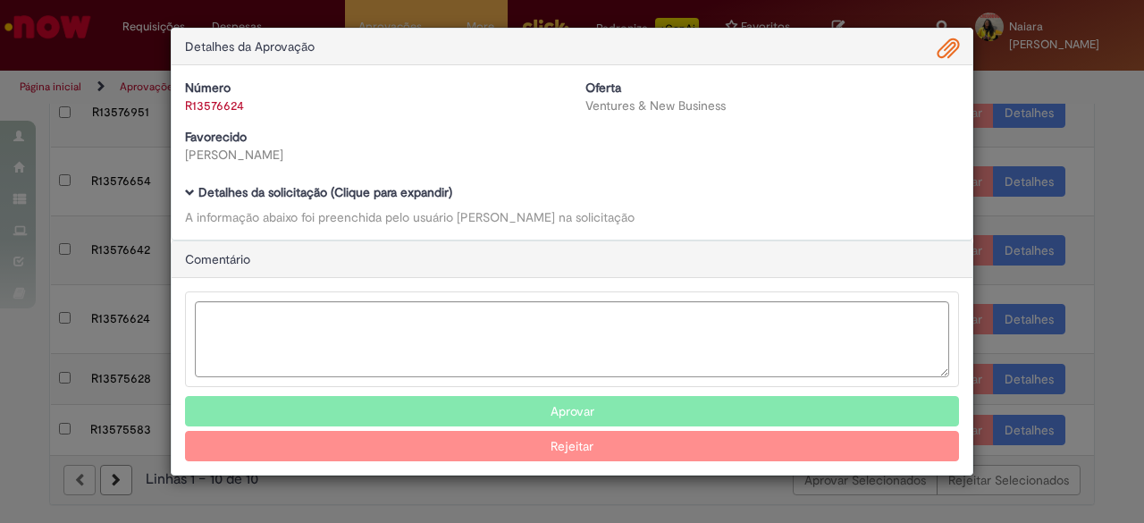
click at [392, 196] on b "Detalhes da solicitação (Clique para expandir)" at bounding box center [325, 192] width 254 height 16
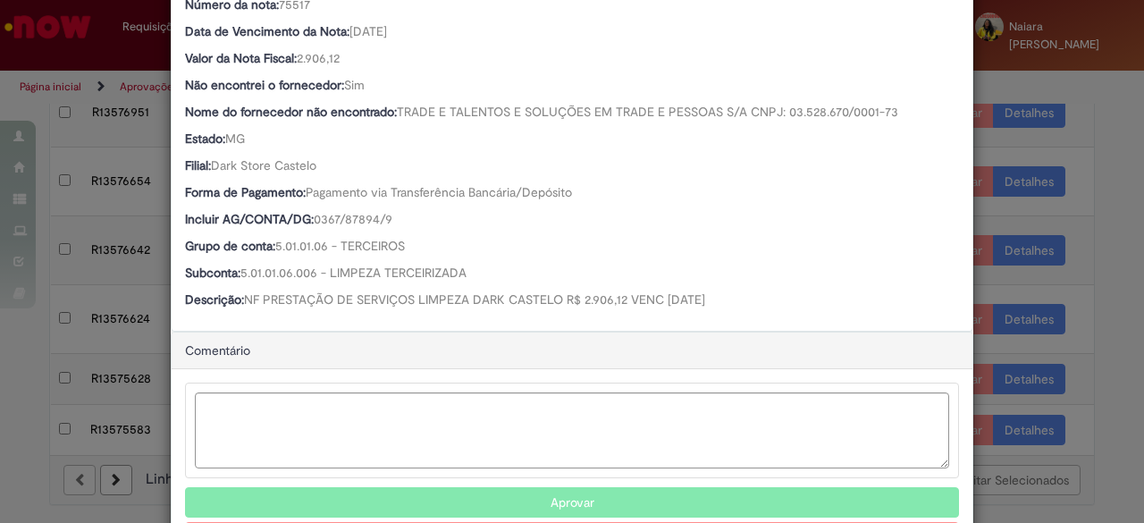
scroll to position [536, 0]
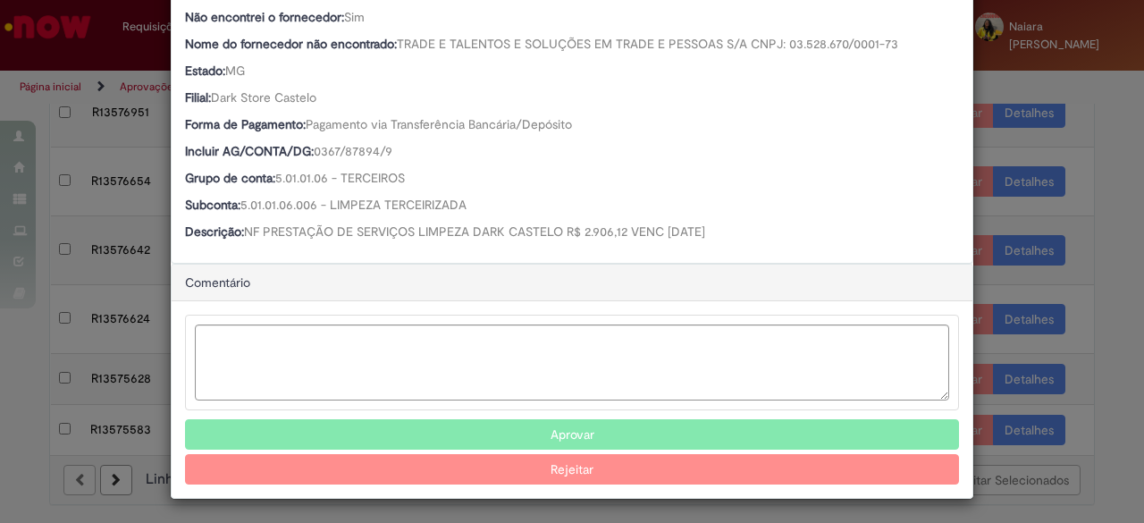
click at [507, 430] on button "Aprovar" at bounding box center [572, 434] width 774 height 30
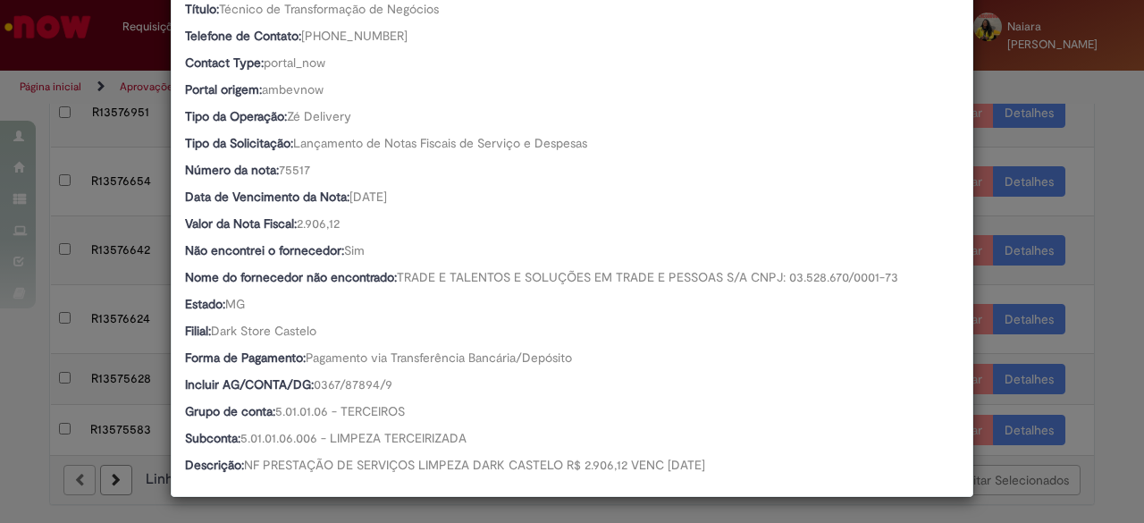
click at [1088, 204] on div "Detalhes da Aprovação Número R13576624 Oferta Ventures & New Business Favorecid…" at bounding box center [572, 261] width 1144 height 523
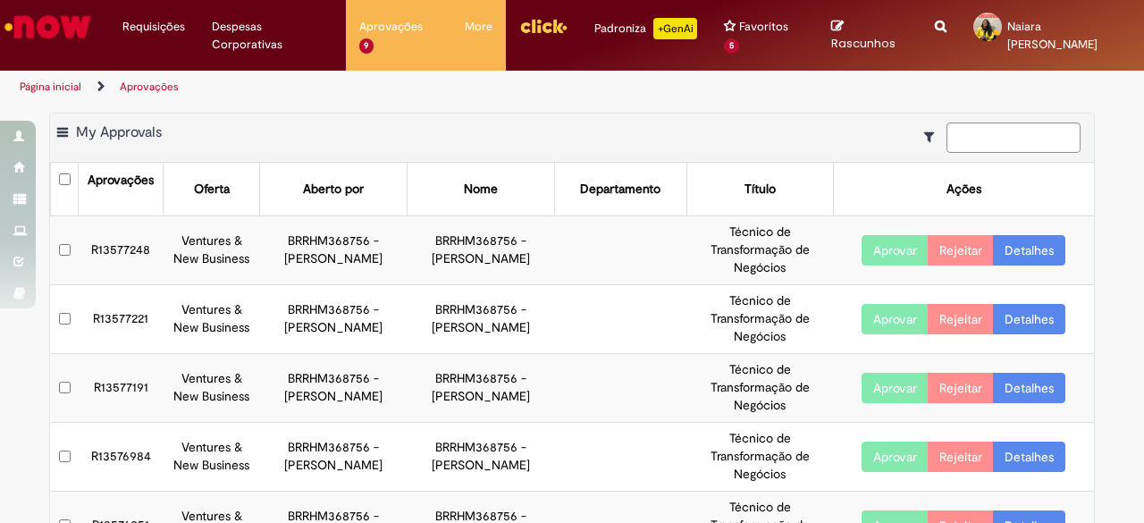
scroll to position [89, 0]
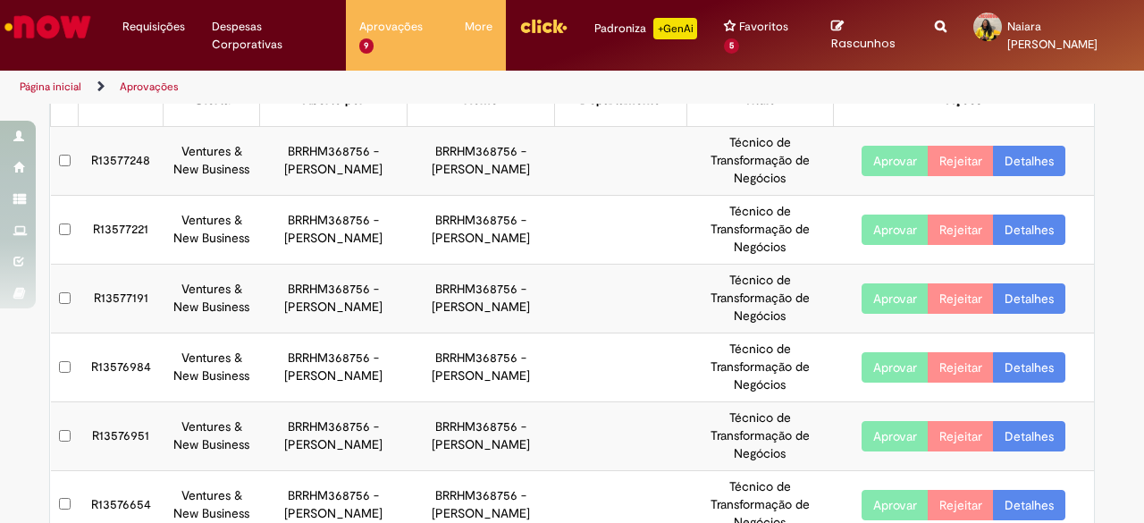
click at [1018, 236] on link "Detalhes" at bounding box center [1029, 230] width 72 height 30
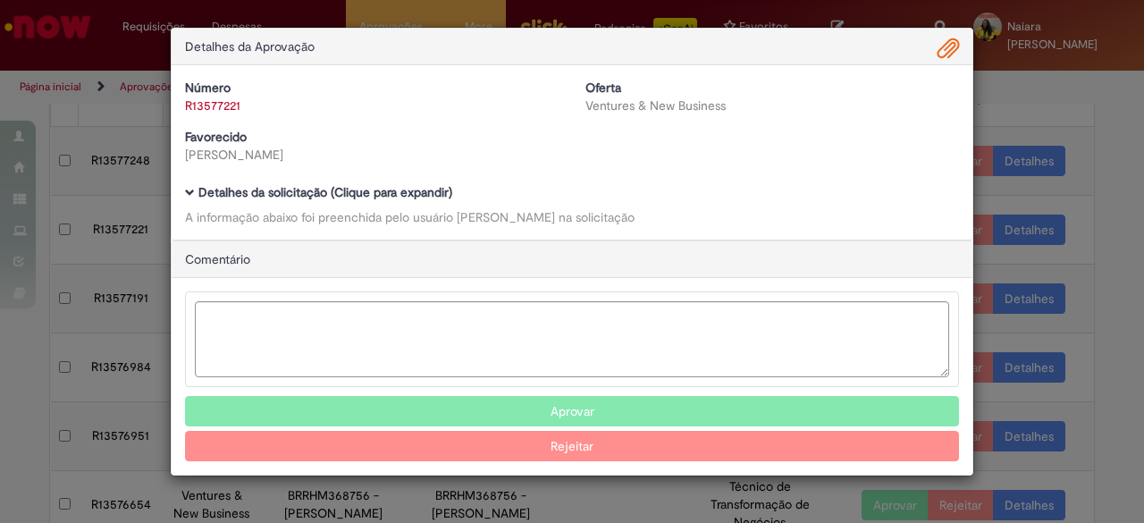
click at [424, 194] on b "Detalhes da solicitação (Clique para expandir)" at bounding box center [325, 192] width 254 height 16
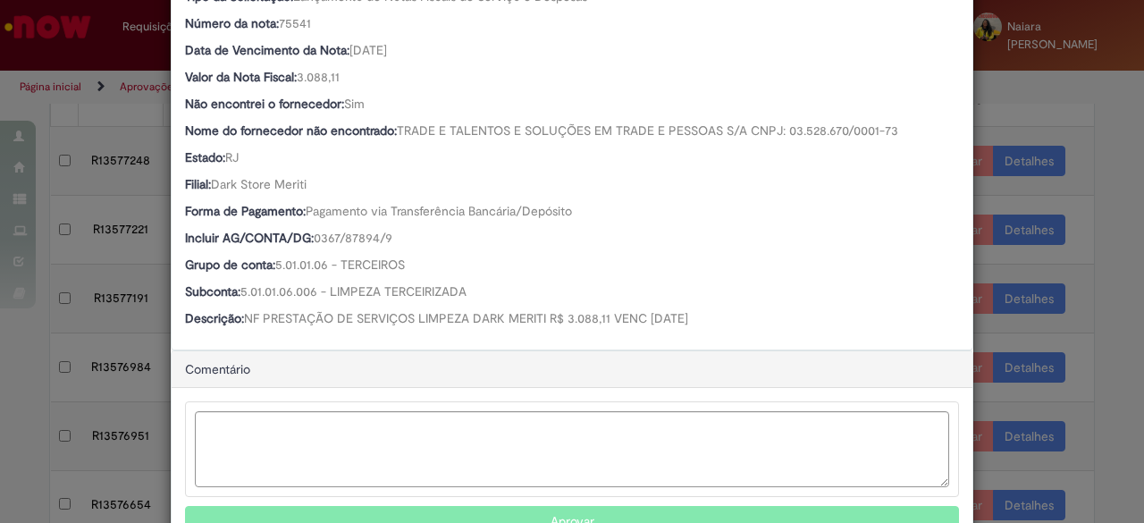
scroll to position [603, 0]
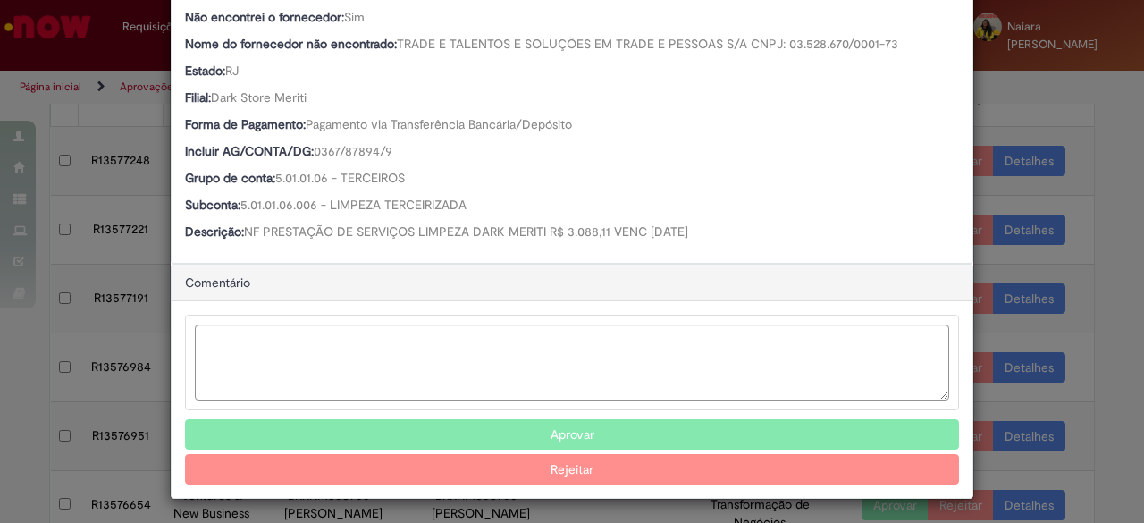
click at [553, 430] on button "Aprovar" at bounding box center [572, 434] width 774 height 30
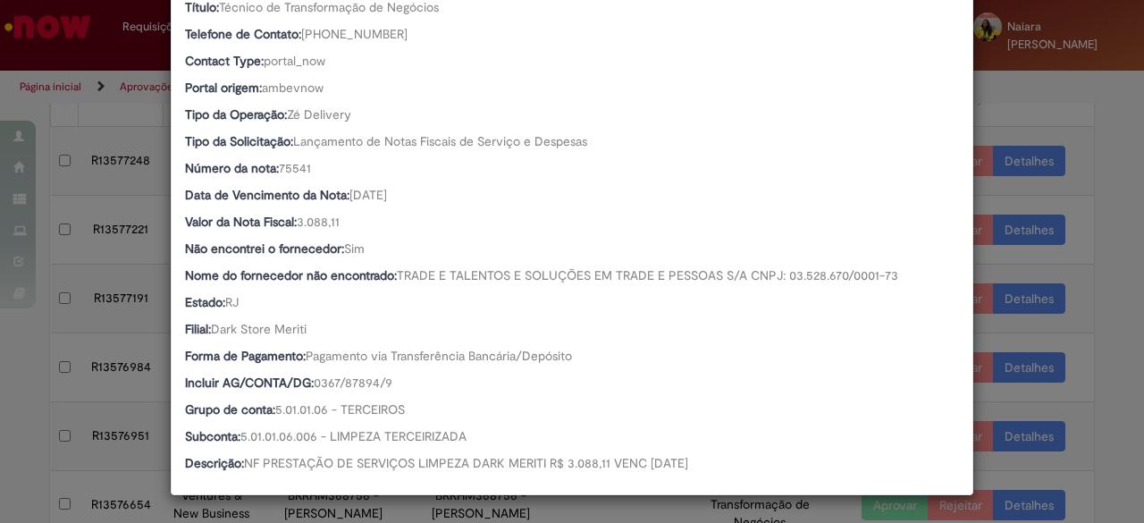
scroll to position [370, 0]
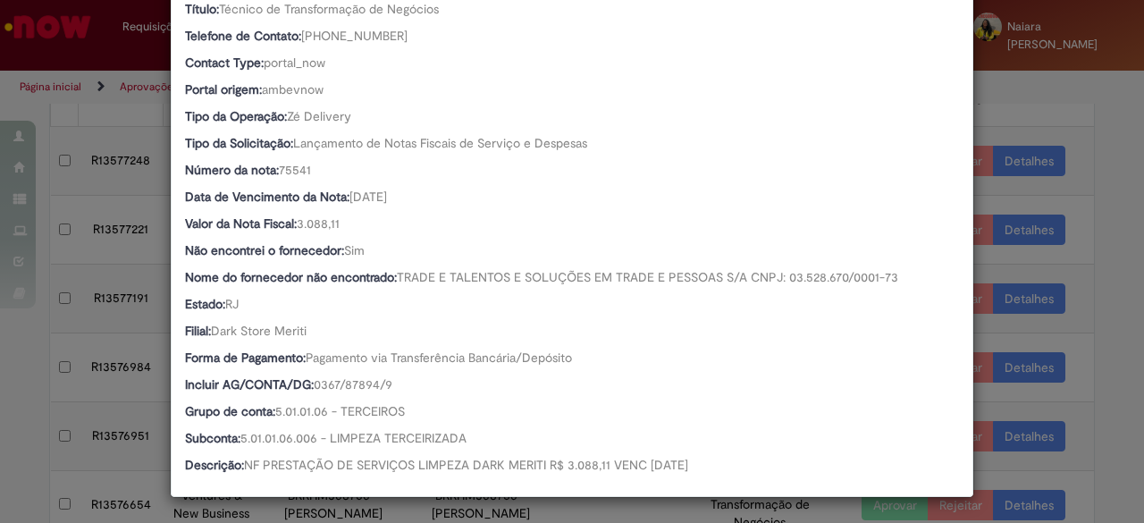
click at [1083, 130] on div "Detalhes da Aprovação Número R13577221 Oferta Ventures & New Business Favorecid…" at bounding box center [572, 261] width 1144 height 523
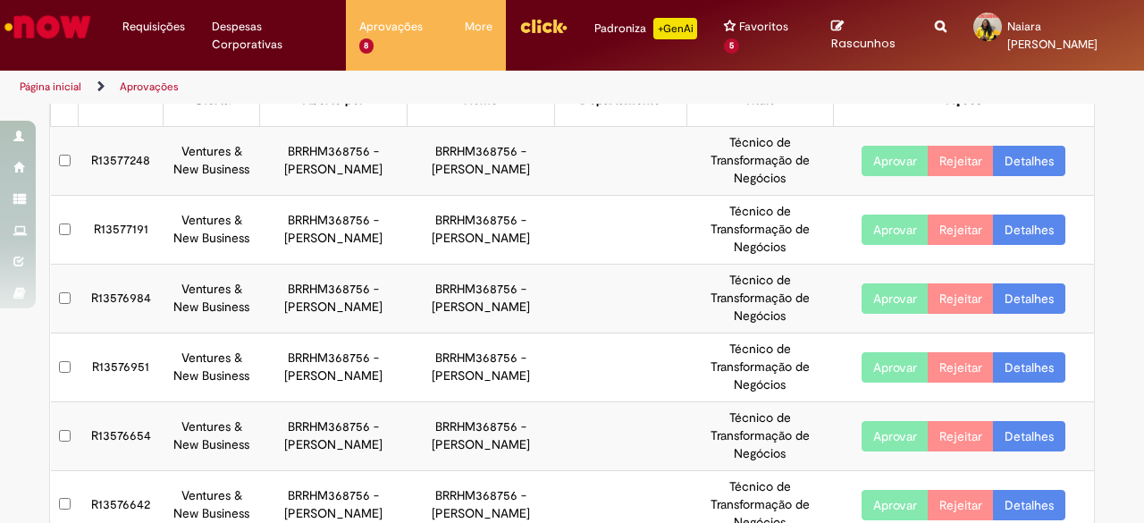
click at [1036, 301] on link "Detalhes" at bounding box center [1029, 298] width 72 height 30
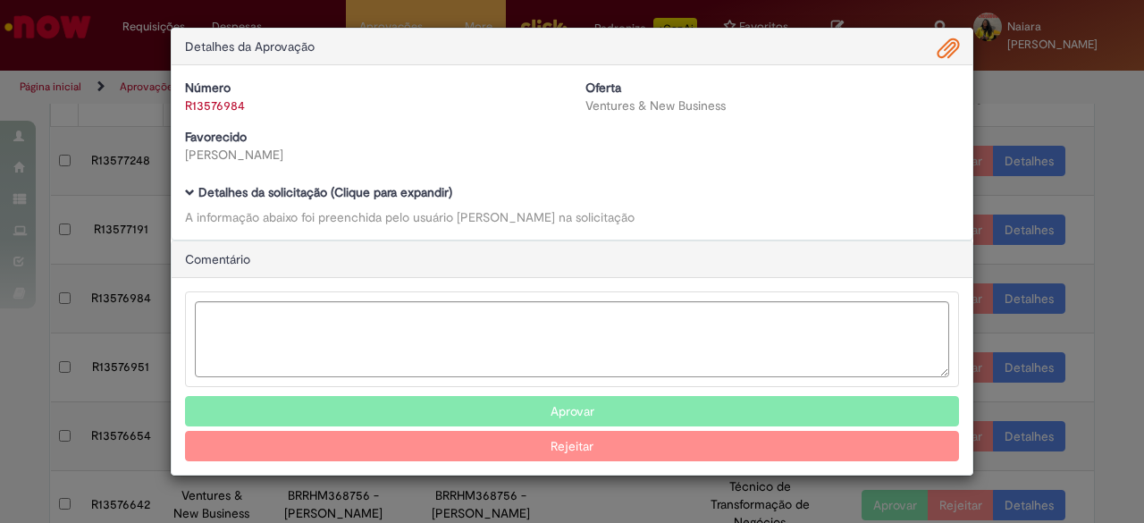
click at [435, 196] on b "Detalhes da solicitação (Clique para expandir)" at bounding box center [325, 192] width 254 height 16
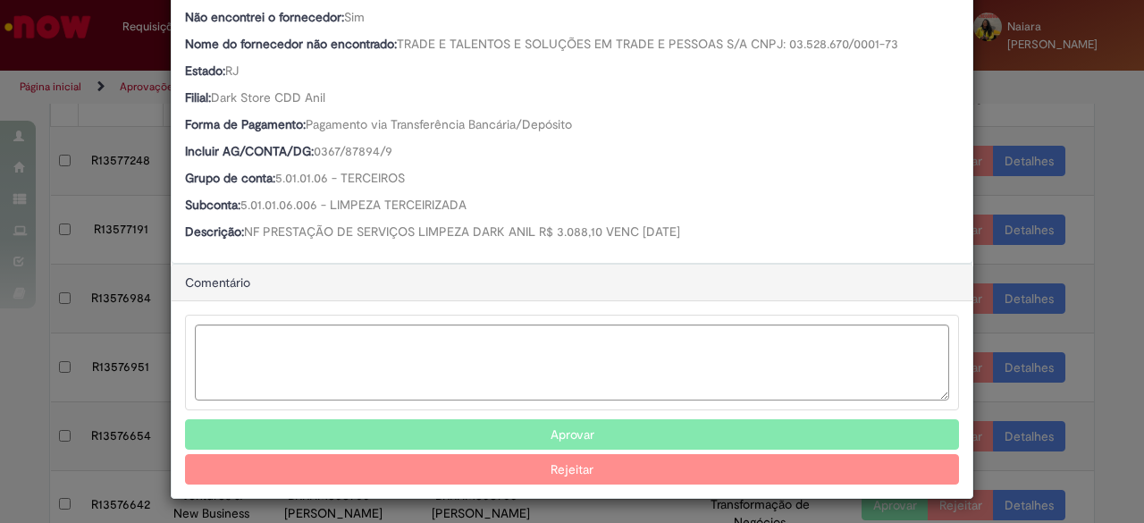
scroll to position [602, 0]
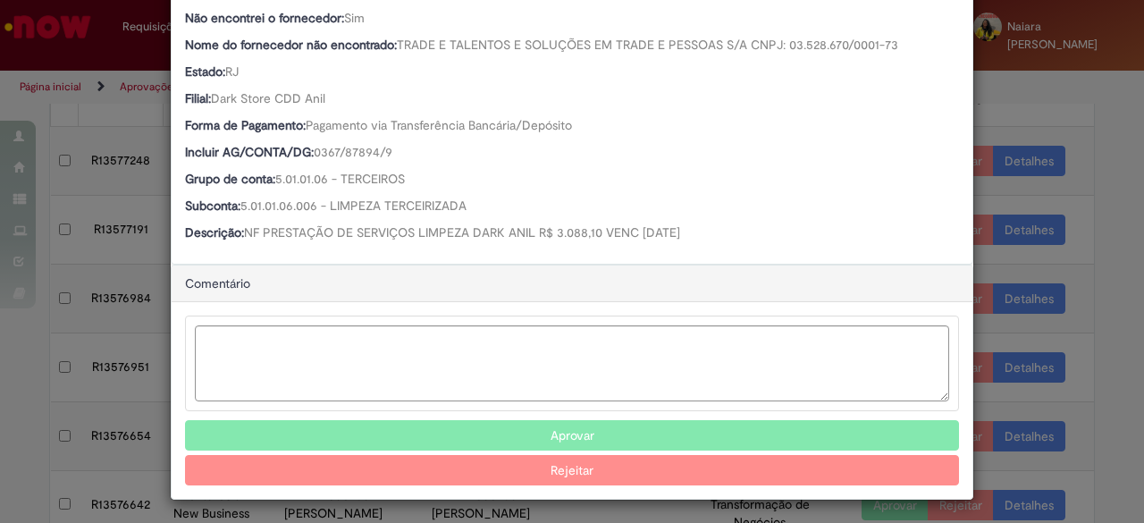
click at [526, 427] on button "Aprovar" at bounding box center [572, 435] width 774 height 30
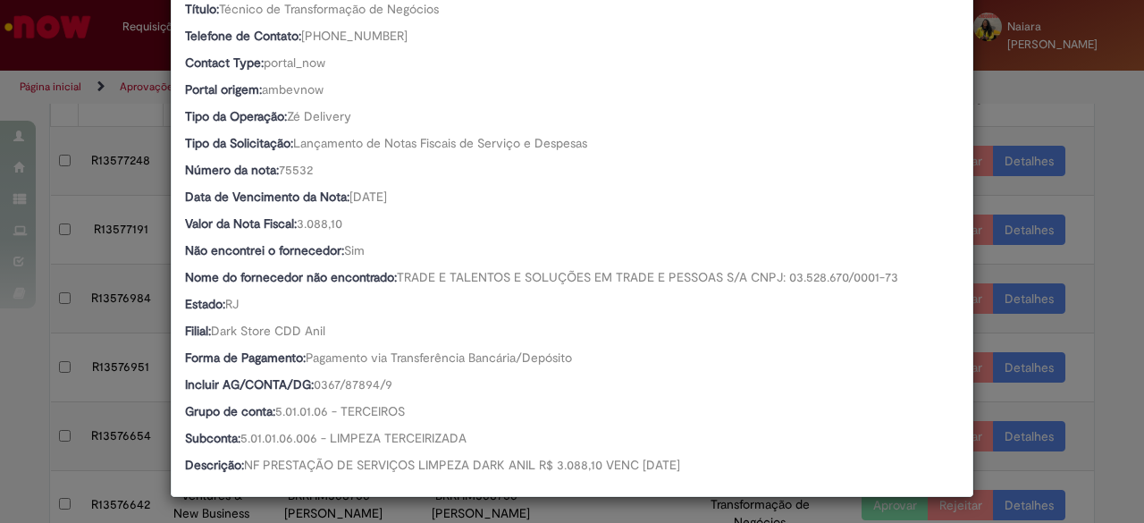
click at [1068, 149] on div "Detalhes da Aprovação Número R13576984 Oferta Ventures & New Business Favorecid…" at bounding box center [572, 261] width 1144 height 523
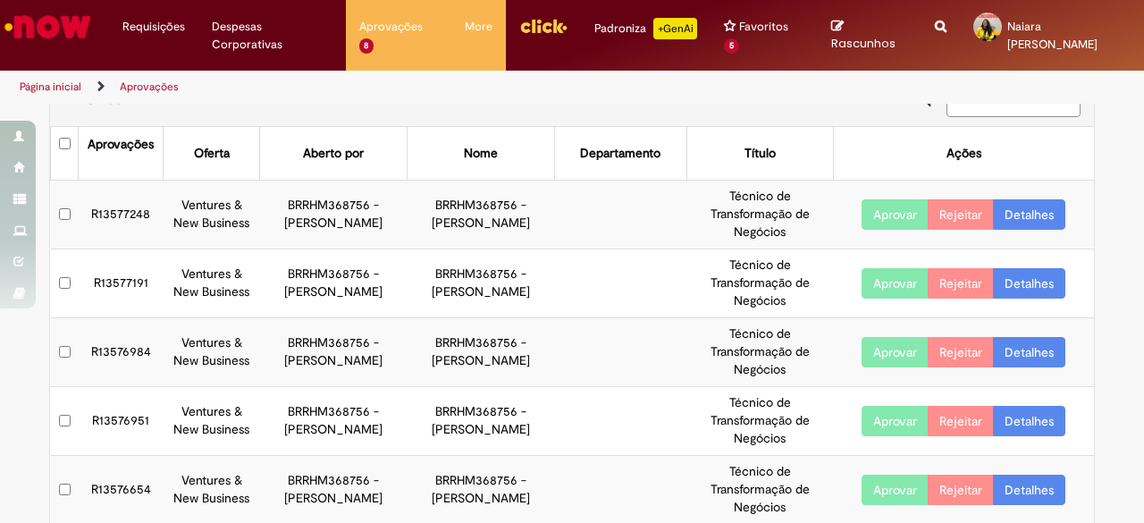
scroll to position [0, 0]
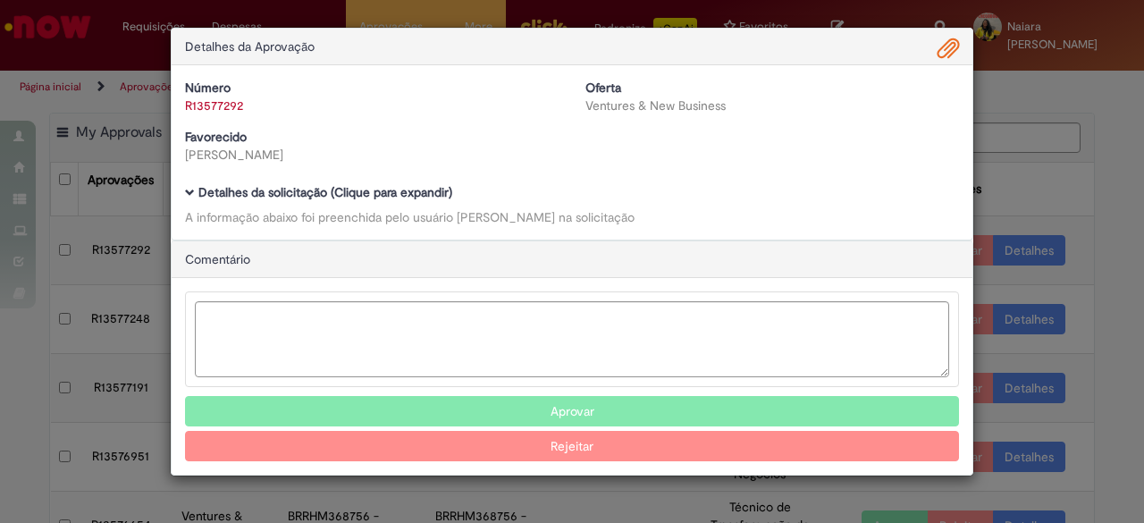
click at [433, 198] on b "Detalhes da solicitação (Clique para expandir)" at bounding box center [325, 192] width 254 height 16
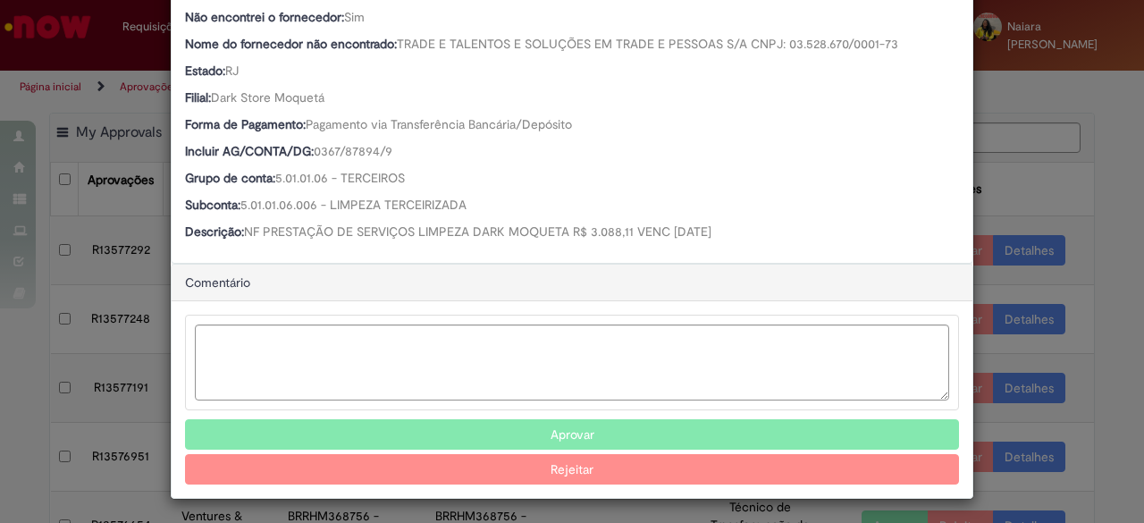
click at [479, 430] on button "Aprovar" at bounding box center [572, 434] width 774 height 30
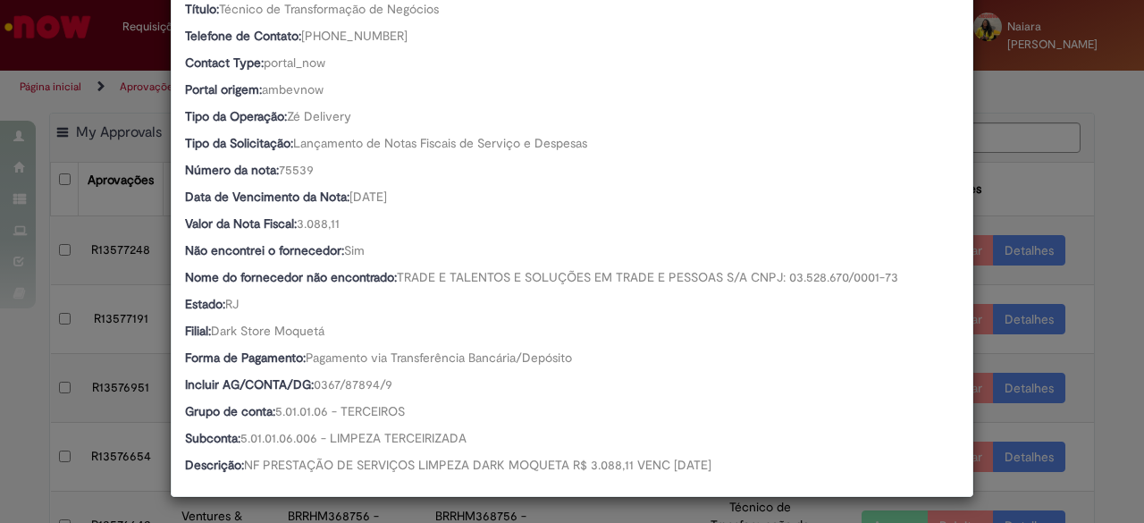
click at [1058, 204] on div "Detalhes da Aprovação Número R13577292 Oferta Ventures & New Business Favorecid…" at bounding box center [572, 261] width 1144 height 523
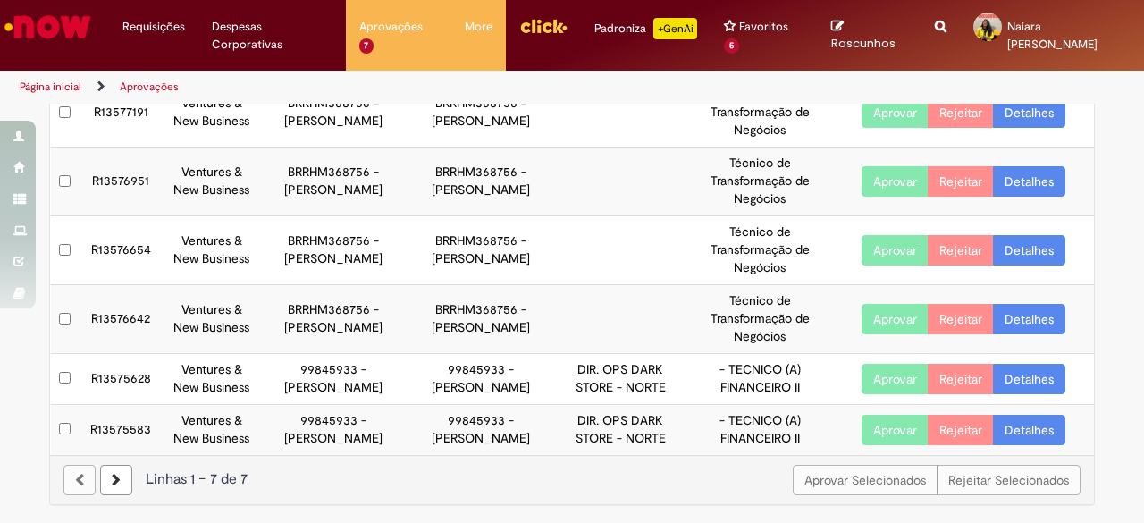
scroll to position [238, 0]
click at [1046, 304] on link "Detalhes" at bounding box center [1029, 319] width 72 height 30
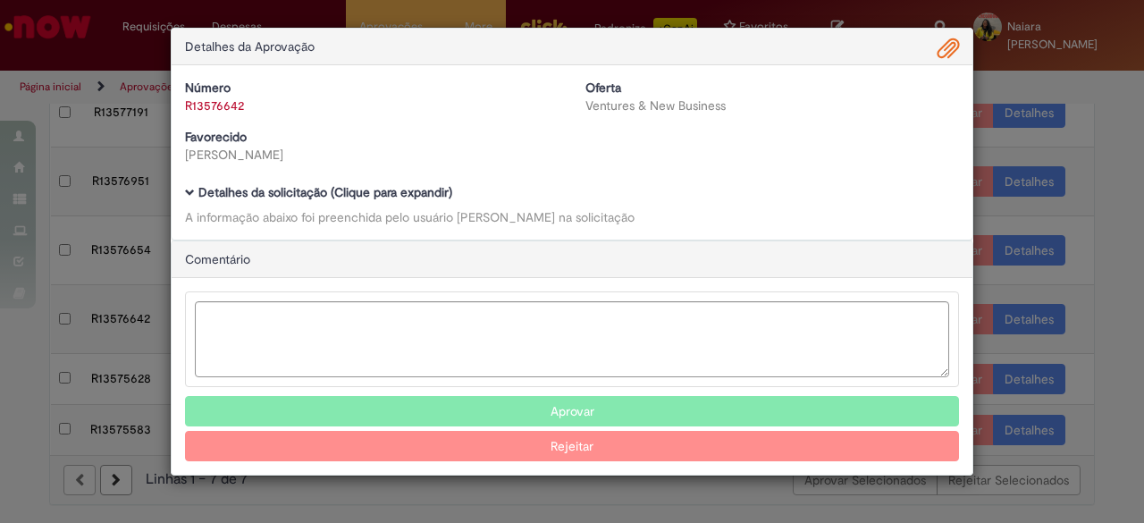
click at [409, 203] on div "Detalhes da solicitação (Clique para expandir) A informação abaixo foi preenchi…" at bounding box center [572, 206] width 774 height 40
click at [420, 196] on b "Detalhes da solicitação (Clique para expandir)" at bounding box center [325, 192] width 254 height 16
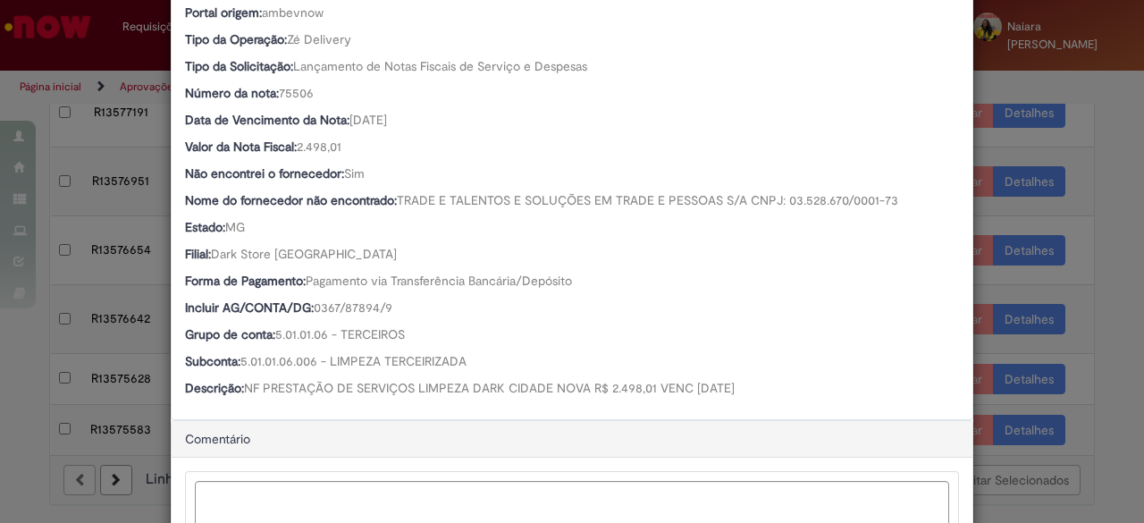
scroll to position [603, 0]
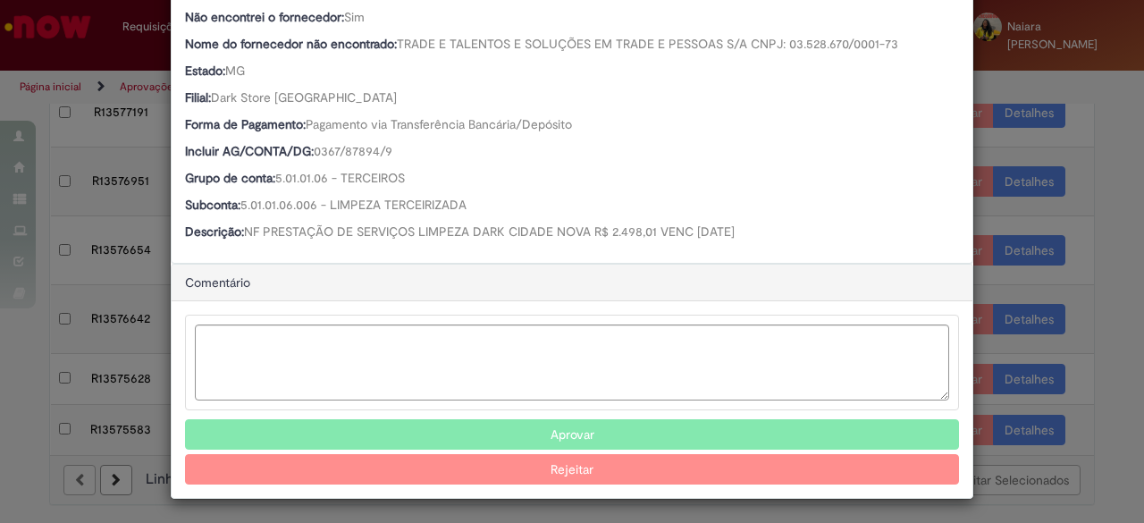
click at [482, 442] on button "Aprovar" at bounding box center [572, 434] width 774 height 30
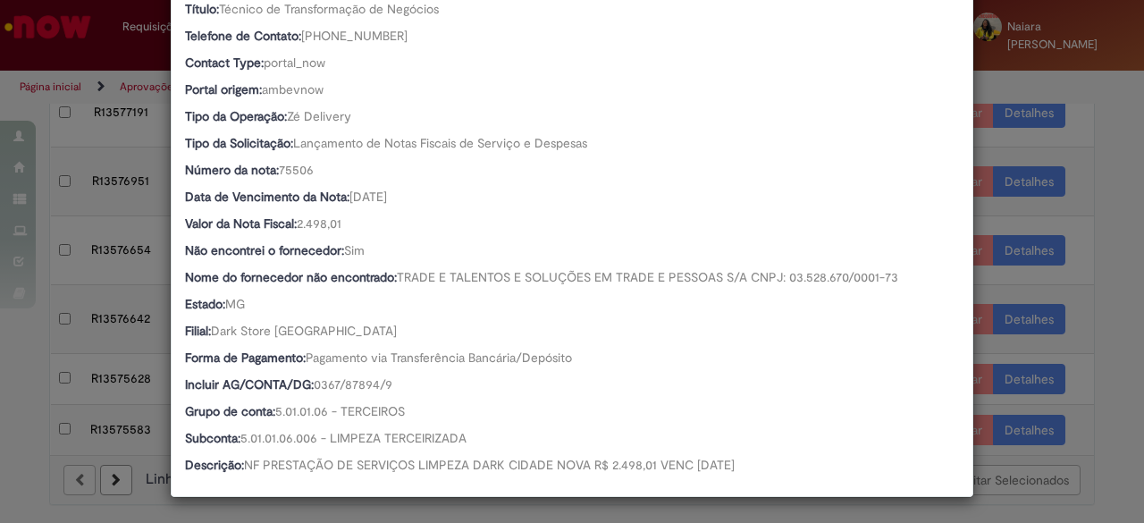
click at [1101, 153] on div "Detalhes da Aprovação Número R13576642 Oferta Ventures & New Business Favorecid…" at bounding box center [572, 261] width 1144 height 523
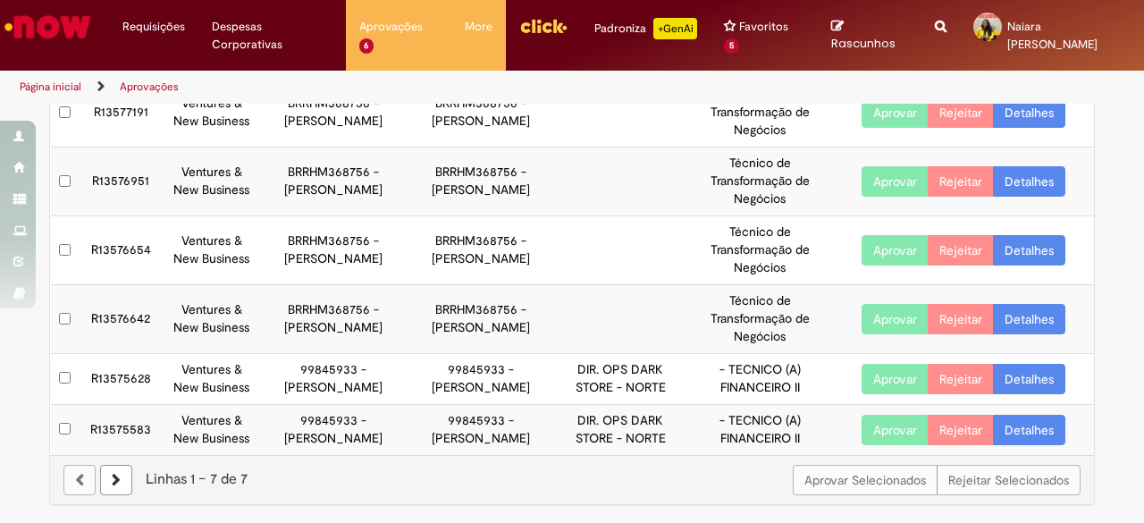
click at [1015, 166] on link "Detalhes" at bounding box center [1029, 181] width 72 height 30
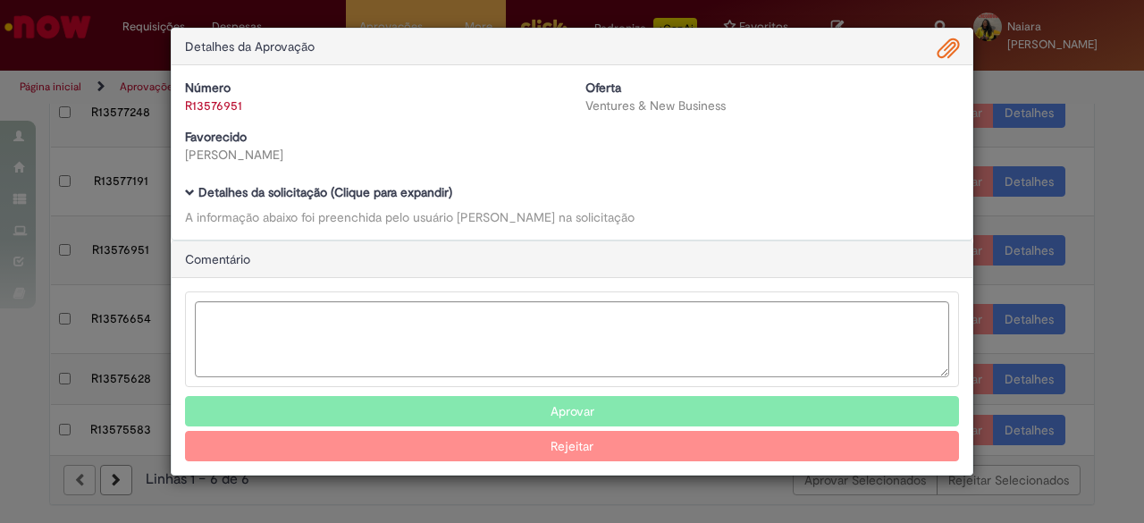
click at [366, 201] on div "Detalhes da solicitação (Clique para expandir) A informação abaixo foi preenchi…" at bounding box center [572, 206] width 774 height 40
click at [389, 193] on b "Detalhes da solicitação (Clique para expandir)" at bounding box center [325, 192] width 254 height 16
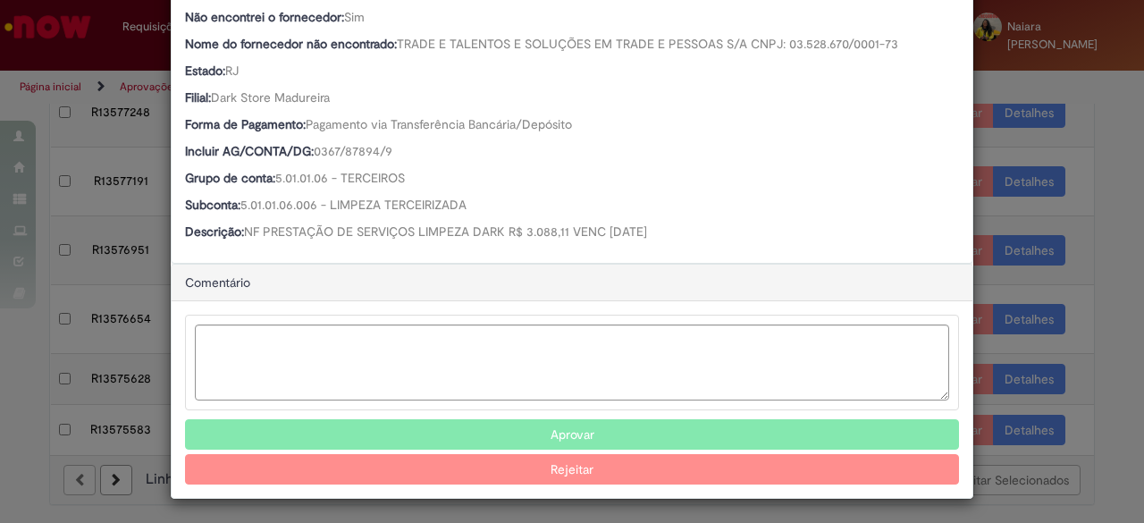
scroll to position [602, 0]
click at [531, 439] on button "Aprovar" at bounding box center [572, 435] width 774 height 30
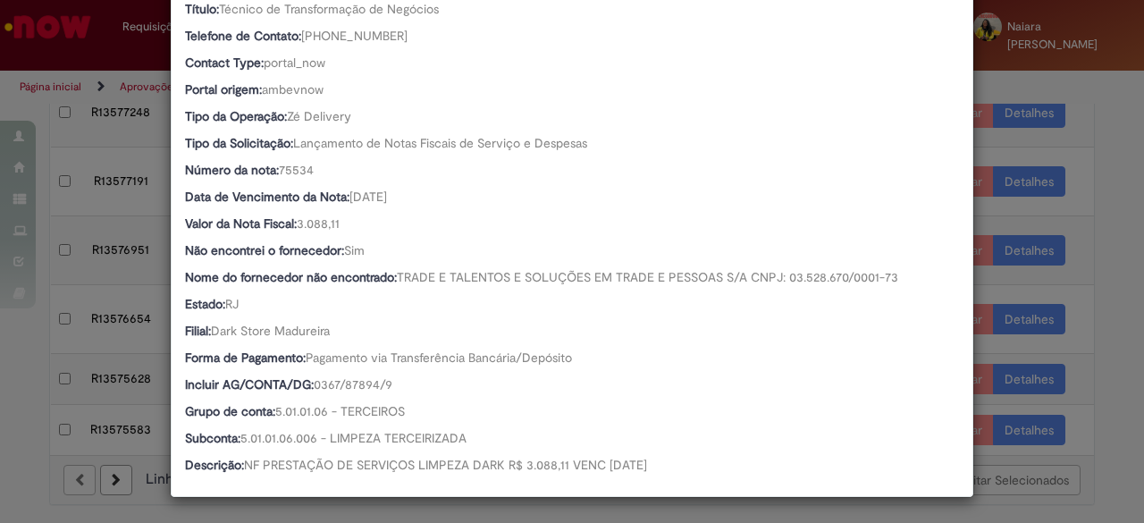
scroll to position [100, 0]
click at [1096, 188] on div "Detalhes da Aprovação Número R13576951 Oferta Ventures & New Business Favorecid…" at bounding box center [572, 261] width 1144 height 523
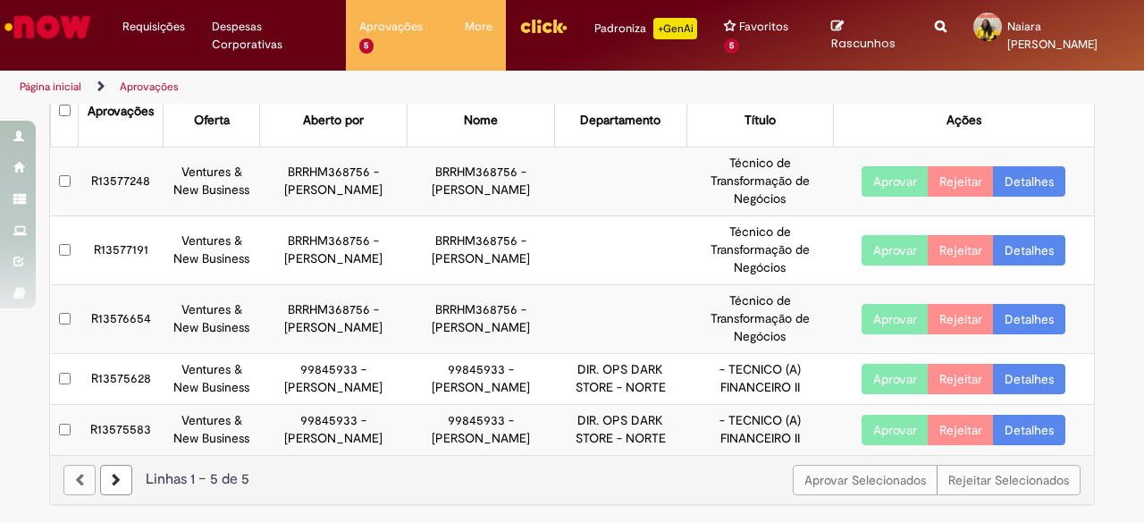
click at [1031, 235] on link "Detalhes" at bounding box center [1029, 250] width 72 height 30
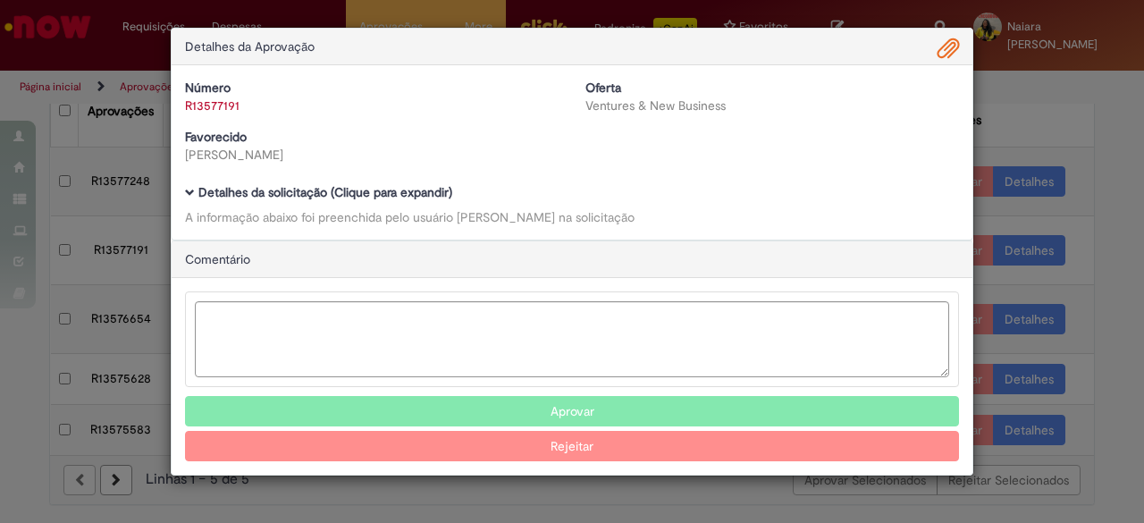
click at [404, 198] on b "Detalhes da solicitação (Clique para expandir)" at bounding box center [325, 192] width 254 height 16
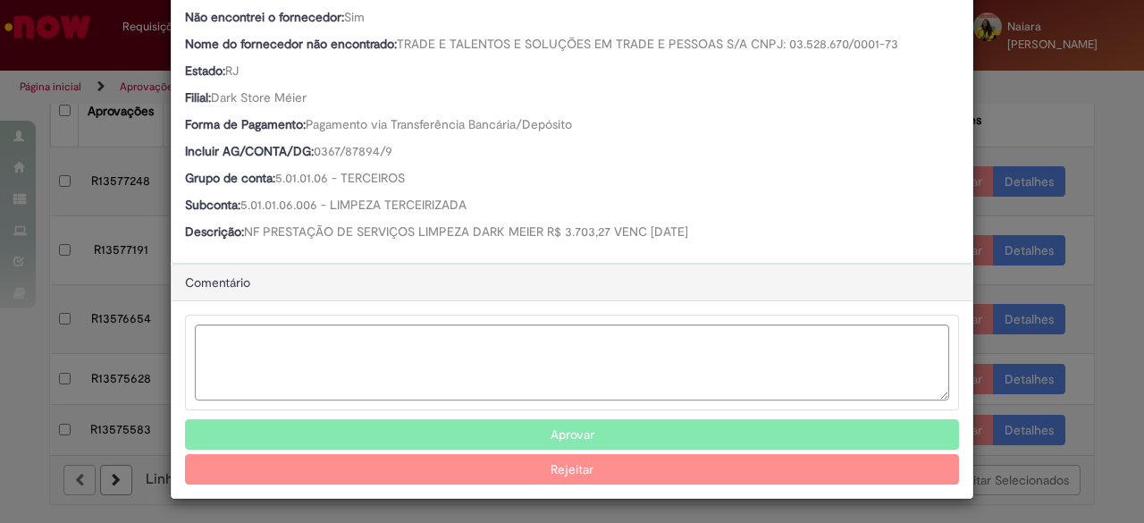
click at [494, 434] on button "Aprovar" at bounding box center [572, 434] width 774 height 30
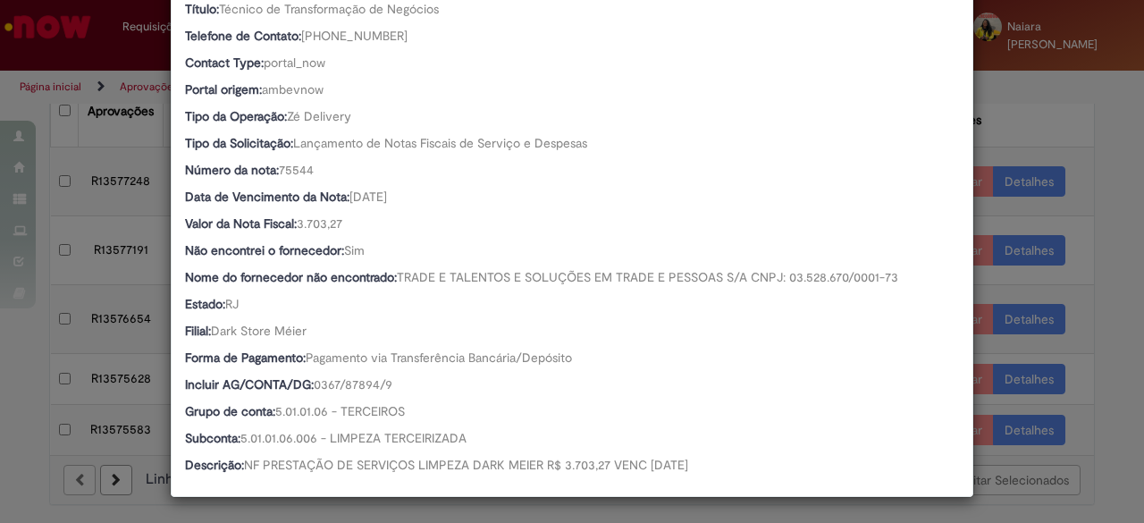
scroll to position [32, 0]
click at [998, 168] on div "Detalhes da Aprovação Número R13577191 Oferta Ventures & New Business Favorecid…" at bounding box center [572, 261] width 1144 height 523
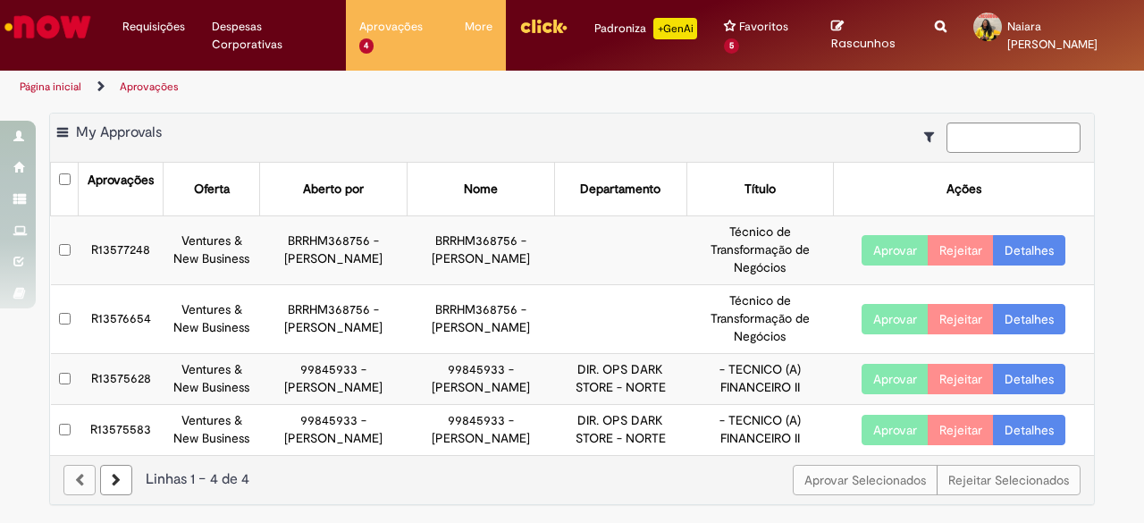
click at [1006, 304] on link "Detalhes" at bounding box center [1029, 319] width 72 height 30
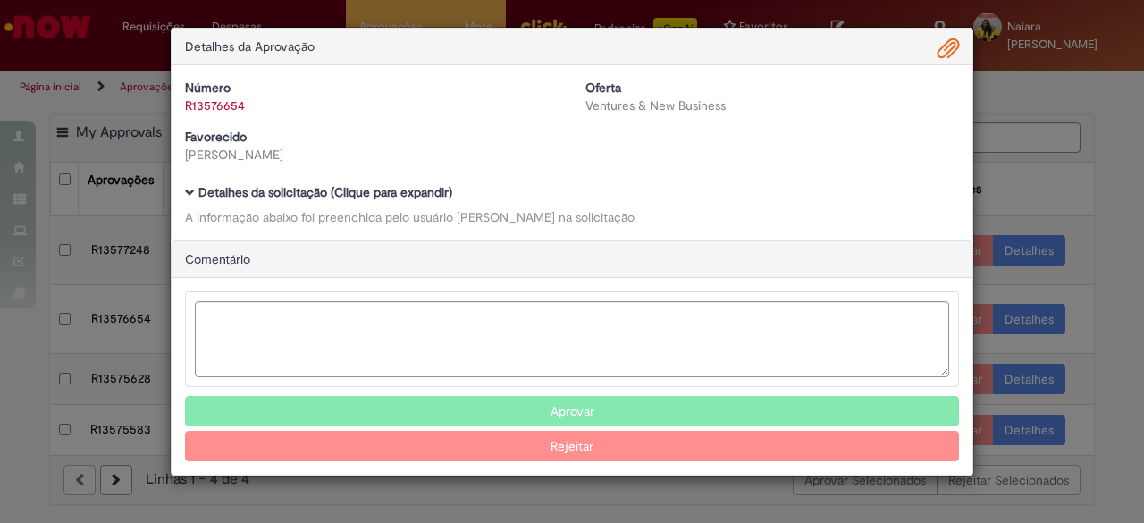
click at [348, 189] on b "Detalhes da solicitação (Clique para expandir)" at bounding box center [325, 192] width 254 height 16
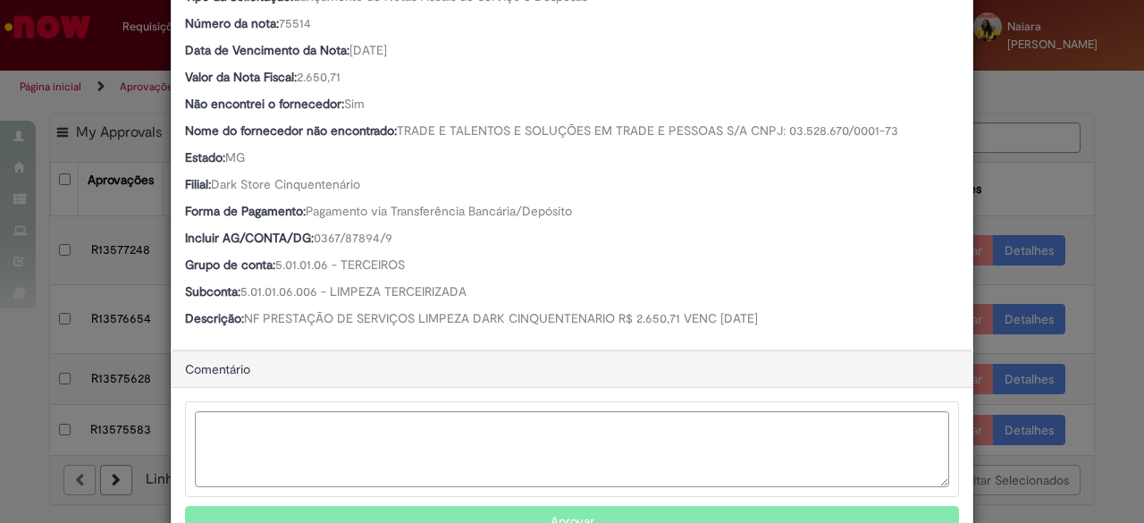
scroll to position [603, 0]
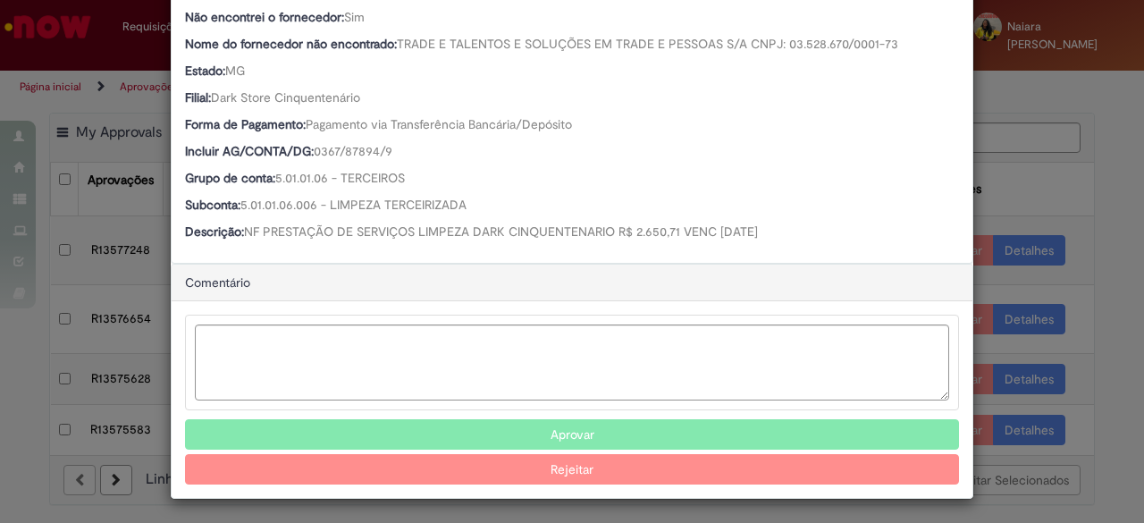
click at [537, 434] on button "Aprovar" at bounding box center [572, 434] width 774 height 30
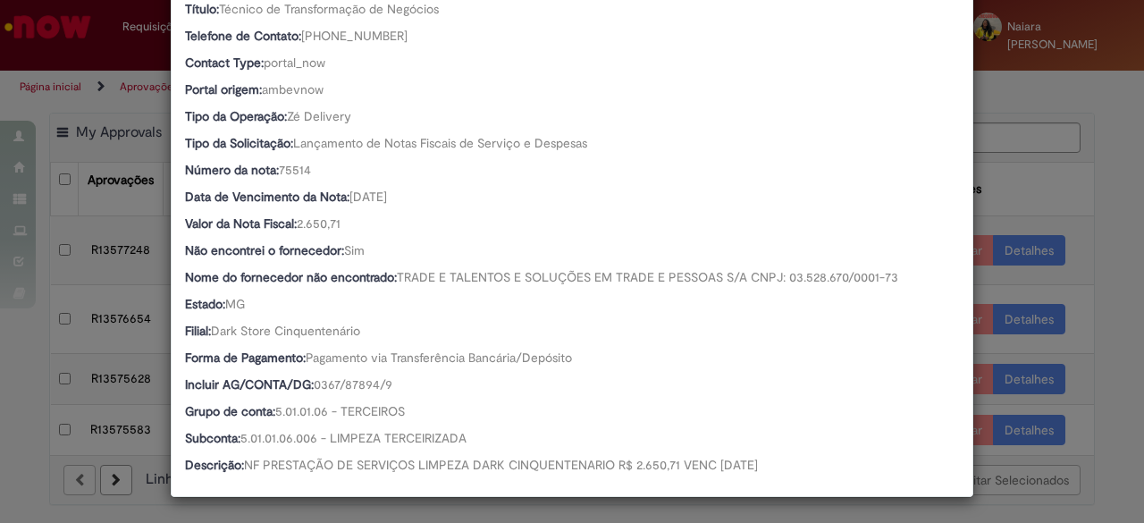
drag, startPoint x: 1029, startPoint y: 151, endPoint x: 1006, endPoint y: 147, distance: 22.8
click at [1028, 150] on div "Detalhes da Aprovação Número R13576654 Oferta Ventures & New Business Favorecid…" at bounding box center [572, 261] width 1144 height 523
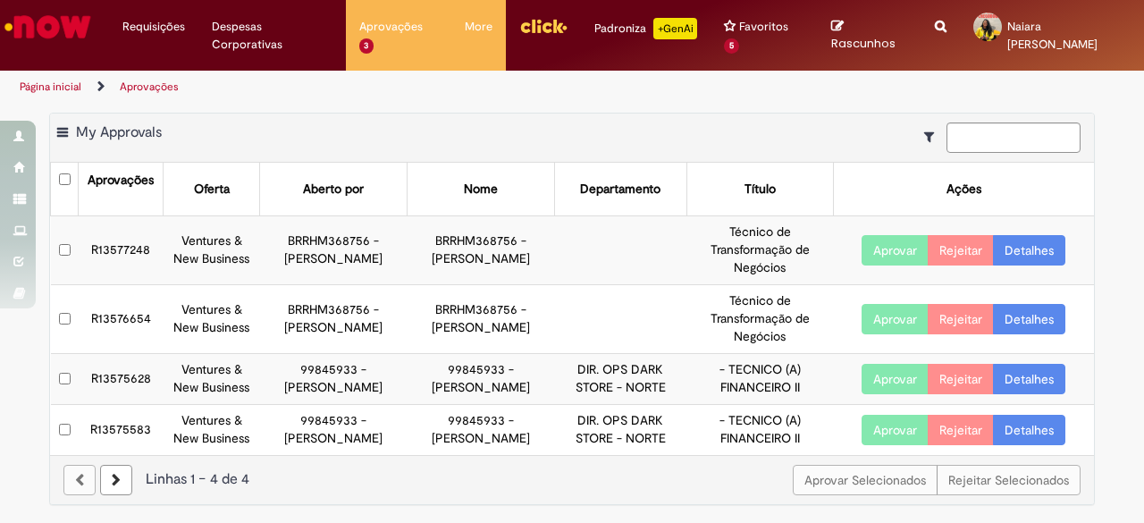
click at [1004, 235] on link "Detalhes" at bounding box center [1029, 250] width 72 height 30
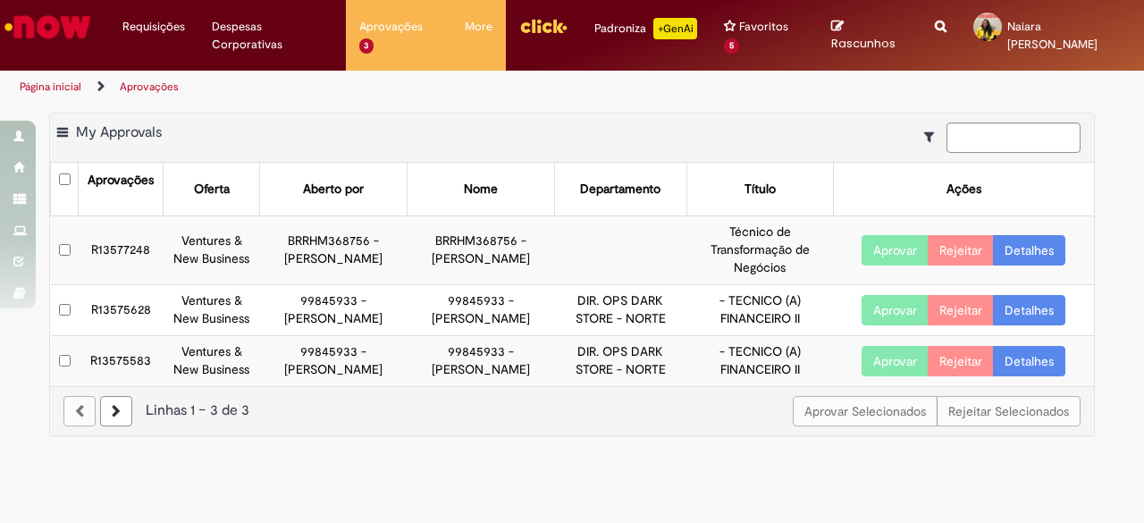
click at [1024, 240] on link "Detalhes" at bounding box center [1029, 250] width 72 height 30
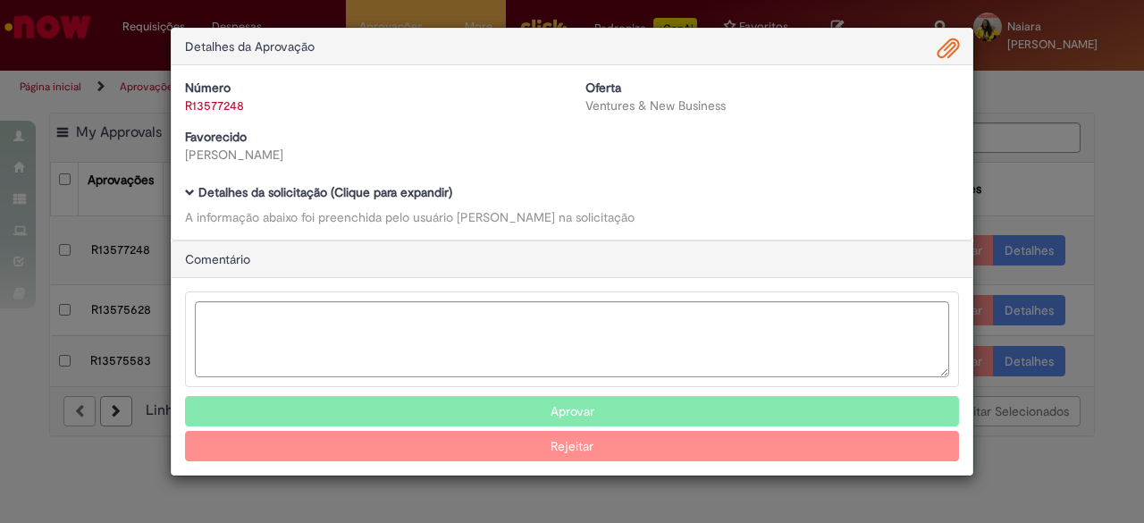
click at [322, 189] on b "Detalhes da solicitação (Clique para expandir)" at bounding box center [325, 192] width 254 height 16
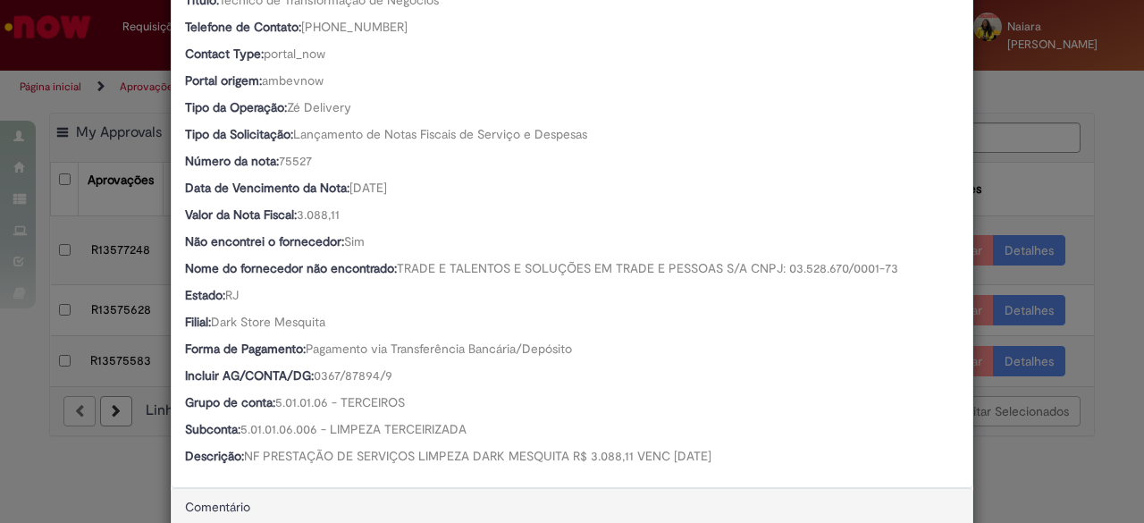
scroll to position [447, 0]
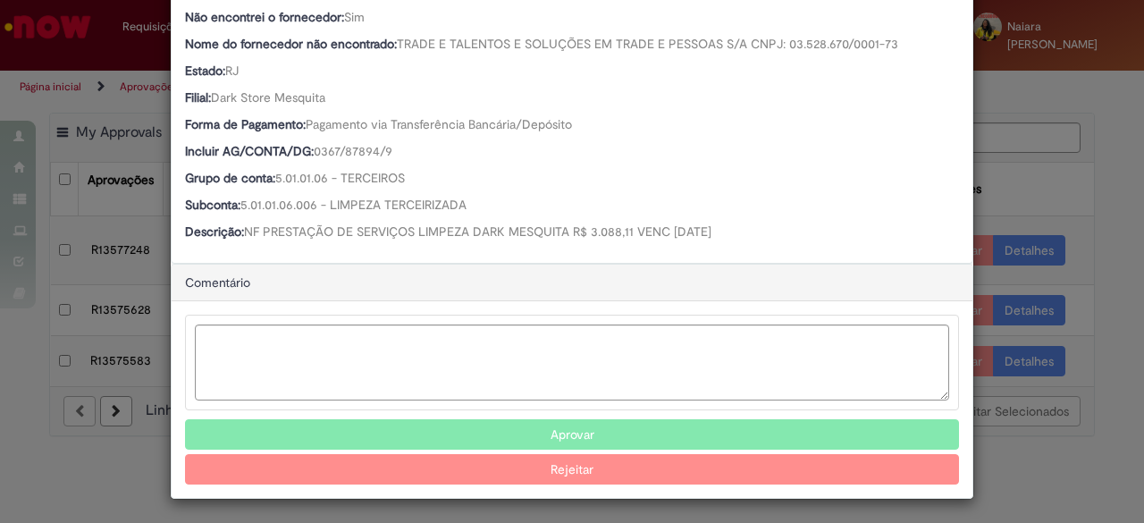
click at [612, 436] on button "Aprovar" at bounding box center [572, 434] width 774 height 30
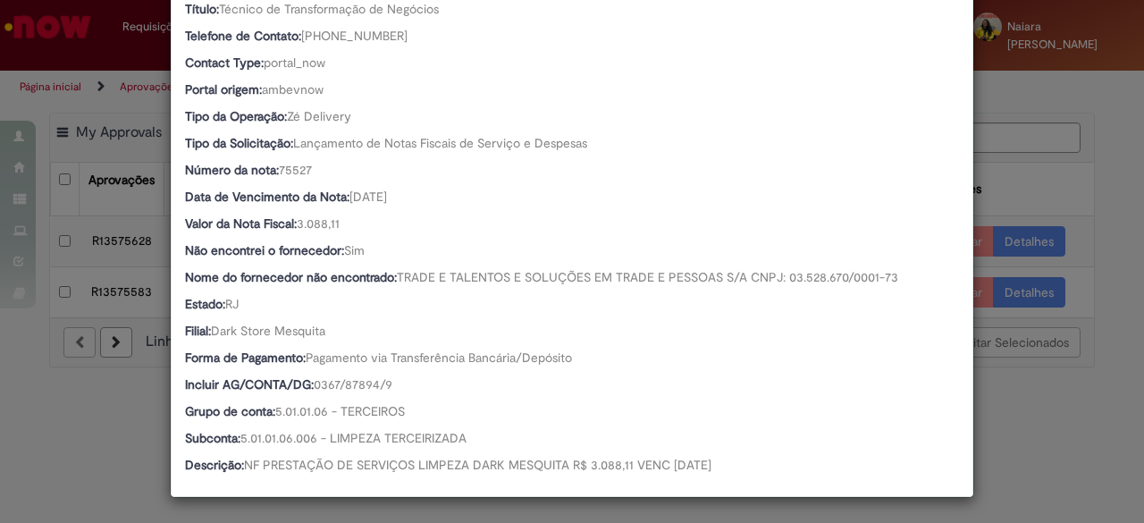
click at [1010, 183] on div "Detalhes da Aprovação Número R13577248 Oferta Ventures & New Business Favorecid…" at bounding box center [572, 261] width 1144 height 523
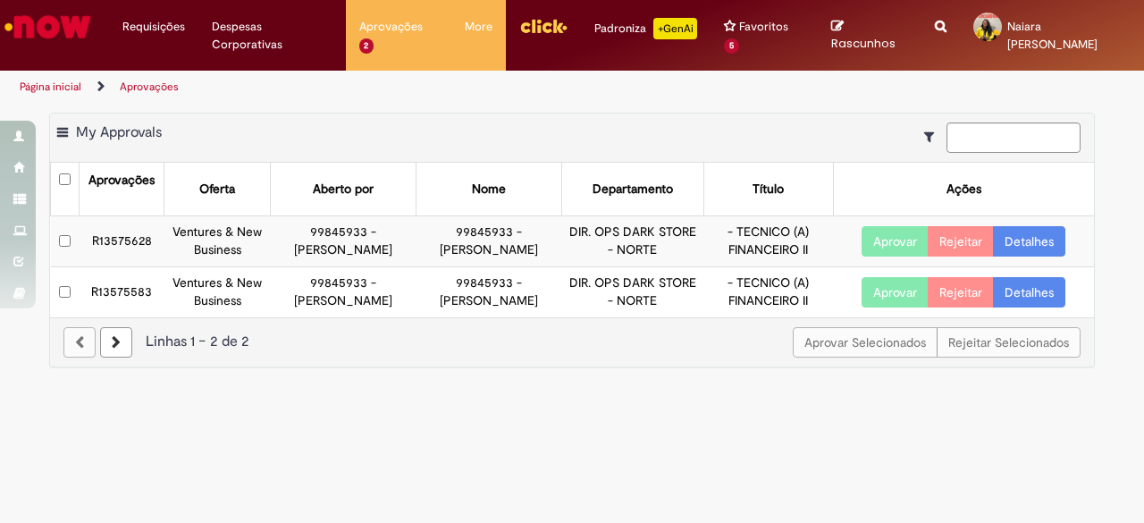
click at [1046, 257] on link "Detalhes" at bounding box center [1029, 241] width 72 height 30
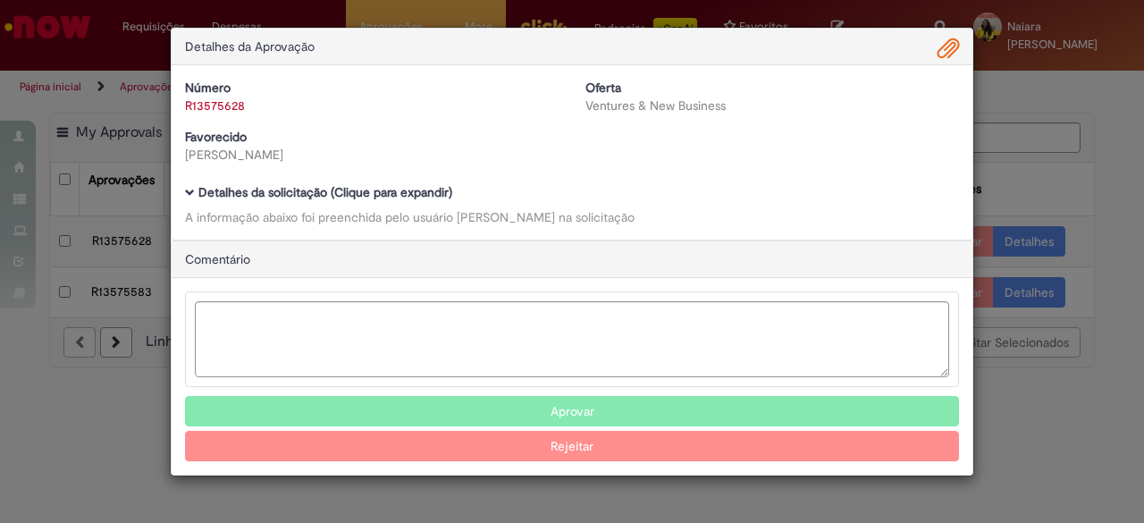
click at [360, 188] on b "Detalhes da solicitação (Clique para expandir)" at bounding box center [325, 192] width 254 height 16
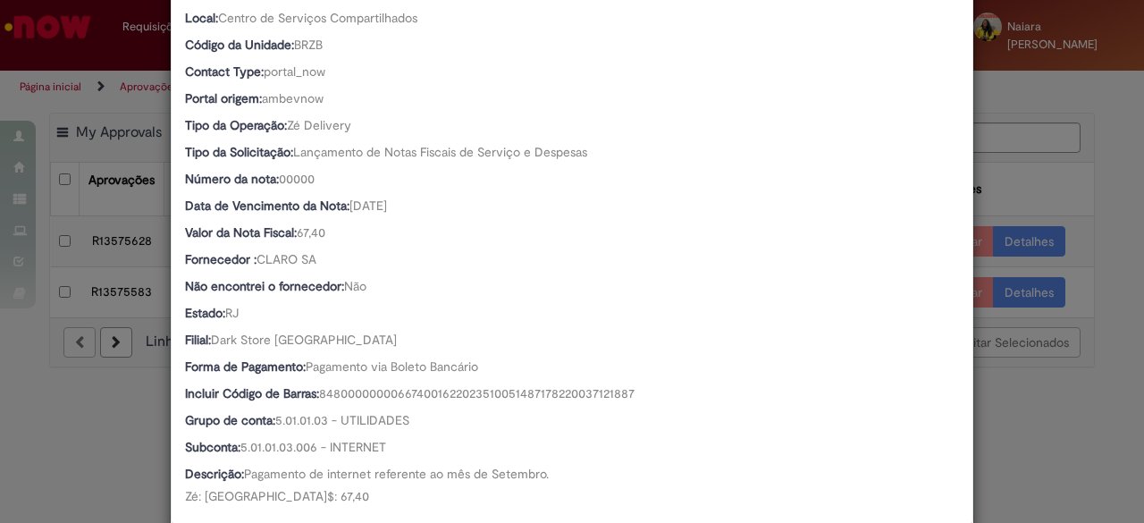
scroll to position [536, 0]
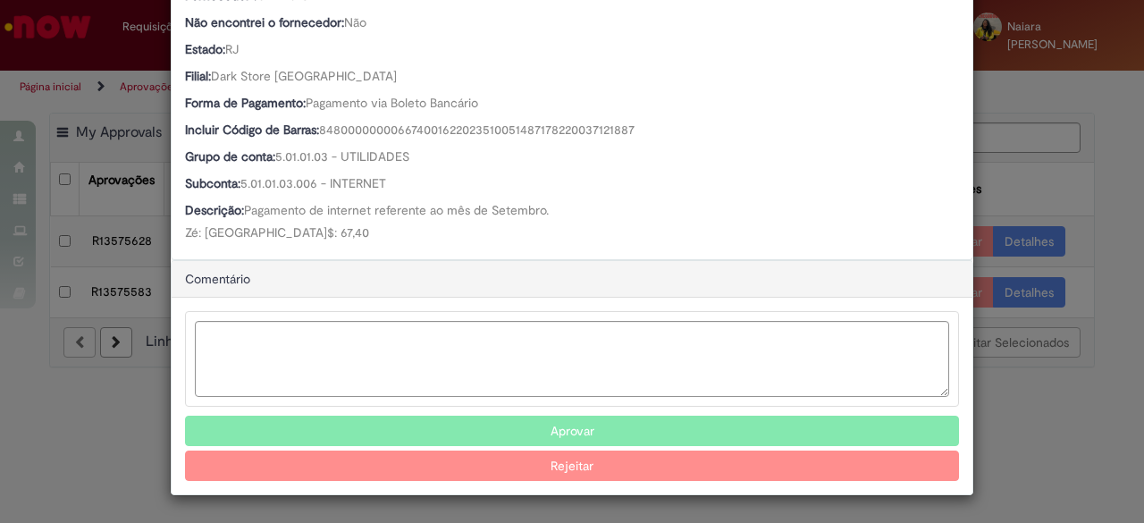
click at [614, 421] on button "Aprovar" at bounding box center [572, 431] width 774 height 30
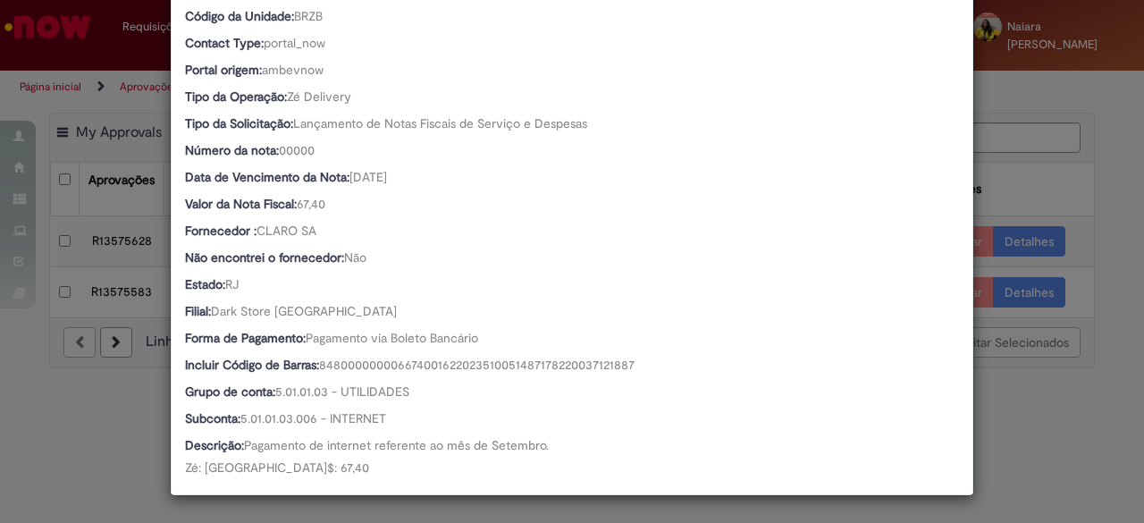
click at [1028, 190] on div "Detalhes da Aprovação Número R13575628 Oferta Ventures & New Business Favorecid…" at bounding box center [572, 261] width 1144 height 523
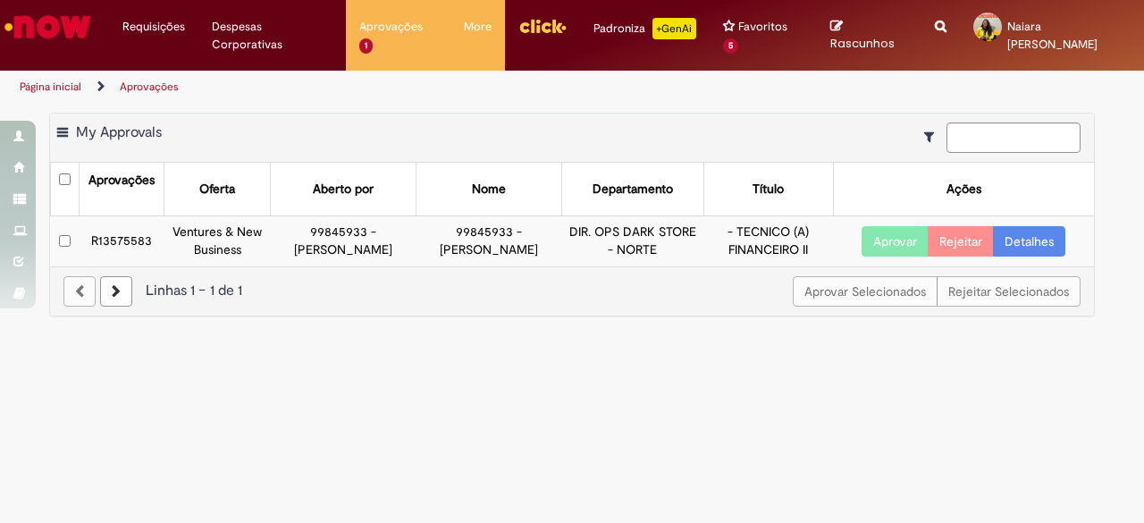
scroll to position [486, 0]
click at [1043, 248] on link "Detalhes" at bounding box center [1029, 241] width 72 height 30
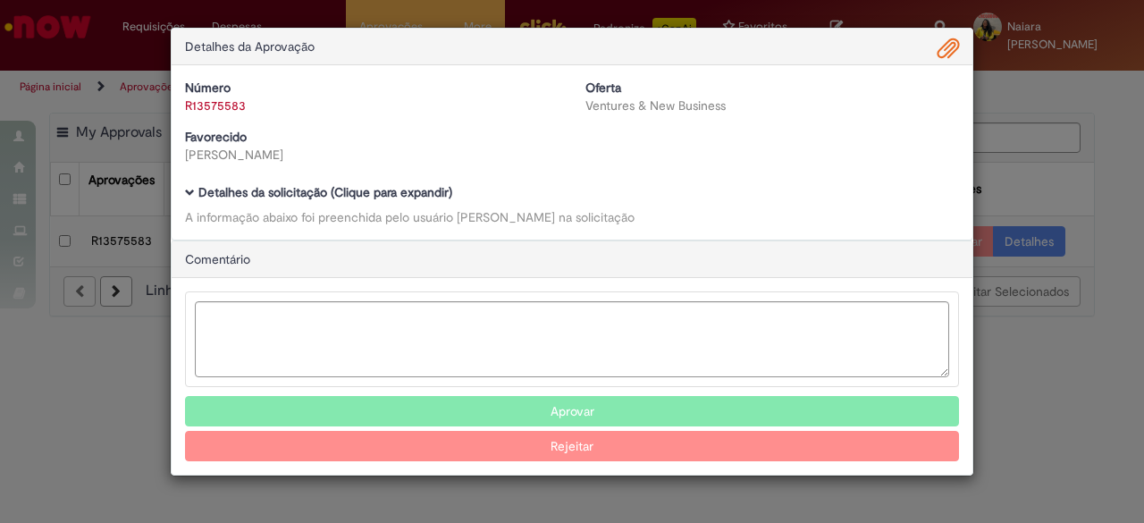
click at [301, 196] on b "Detalhes da solicitação (Clique para expandir)" at bounding box center [325, 192] width 254 height 16
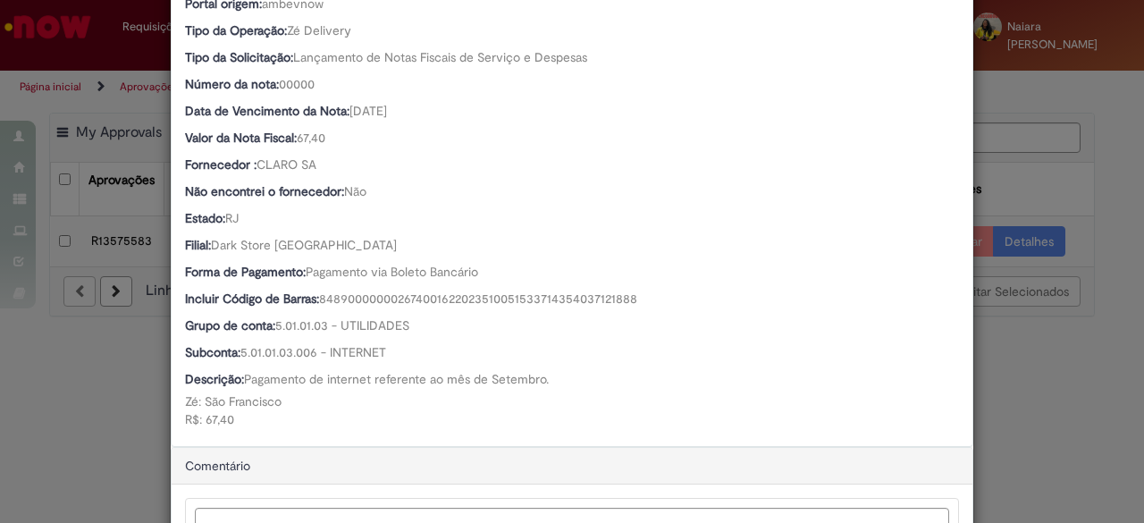
scroll to position [715, 0]
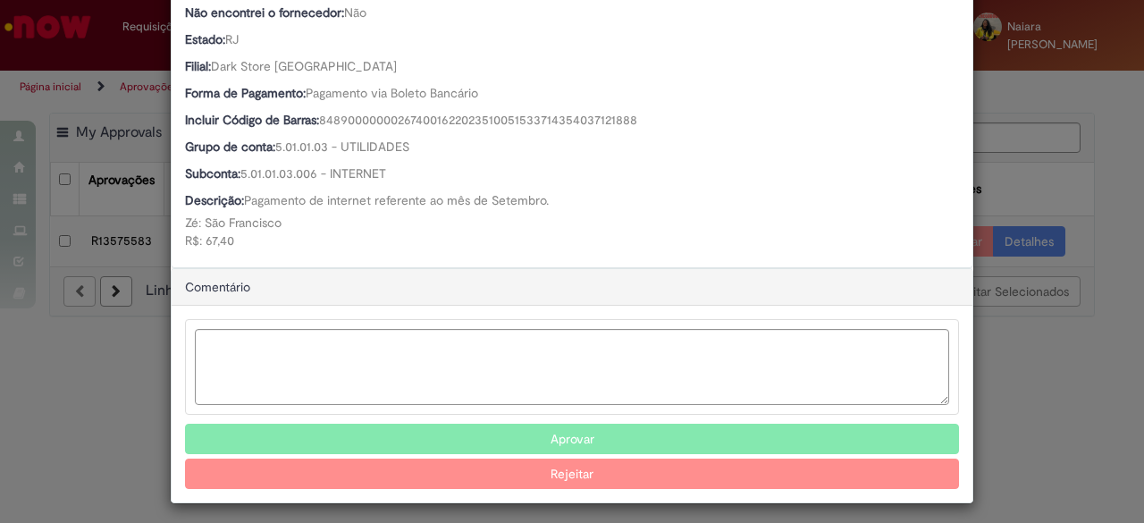
click at [526, 448] on button "Aprovar" at bounding box center [572, 439] width 774 height 30
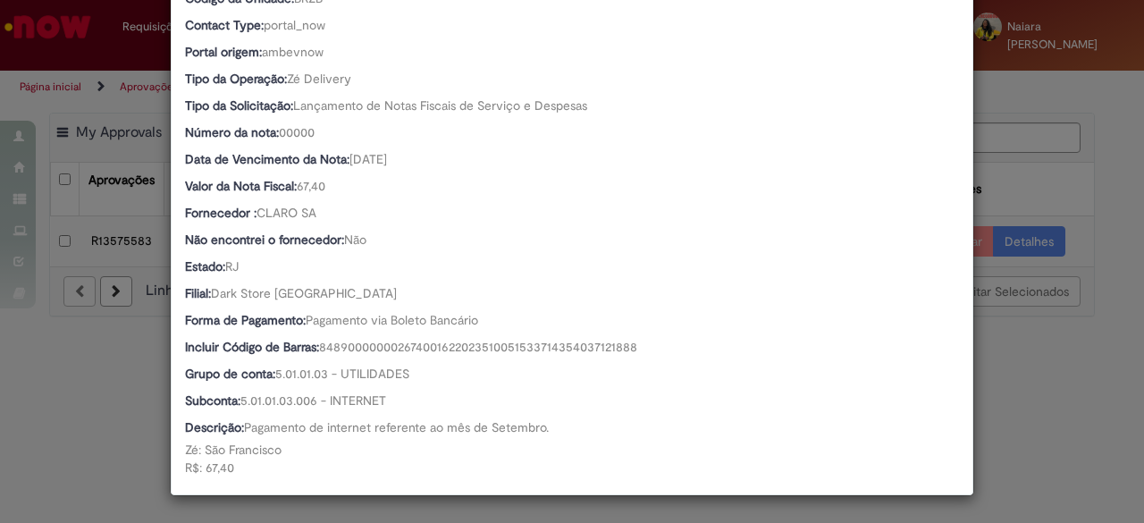
scroll to position [486, 0]
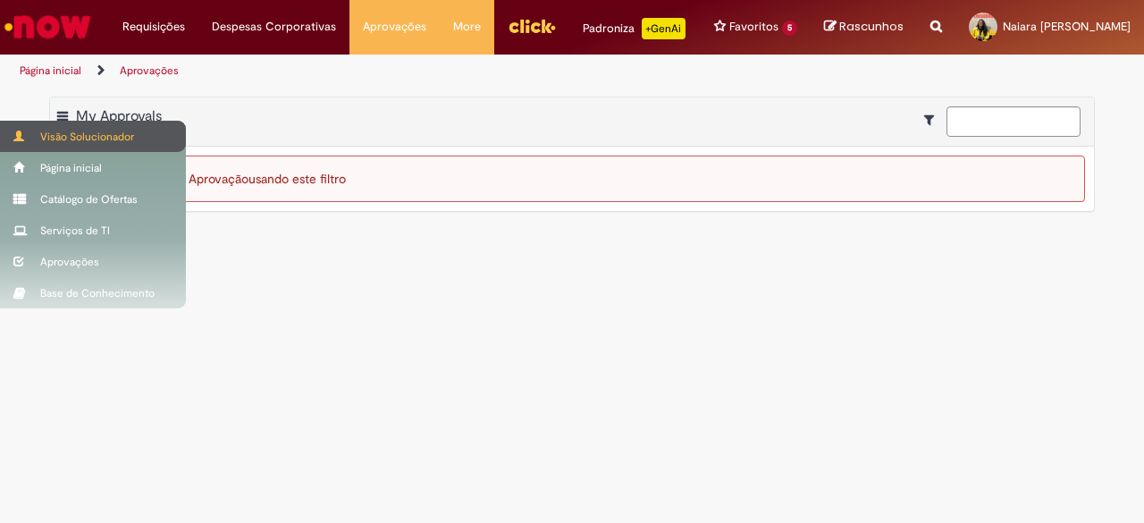
click at [30, 131] on div "Visão Solucionador" at bounding box center [93, 136] width 186 height 31
